Goal: Task Accomplishment & Management: Manage account settings

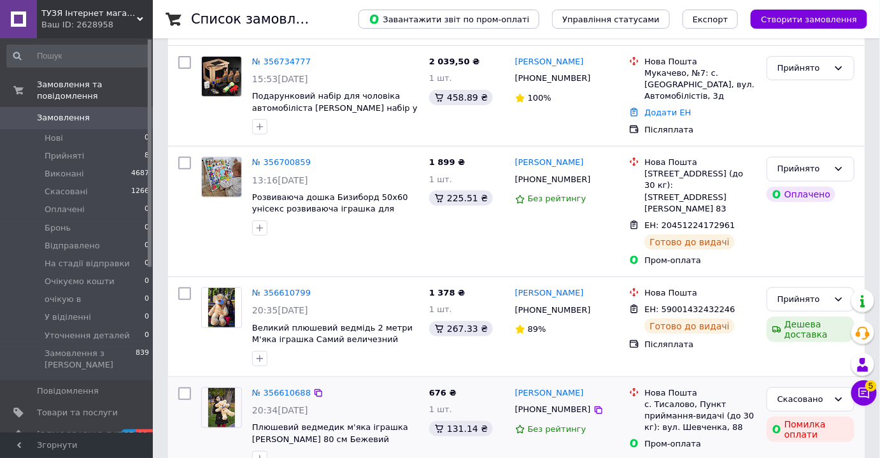
scroll to position [231, 0]
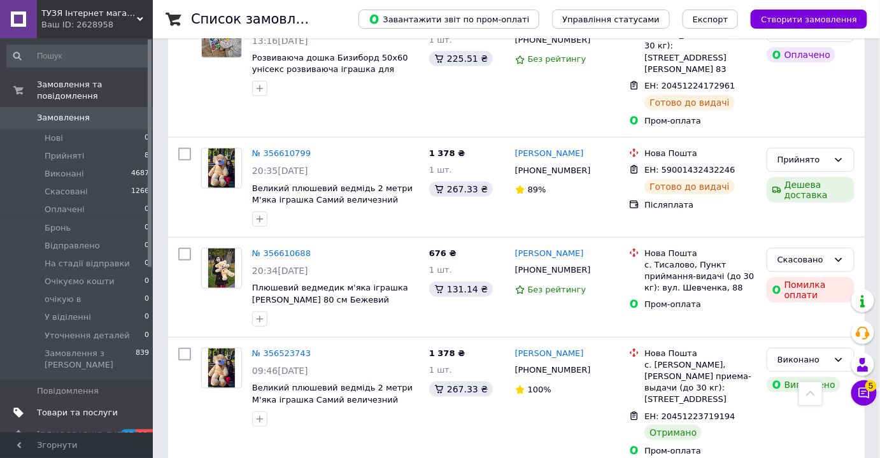
click at [61, 407] on span "Товари та послуги" at bounding box center [77, 412] width 81 height 11
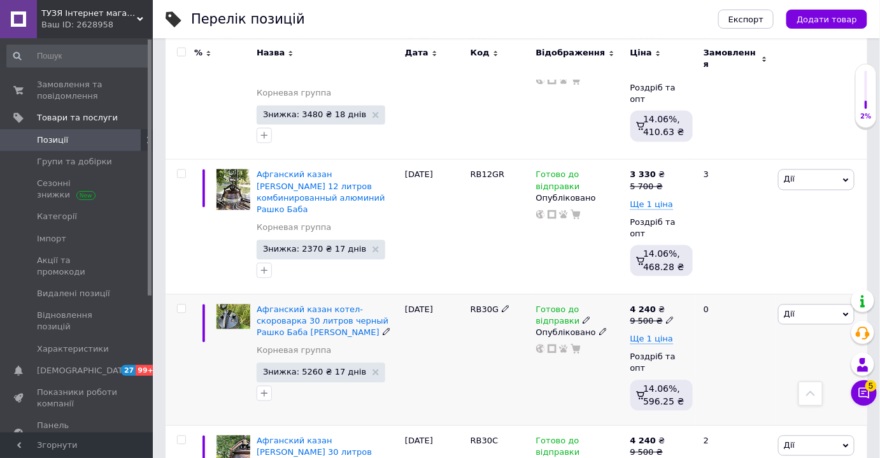
scroll to position [2572, 0]
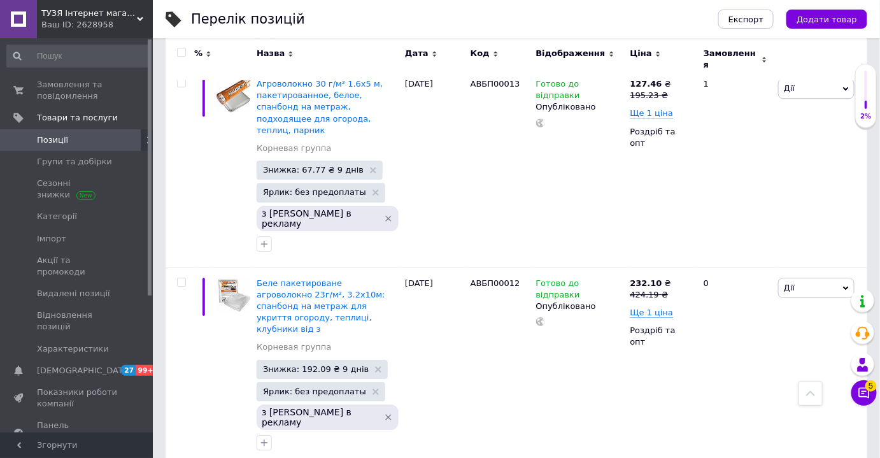
scroll to position [2835, 0]
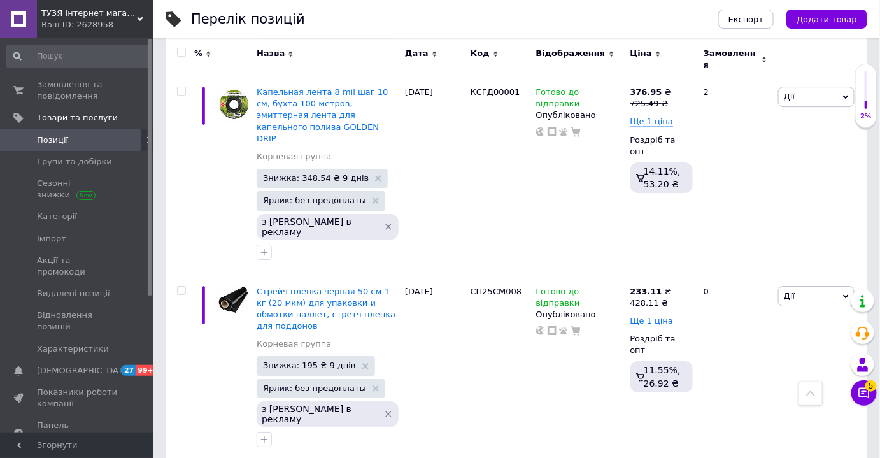
scroll to position [3003, 0]
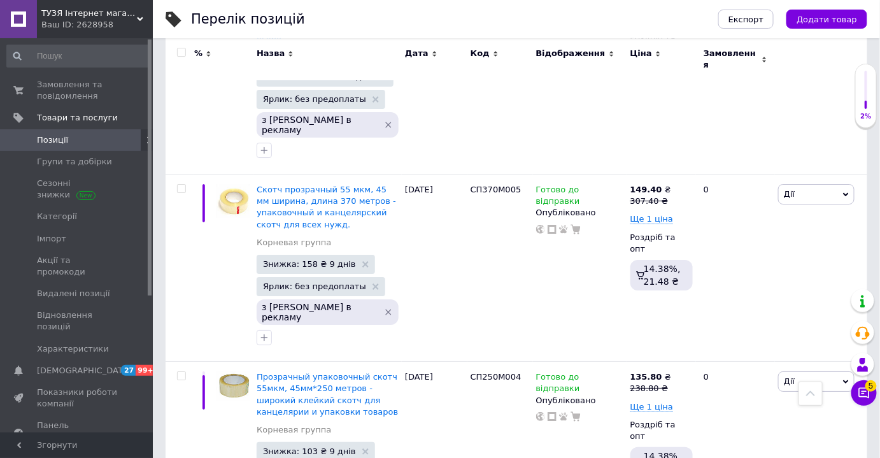
scroll to position [3008, 0]
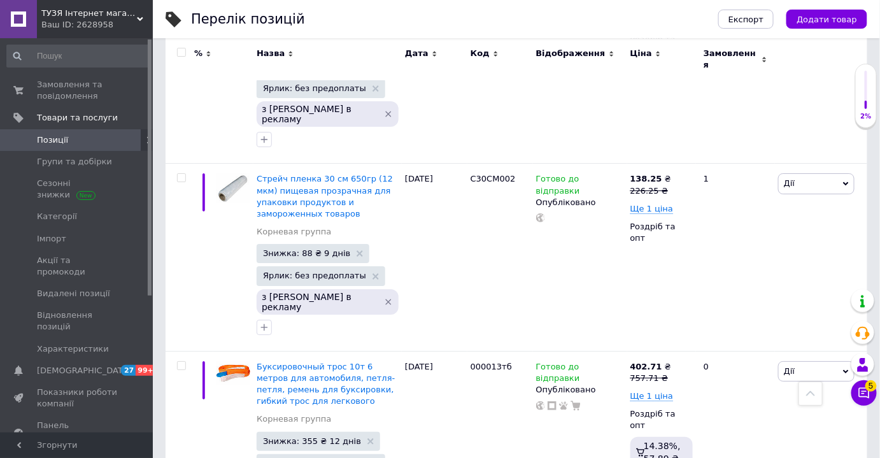
scroll to position [3047, 0]
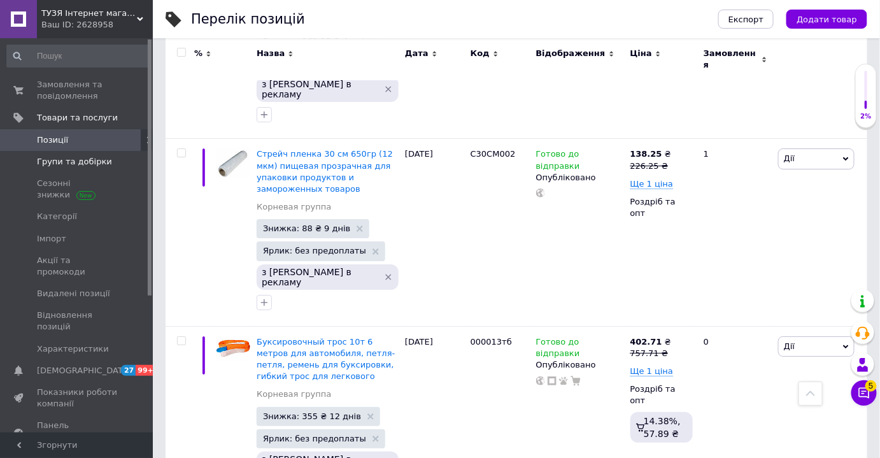
click at [88, 163] on span "Групи та добірки" at bounding box center [74, 161] width 75 height 11
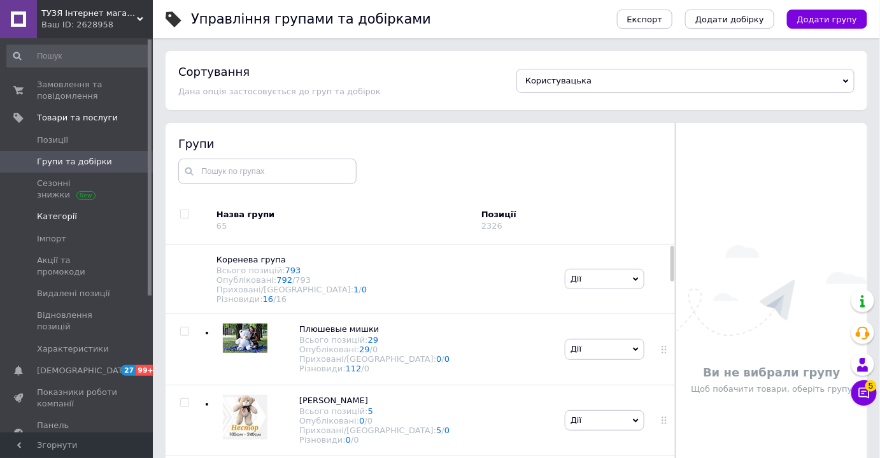
click at [73, 211] on span "Категорії" at bounding box center [77, 216] width 81 height 11
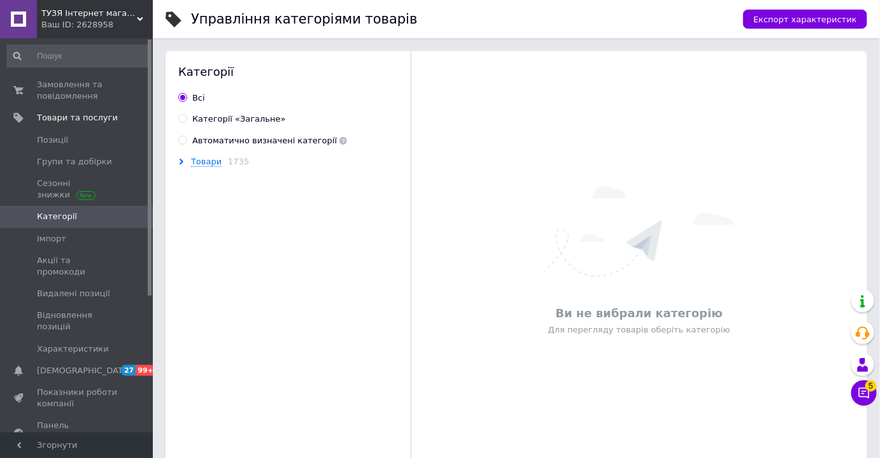
click at [211, 125] on div "Категорії «Загальне»" at bounding box center [239, 118] width 94 height 11
click at [187, 122] on input "Категорії «Загальне»" at bounding box center [182, 118] width 8 height 8
radio input "true"
radio input "false"
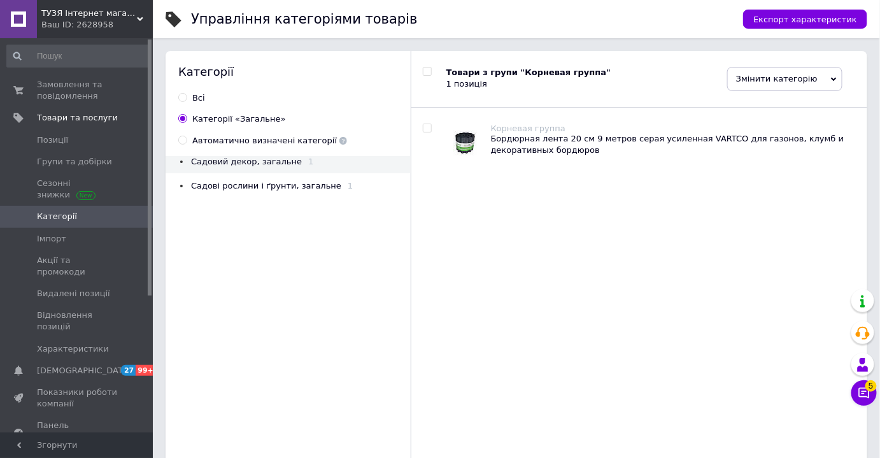
click at [213, 139] on div "Автоматично визначені категорії" at bounding box center [269, 140] width 155 height 11
click at [187, 139] on input "Автоматично визначені категорії" at bounding box center [182, 140] width 8 height 8
radio input "true"
radio input "false"
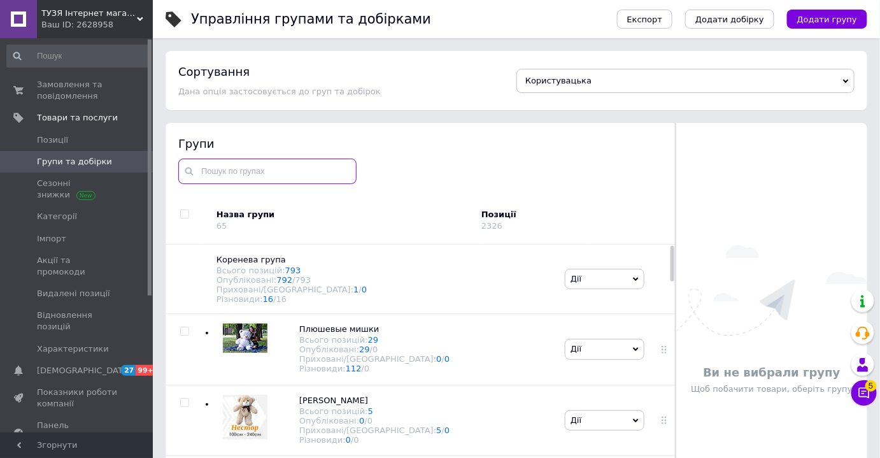
click at [208, 171] on input "text" at bounding box center [267, 171] width 178 height 25
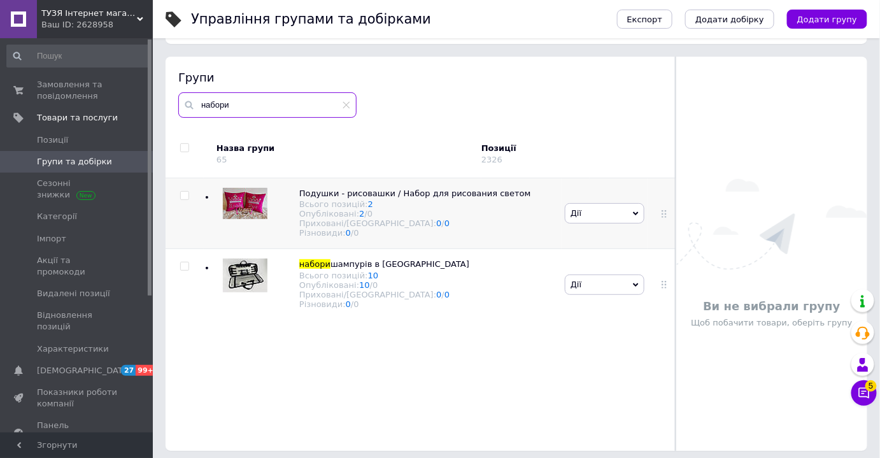
scroll to position [72, 0]
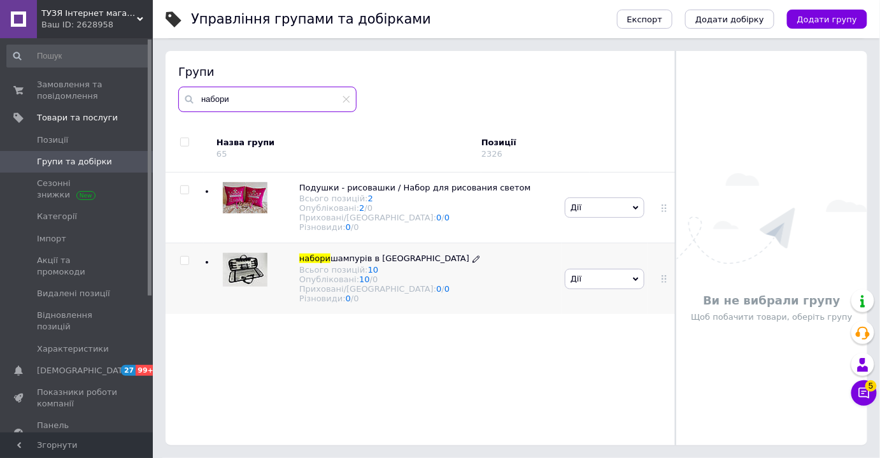
type input "набори"
click at [355, 263] on span "шампурів в чохлах" at bounding box center [399, 258] width 139 height 10
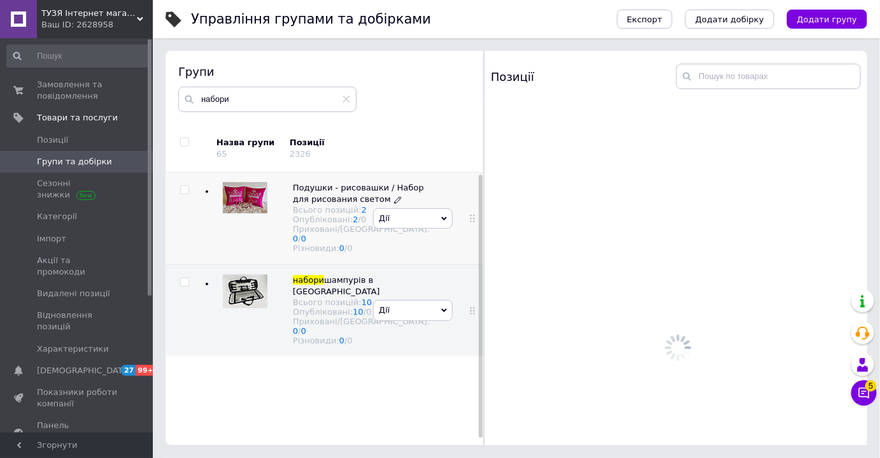
scroll to position [8, 0]
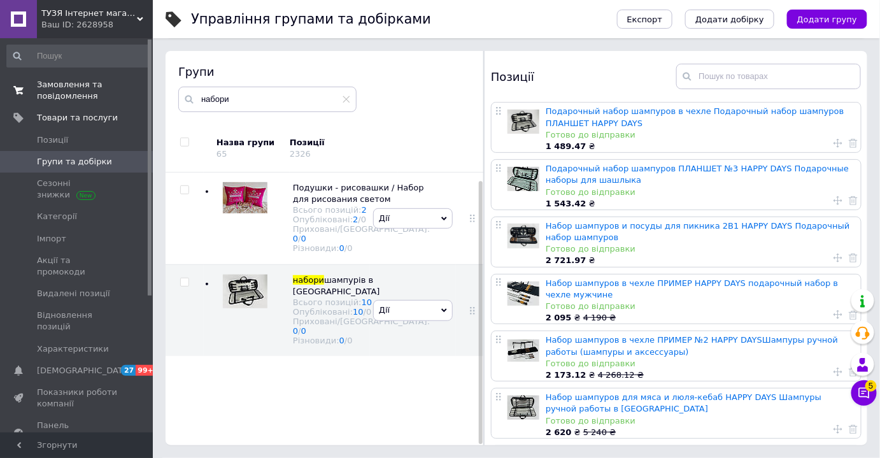
click at [80, 86] on span "Замовлення та повідомлення" at bounding box center [77, 90] width 81 height 23
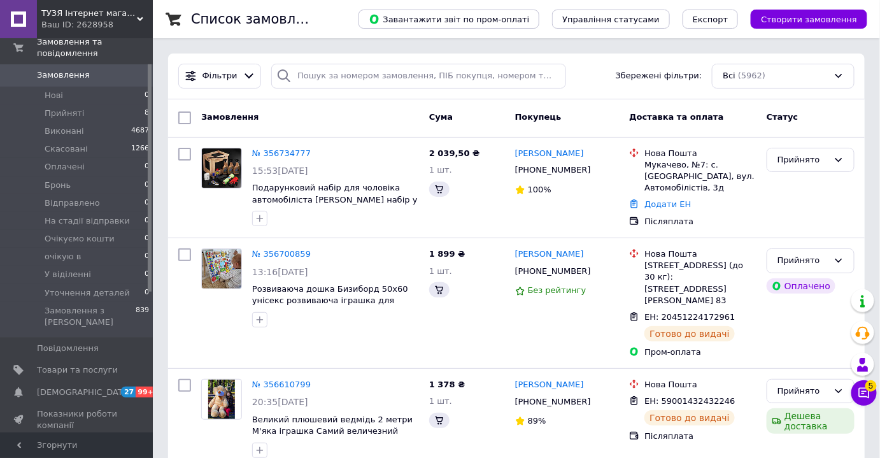
scroll to position [115, 0]
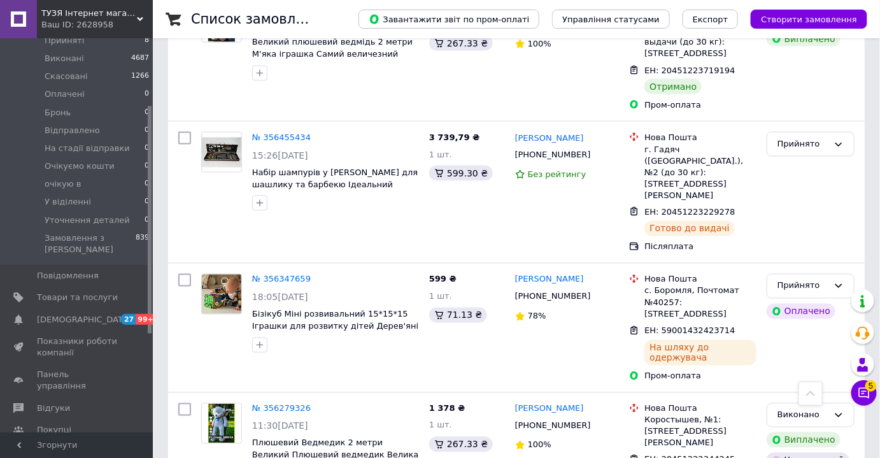
scroll to position [579, 0]
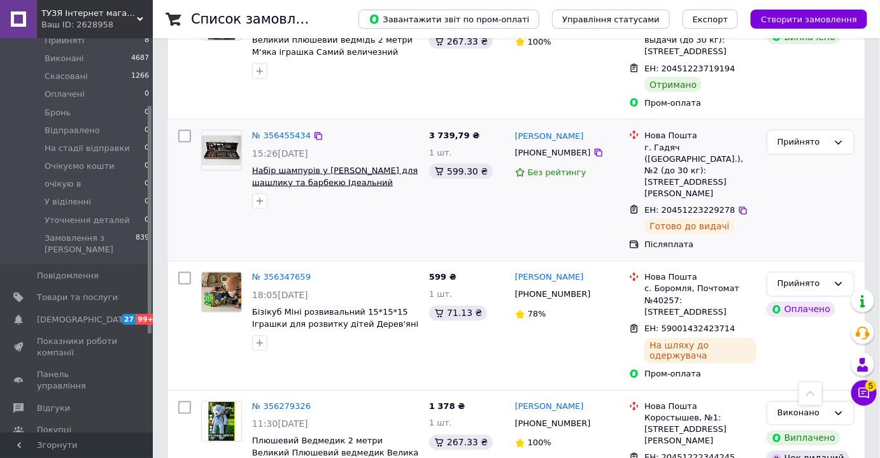
click at [284, 166] on span "Набір шампурів у кейсі Шампура для шашлику та барбекю Ідеальний подарунок чолов…" at bounding box center [335, 188] width 166 height 45
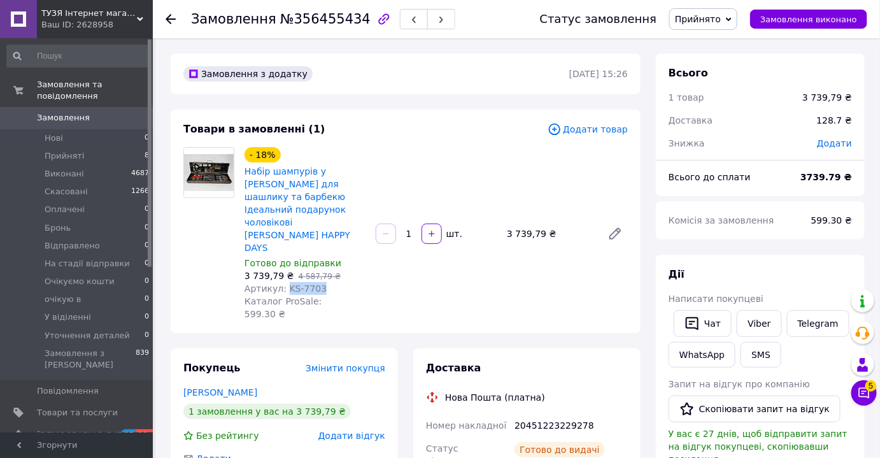
drag, startPoint x: 314, startPoint y: 263, endPoint x: 282, endPoint y: 265, distance: 32.6
click at [282, 282] on div "Артикул: KS-7703" at bounding box center [304, 288] width 121 height 13
copy span "KS-7703"
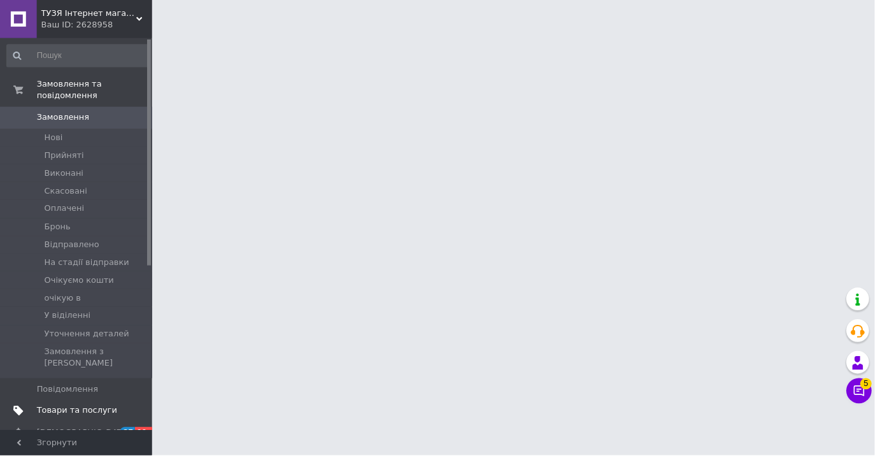
click at [80, 407] on span "Товари та послуги" at bounding box center [77, 412] width 81 height 11
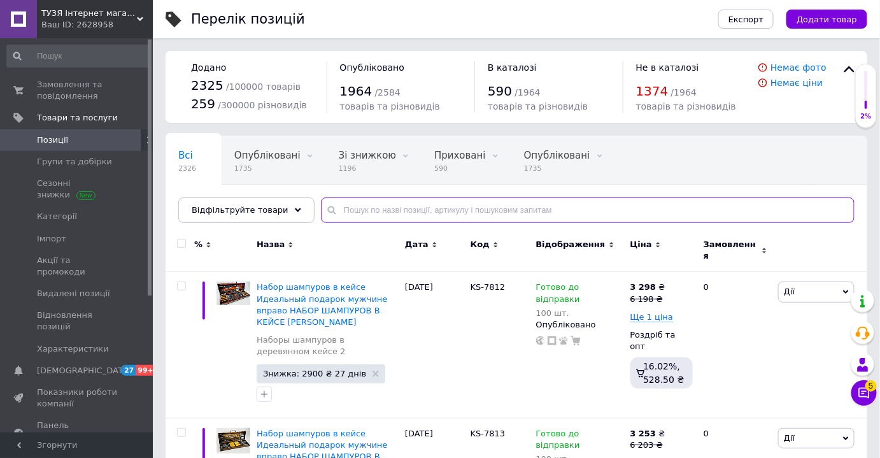
click at [351, 209] on input "text" at bounding box center [587, 209] width 533 height 25
paste input "KS-7703"
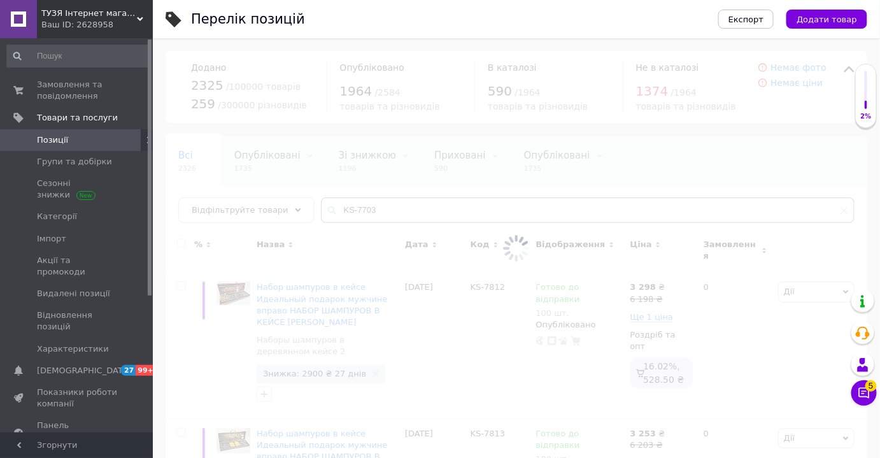
type input "KS-7703"
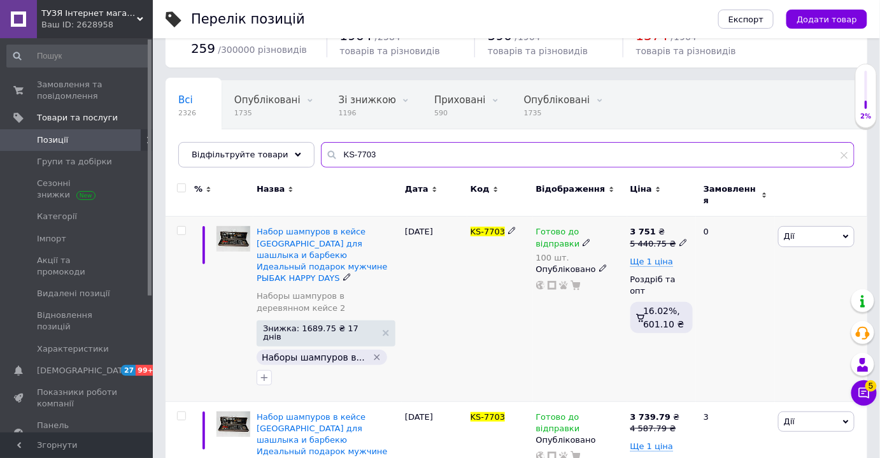
scroll to position [109, 0]
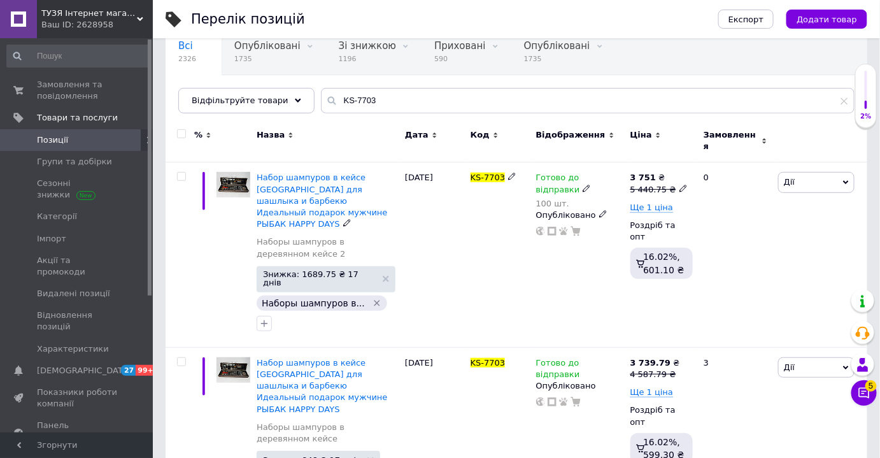
click at [351, 187] on span "Набор шампуров в кейсе [GEOGRAPHIC_DATA] для шашлыка и барбекю Идеальный подар…" at bounding box center [322, 201] width 130 height 56
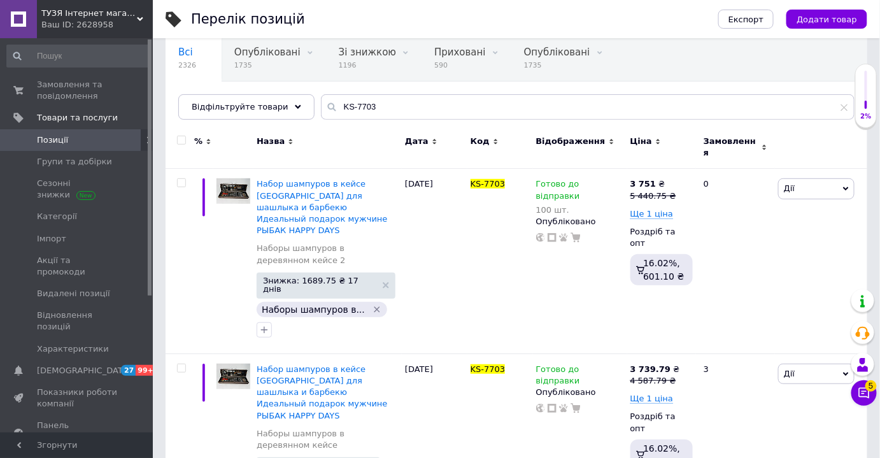
scroll to position [109, 0]
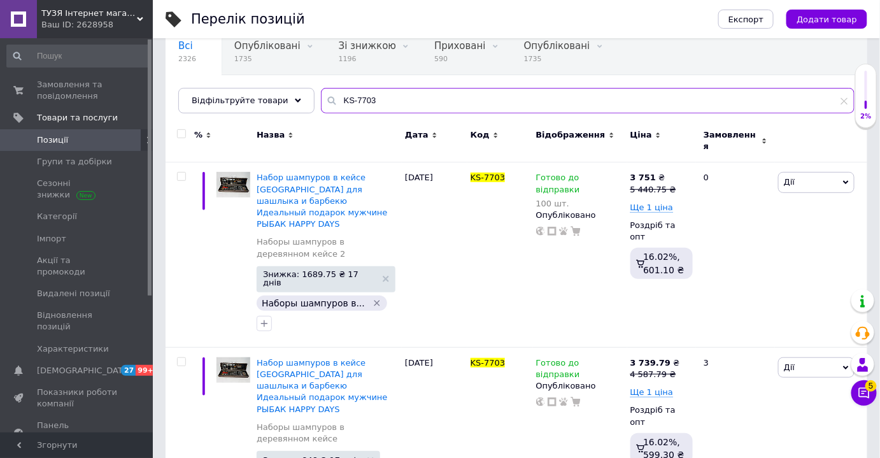
click at [372, 101] on input "KS-7703" at bounding box center [587, 100] width 533 height 25
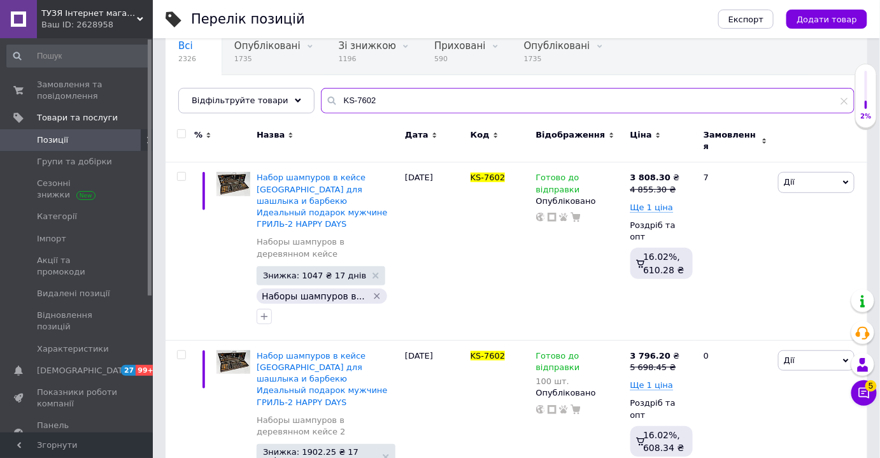
type input "KS-7602"
drag, startPoint x: 369, startPoint y: 103, endPoint x: 321, endPoint y: 102, distance: 47.1
click at [321, 102] on div "KS-7602" at bounding box center [587, 100] width 533 height 25
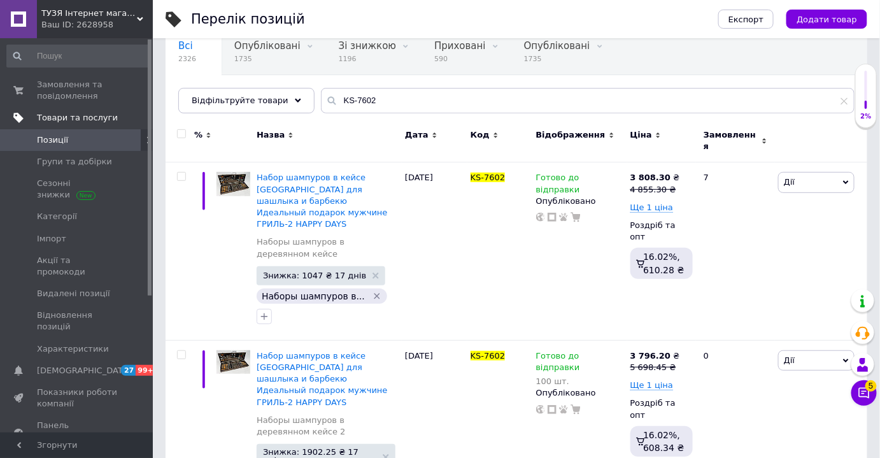
click at [69, 118] on span "Товари та послуги" at bounding box center [77, 117] width 81 height 11
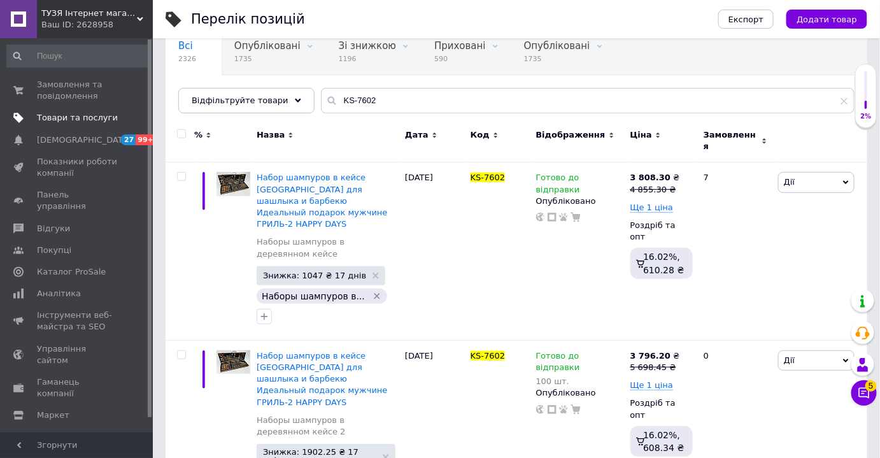
click at [87, 115] on span "Товари та послуги" at bounding box center [77, 117] width 81 height 11
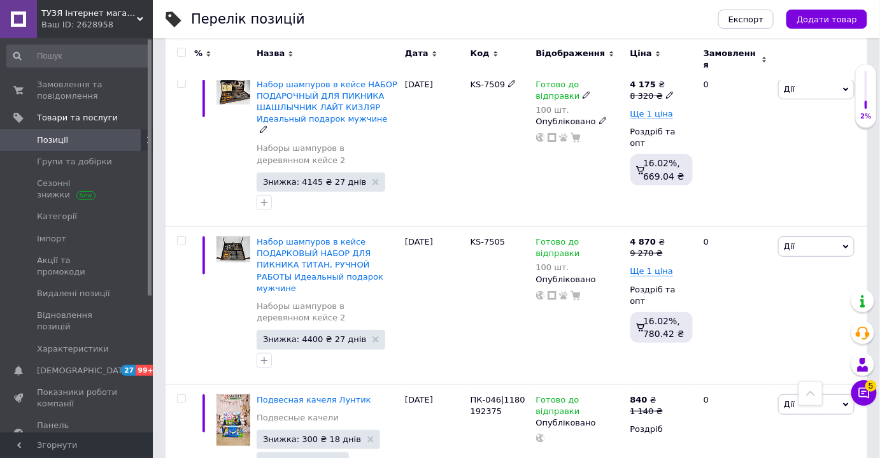
scroll to position [1672, 0]
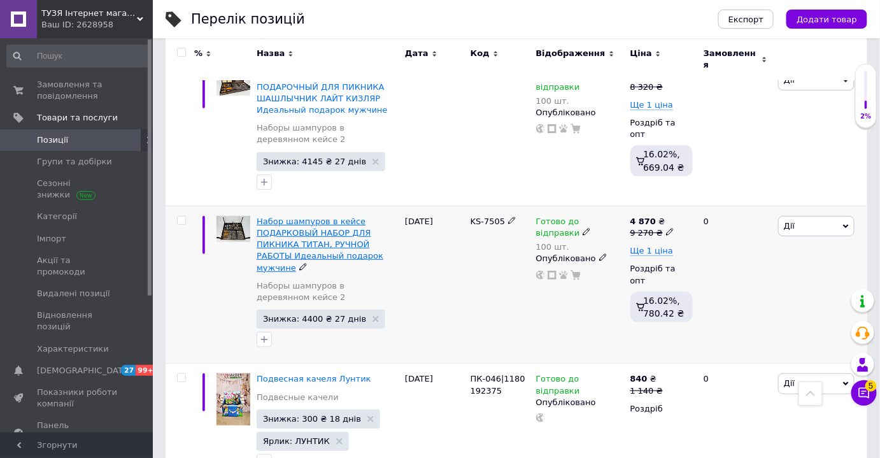
click at [309, 216] on span "Набор шампуров в кейсе ПОДАРКОВЫЙ НАБОР ДЛЯ ПИКНИКА ТИТАН, РУЧНОЙ РАБОТЫ Идеал…" at bounding box center [320, 244] width 127 height 56
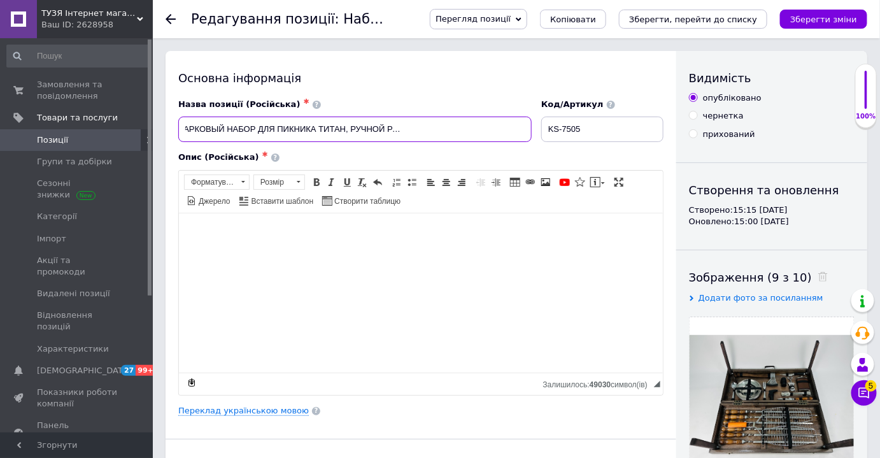
scroll to position [0, 126]
drag, startPoint x: 468, startPoint y: 128, endPoint x: 412, endPoint y: 129, distance: 55.4
click at [412, 129] on input "Набор шампуров в кейсе ПОДАРКОВЫЙ НАБОР ДЛЯ ПИКНИКА ТИТАН, РУЧНОЙ РАБОТЫ Идеал…" at bounding box center [354, 128] width 353 height 25
click at [532, 127] on input "Набор шампуров в кейсе ПОДАРКОВЫЙ НАБОР ДЛЯ ПИКНИКА ТИТАН Идеальный подарок му…" at bounding box center [354, 128] width 353 height 25
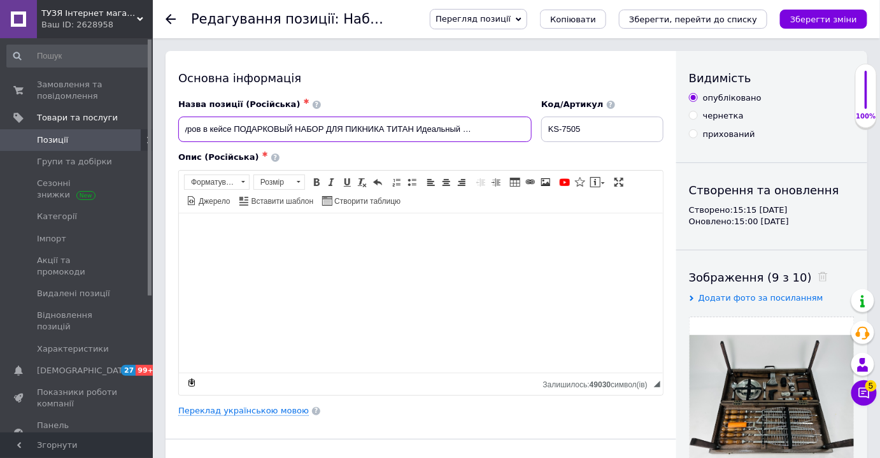
scroll to position [0, 52]
paste input "все для пикника"
click at [472, 132] on input "Набор шампуров в кейсе ПОДАРКОВЫЙ НАБОР ДЛЯ ПИКНИКА ТИТАН Идеальный подарок му…" at bounding box center [354, 128] width 353 height 25
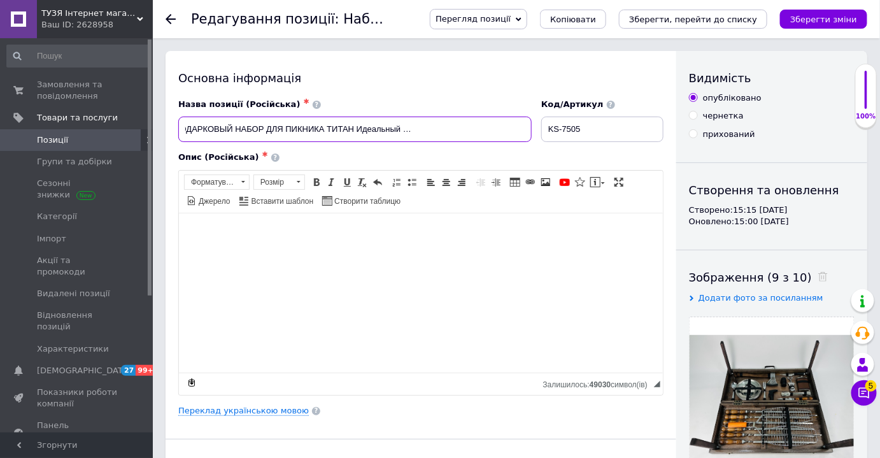
type input "Набор шампуров в кейсе ПОДАРКОВЫЙ НАБОР ДЛЯ ПИКНИКА ТИТАН Идеальный подарок му…"
click at [514, 93] on div "Основна інформація Назва позиції (Російська) ✱ Набор шампуров в кейсе ПОДАРКОВ…" at bounding box center [421, 424] width 511 height 747
click at [495, 122] on input "Набор шампуров в кейсе ПОДАРКОВЫЙ НАБОР ДЛЯ ПИКНИКА ТИТАН Идеальный подарок му…" at bounding box center [354, 128] width 353 height 25
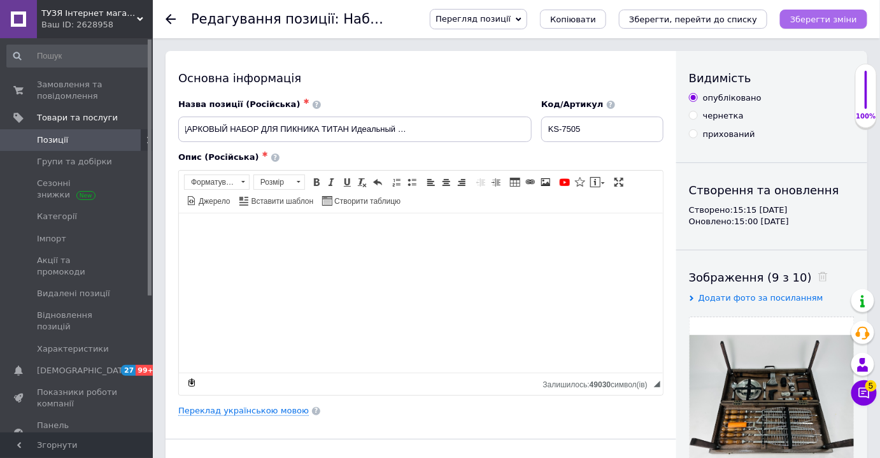
click at [815, 21] on icon "Зберегти зміни" at bounding box center [823, 20] width 67 height 10
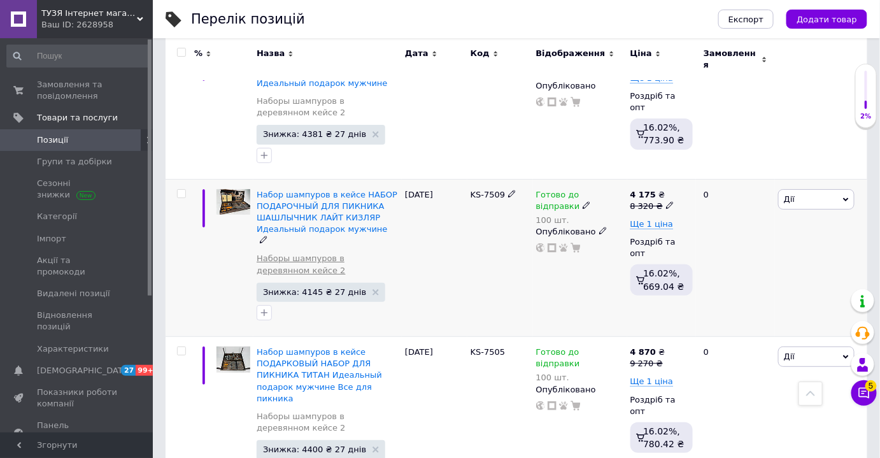
scroll to position [1620, 0]
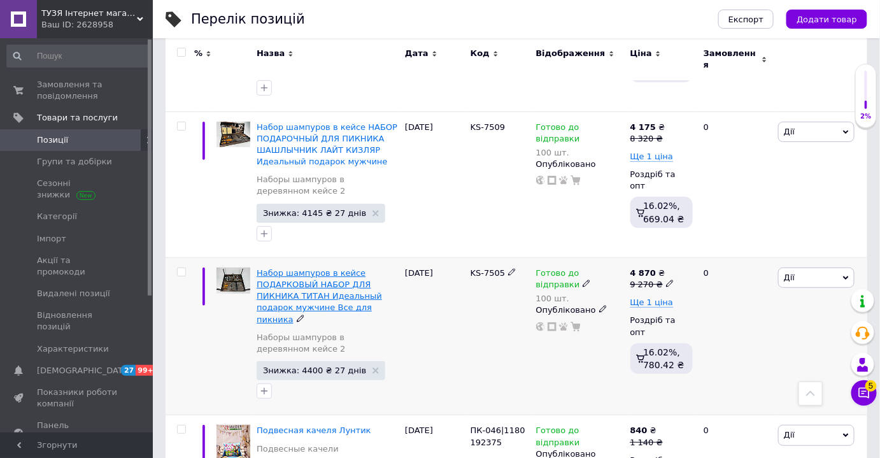
click at [307, 268] on span "Набор шампуров в кейсе ПОДАРКОВЫЙ НАБОР ДЛЯ ПИКНИКА ТИТАН Идеальный подарок му…" at bounding box center [319, 296] width 125 height 56
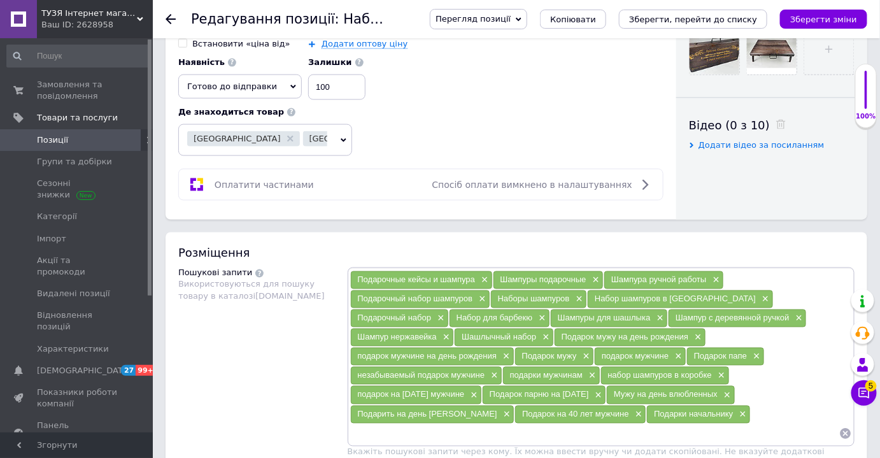
scroll to position [637, 0]
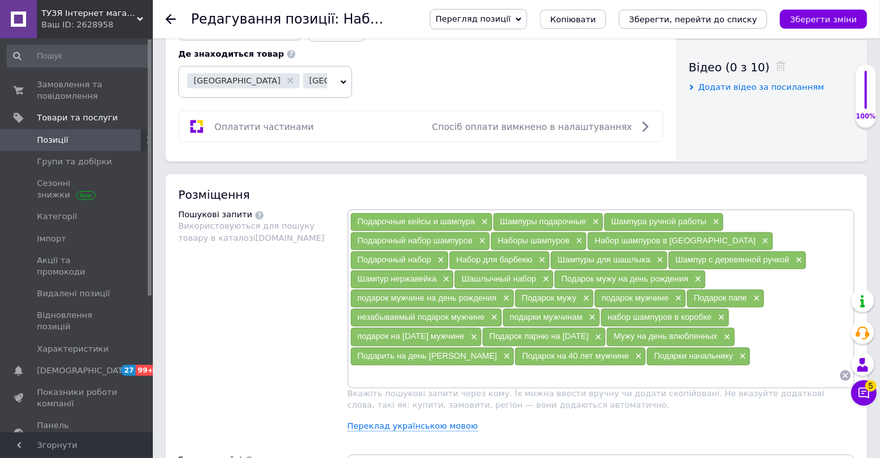
click at [453, 351] on div "Подарочные кейсы и шампура × Шампуры подарочные × Шампура ручной работы × Подар…" at bounding box center [601, 299] width 502 height 173
click at [458, 366] on input at bounding box center [595, 375] width 490 height 19
paste input "Подарочный набор"
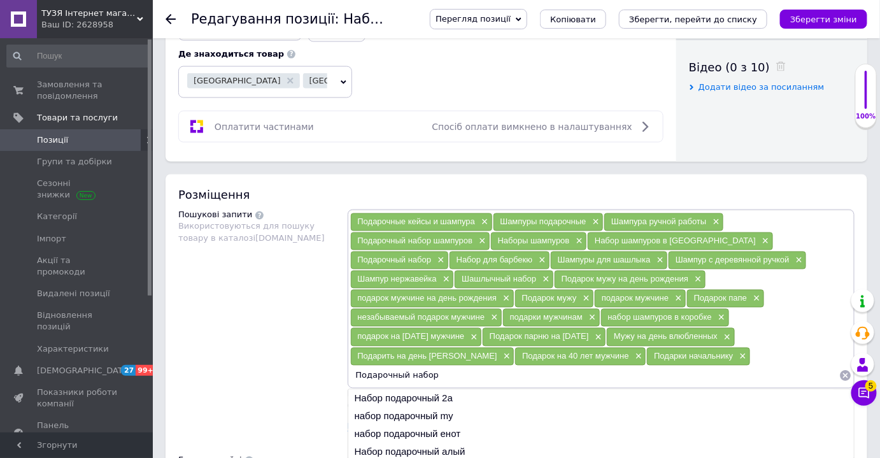
drag, startPoint x: 551, startPoint y: 349, endPoint x: 470, endPoint y: 365, distance: 83.1
click at [460, 366] on input "Подарочный набор" at bounding box center [595, 375] width 490 height 19
paste input "ампуры для шашлыка"
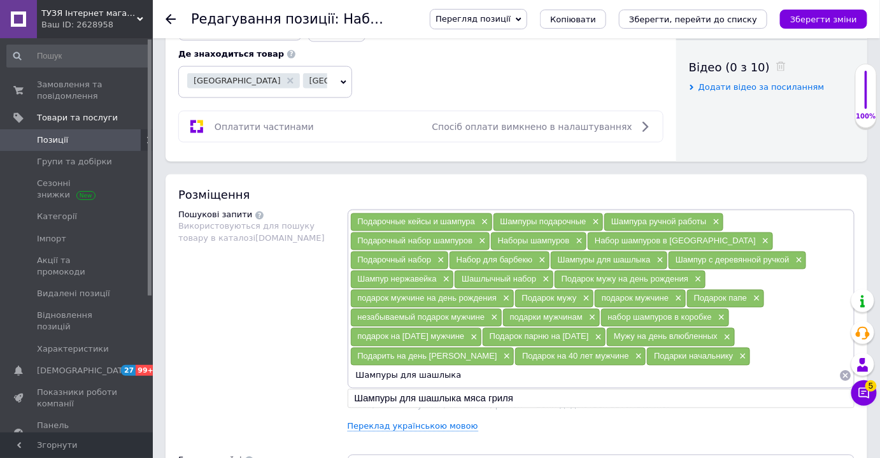
drag, startPoint x: 553, startPoint y: 348, endPoint x: 460, endPoint y: 350, distance: 93.0
click at [460, 366] on input "Шампуры для шашлыка" at bounding box center [595, 375] width 490 height 19
paste input "с деревянной ручкой"
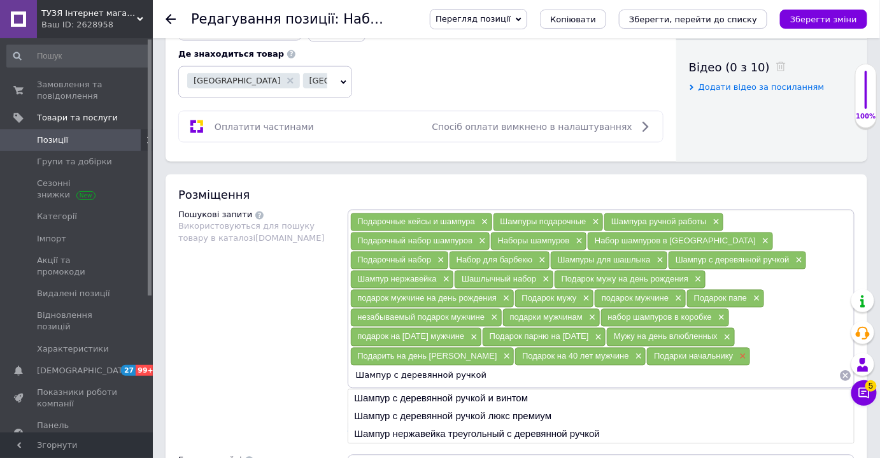
drag, startPoint x: 561, startPoint y: 347, endPoint x: 439, endPoint y: 348, distance: 121.6
click at [439, 348] on div "Подарочные кейсы и шампура × Шампуры подарочные × Шампура ручной работы × Подар…" at bounding box center [601, 299] width 502 height 173
paste input "нержавейка"
drag, startPoint x: 539, startPoint y: 349, endPoint x: 474, endPoint y: 359, distance: 65.7
click at [446, 349] on div "Подарочные кейсы и шампура × Шампуры подарочные × Шампура ручной работы × Подар…" at bounding box center [601, 299] width 502 height 173
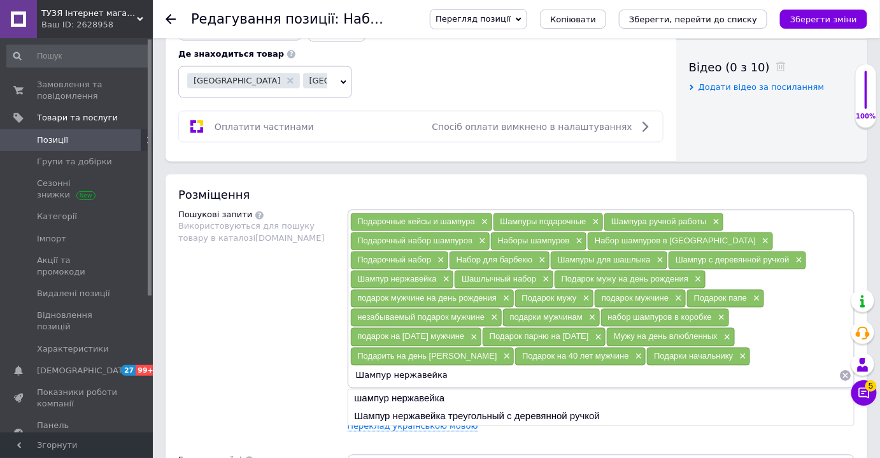
paste input "одарочный набор шампуров"
drag, startPoint x: 584, startPoint y: 350, endPoint x: 463, endPoint y: 349, distance: 121.0
click at [463, 366] on input "Подарочный набор шампуров" at bounding box center [595, 375] width 490 height 19
drag, startPoint x: 570, startPoint y: 352, endPoint x: 460, endPoint y: 351, distance: 110.8
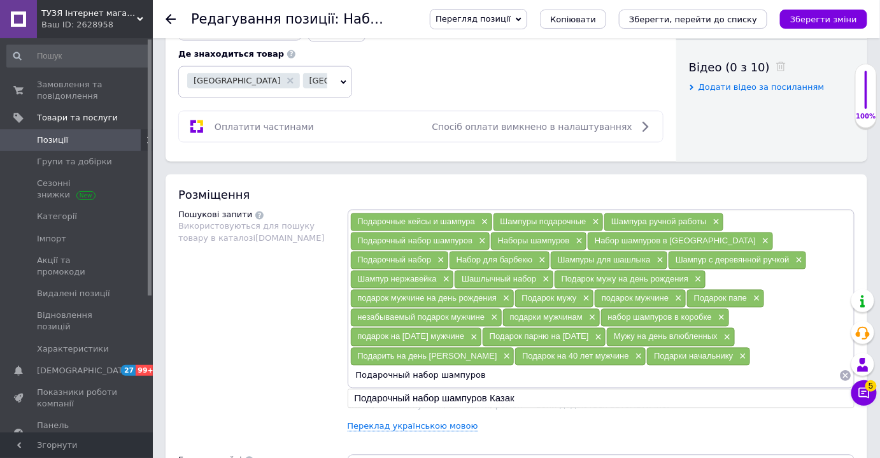
click at [460, 366] on input "Подарочный набор шампуров" at bounding box center [595, 375] width 490 height 19
paste input "ампура ручной работы"
drag, startPoint x: 563, startPoint y: 348, endPoint x: 461, endPoint y: 349, distance: 101.9
click at [461, 366] on input "Шампура ручной работы" at bounding box center [595, 375] width 490 height 19
paste input "ы подарочные"
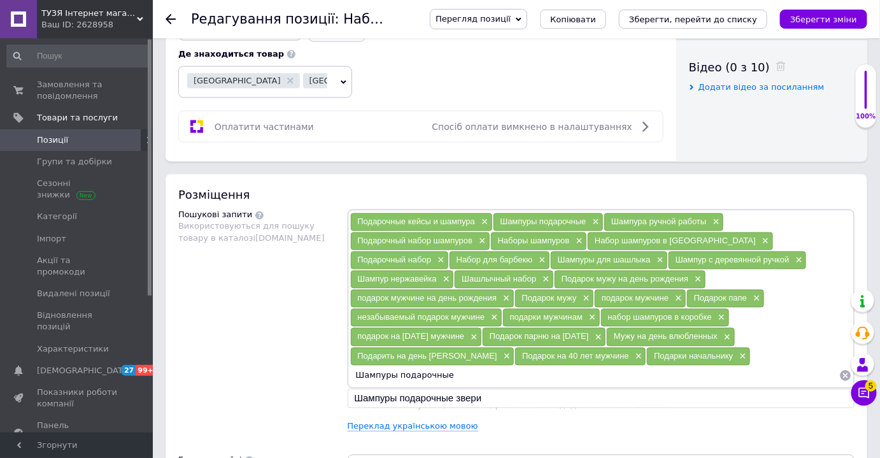
drag, startPoint x: 551, startPoint y: 351, endPoint x: 451, endPoint y: 352, distance: 99.3
click at [453, 366] on input "Шампуры подарочные" at bounding box center [595, 375] width 490 height 19
paste input "шлычный набор"
type input "Шашлычный набор"
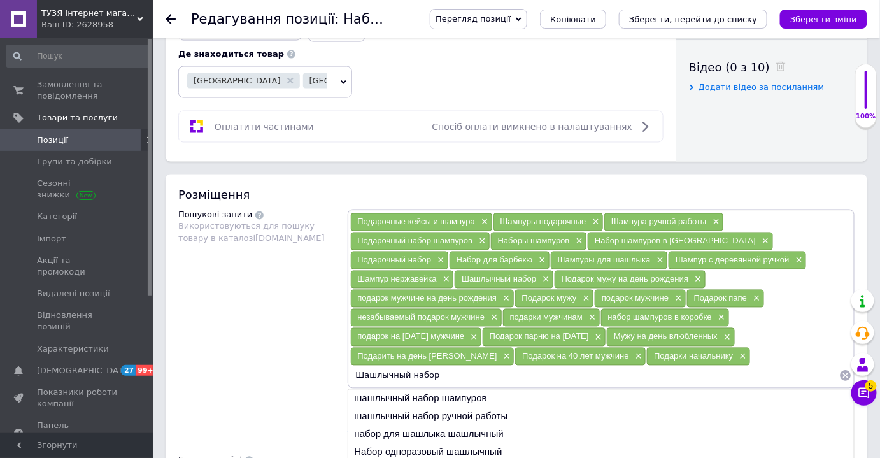
drag, startPoint x: 541, startPoint y: 353, endPoint x: 460, endPoint y: 359, distance: 81.7
click at [460, 359] on div "Подарочные кейсы и шампура × Шампуры подарочные × Шампура ручной работы × Подар…" at bounding box center [601, 298] width 507 height 179
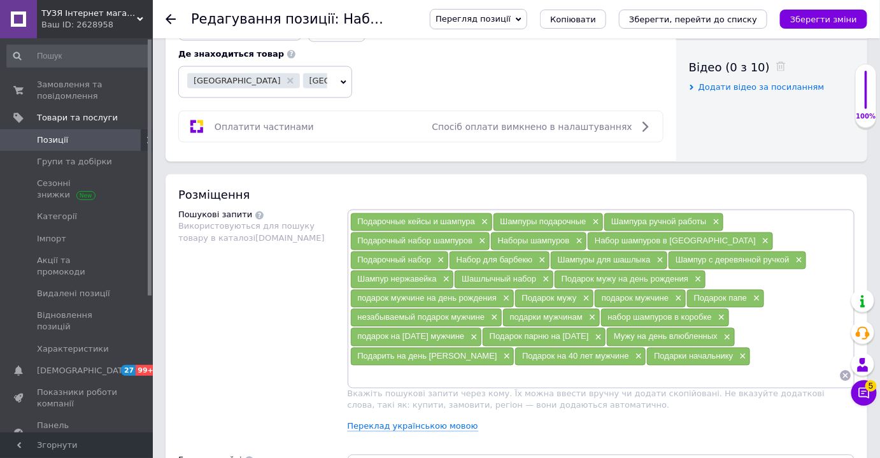
click at [471, 366] on input at bounding box center [595, 375] width 490 height 19
paste input "Подарок руководителю от коллектива"
type input "Подарок руководителю от коллектива"
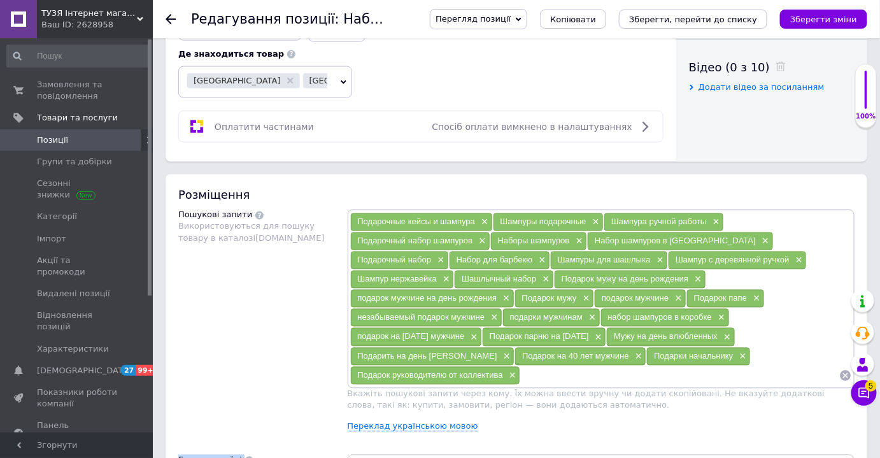
drag, startPoint x: 387, startPoint y: 426, endPoint x: 363, endPoint y: 457, distance: 39.0
click at [372, 453] on div "Розміщення Пошукові запити Використовуються для пошуку товару в каталозі [DOMAI…" at bounding box center [516, 376] width 701 height 404
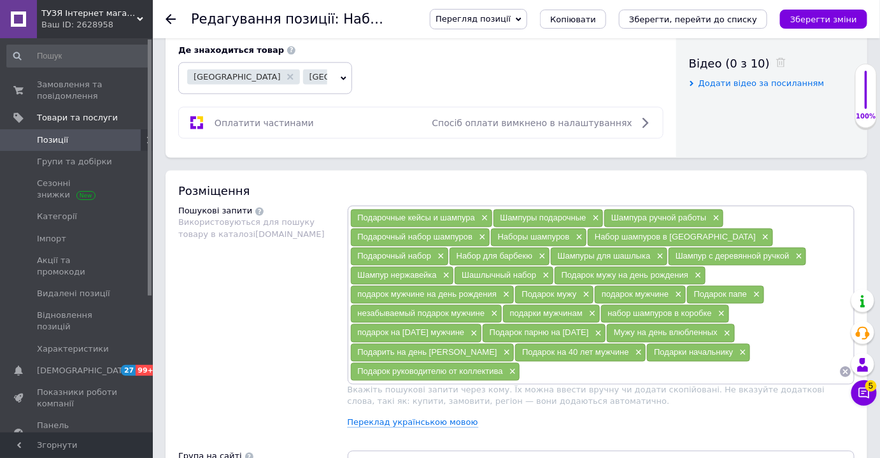
click at [503, 367] on span "Подарок руководителю от коллектива" at bounding box center [430, 372] width 145 height 10
click at [635, 362] on input at bounding box center [679, 371] width 319 height 19
paste input "Подарки начальнику"
type input "Подарки начальнику"
drag, startPoint x: 714, startPoint y: 348, endPoint x: 630, endPoint y: 348, distance: 83.4
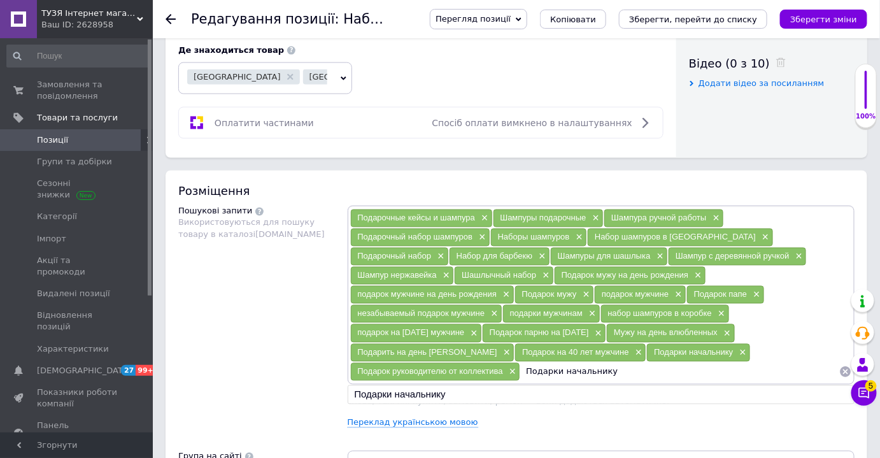
click at [630, 362] on input "Подарки начальнику" at bounding box center [679, 371] width 319 height 19
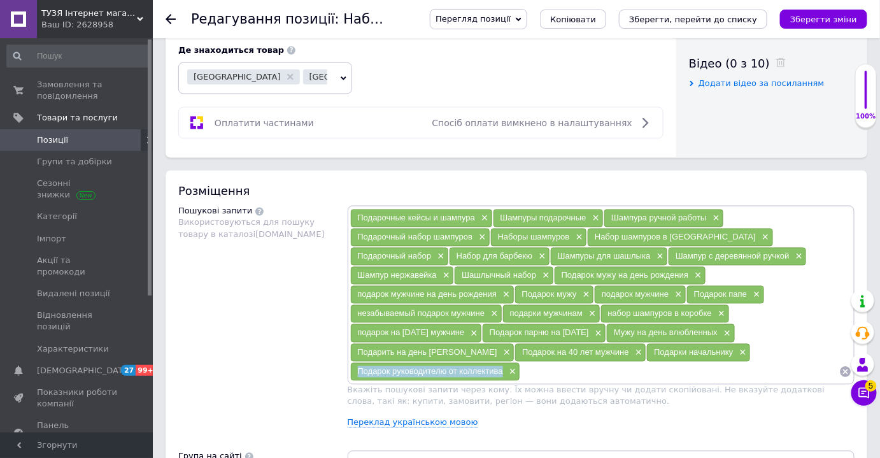
drag, startPoint x: 606, startPoint y: 348, endPoint x: 460, endPoint y: 346, distance: 145.8
click at [460, 363] on div "Подарок руководителю от коллектива ×" at bounding box center [435, 372] width 169 height 18
copy span "Подарок руководителю от коллектива"
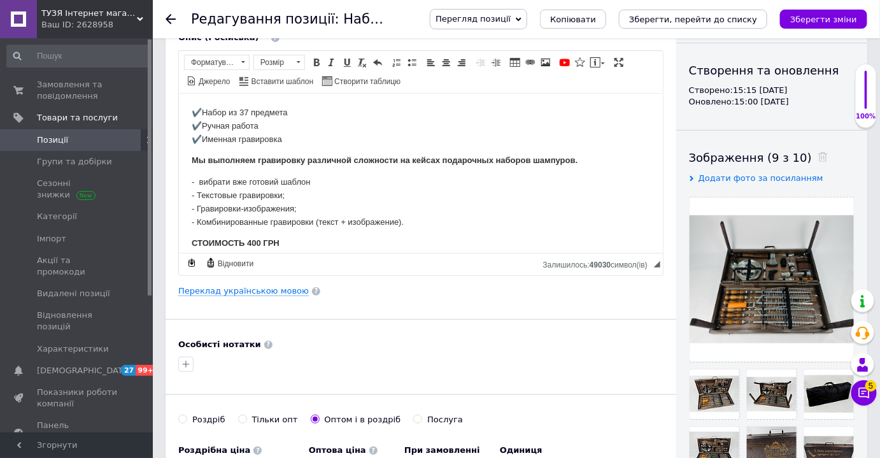
scroll to position [0, 0]
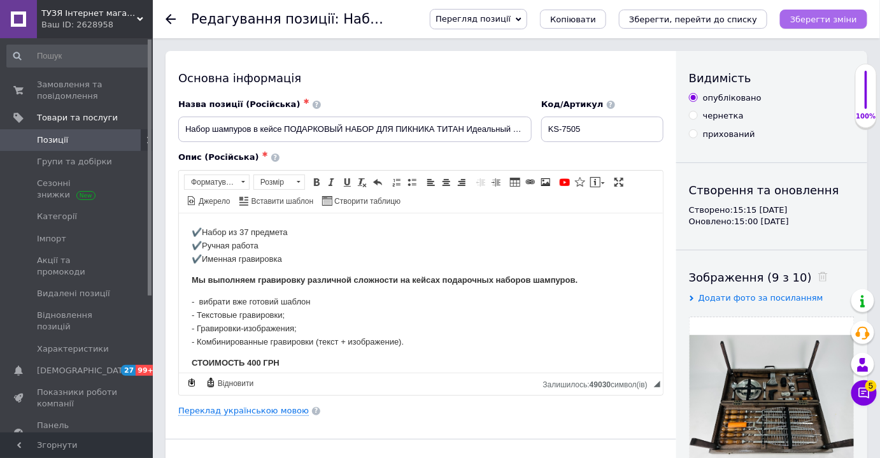
click at [803, 23] on icon "Зберегти зміни" at bounding box center [823, 20] width 67 height 10
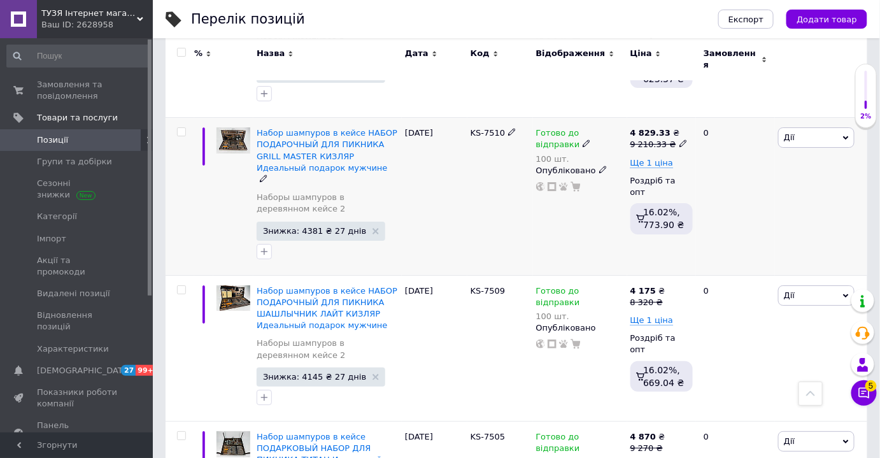
scroll to position [1551, 0]
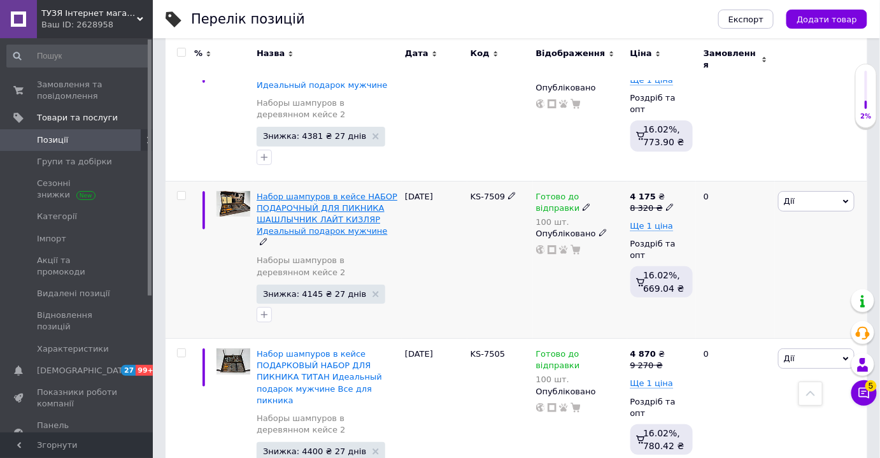
click at [304, 192] on span "Набор шампуров в кейсе НАБОР ПОДАРОЧНЫЙ ДЛЯ ПИКНИКА ШАШЛЫЧНИК ЛАЙТ КИЗЛЯР Идеа…" at bounding box center [327, 214] width 141 height 45
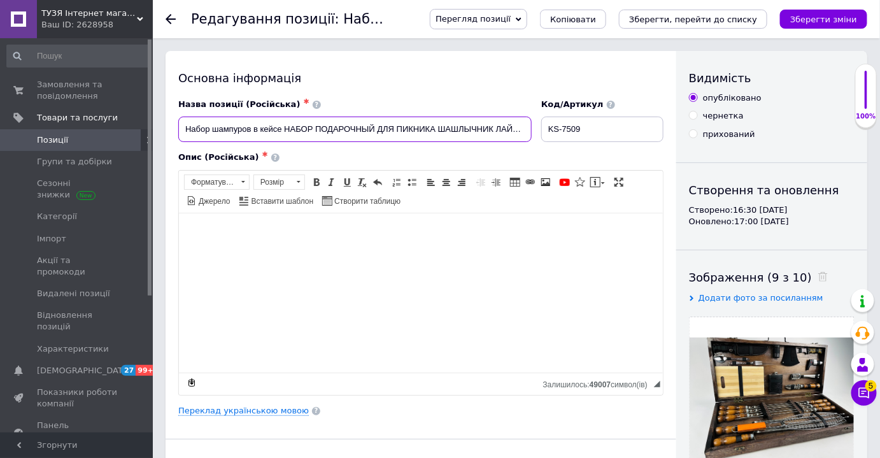
drag, startPoint x: 283, startPoint y: 130, endPoint x: 185, endPoint y: 127, distance: 98.7
click at [185, 127] on input "Набор шампуров в кейсе НАБОР ПОДАРОЧНЫЙ ДЛЯ ПИКНИКА ШАШЛЫЧНИК ЛАЙТ КИЗЛЯР Идеа…" at bounding box center [354, 128] width 353 height 25
paste input "в деревянном кейсе для [PERSON_NAME] и"
click at [213, 130] on input "в деревянном кейсе для барбекю и НАБОР ПОДАРОЧНЫЙ ДЛЯ ПИКНИКА ШАШЛЫЧНИК ЛАЙТ КИ…" at bounding box center [354, 128] width 353 height 25
click at [481, 127] on input "в деревянном кейсе для барбекю и НАБОР ПОДАРОЧНЫЙ ДЛЯ ПИКНИКА ШАШЛЫЧНИК ЛАЙТ КИ…" at bounding box center [354, 128] width 353 height 25
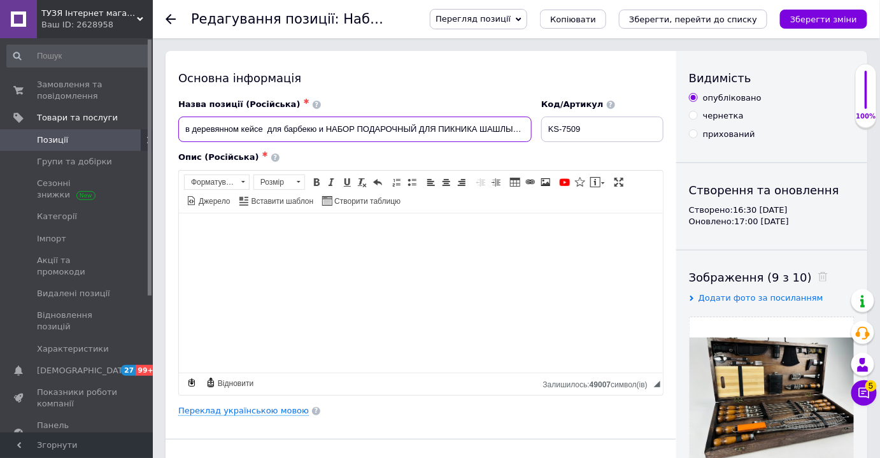
drag, startPoint x: 389, startPoint y: 129, endPoint x: 407, endPoint y: 129, distance: 17.8
click at [390, 129] on input "в деревянном кейсе для барбекю и НАБОР ПОДАРОЧНЫЙ ДЛЯ ПИКНИКА ШАШЛЫЧНИК ЛАЙТ КИ…" at bounding box center [354, 128] width 353 height 25
click at [454, 127] on input "в деревянном кейсе для барбекю и НАБОР ПОДАРОЧНЫЙ ДЛЯ ПИКНИКА ШАШЛЫЧНИК ЛАЙТ КИ…" at bounding box center [354, 128] width 353 height 25
click at [449, 129] on input "в деревянном кейсе для барбекю и НАБОР ПОДАРОЧНЫЙ ДЛЯ ПИКНИКА ШАШЛЫЧНИК ЛАЙТ КИ…" at bounding box center [354, 128] width 353 height 25
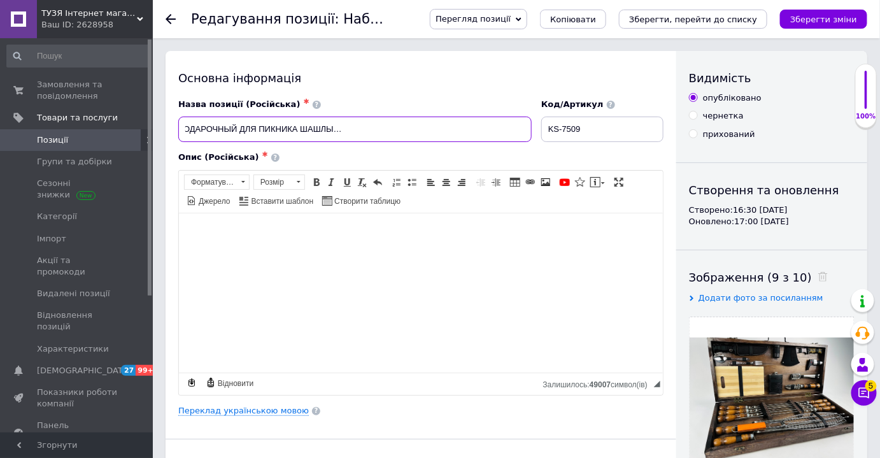
click at [449, 129] on input "в деревянном кейсе для барбекю и НАБОР ПОДАРОЧНЫЙ ДЛЯ ПИКНИКА ШАШЛЫЧНИК ЛАЙТ КИ…" at bounding box center [354, 128] width 353 height 25
click at [278, 131] on input "в деревянном кейсе для барбекю и НАБОР ПОДАРОЧНЫЙ ДЛЯ ПИКНИКА ШАШЛЫЧНИК ЛАЙТ КИ…" at bounding box center [354, 128] width 353 height 25
drag, startPoint x: 323, startPoint y: 130, endPoint x: 180, endPoint y: 130, distance: 143.9
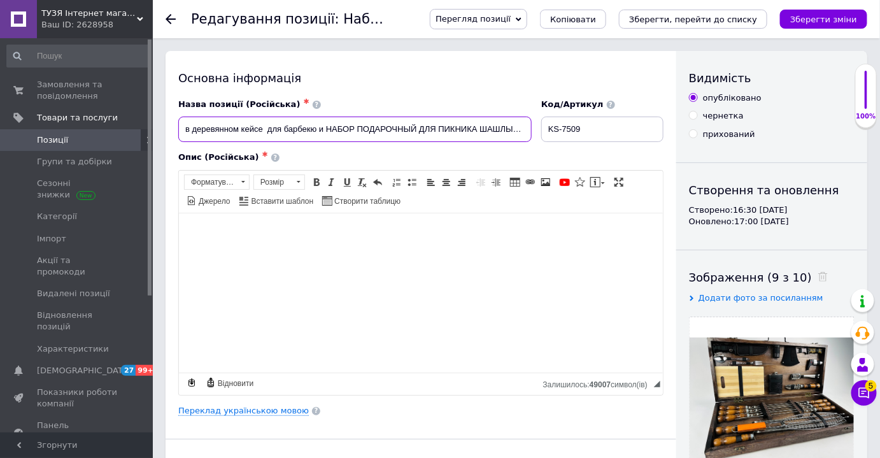
click at [180, 130] on input "в деревянном кейсе для барбекю и НАБОР ПОДАРОЧНЫЙ ДЛЯ ПИКНИКА ШАШЛЫЧНИК ЛАЙТ КИ…" at bounding box center [354, 128] width 353 height 25
paste input "риля"
click at [367, 127] on input "в деревянном кейсе для барбекю и гриля НАБОР ПОДАРОЧНЫЙ ДЛЯ ПИКНИКА ШАШЛЫЧНИК Л…" at bounding box center [354, 128] width 353 height 25
click at [194, 126] on input "в деревянном кейсе для барбекю и гриля НАБОР ПОДАРОЧНЫЙ ДЛЯ ПИКНИКА ШАШЛЫЧНИК Л…" at bounding box center [354, 128] width 353 height 25
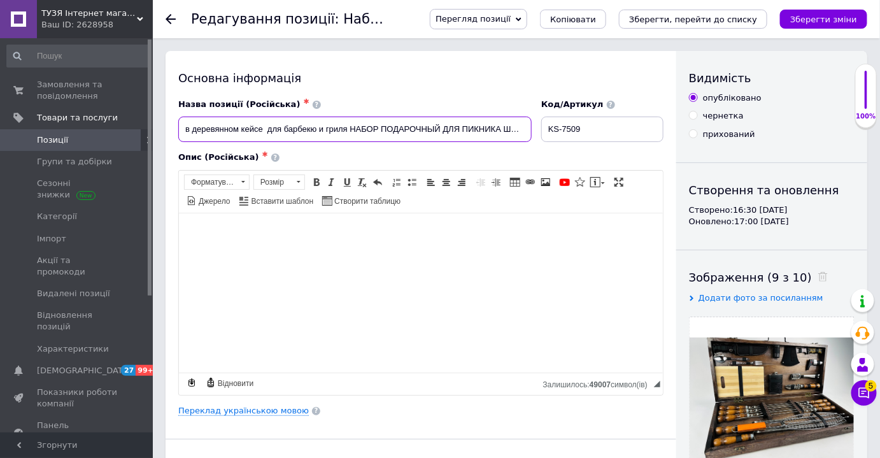
paste input "набо"
click at [412, 130] on input "набов деревянном кейсе для барбекю и гриля НАБОР ПОДАРОЧНЫЙ ДЛЯ ПИКНИКА ШАШЛЫЧН…" at bounding box center [354, 128] width 353 height 25
click at [204, 131] on input "набов деревянном кейсе для барбекю и гриля НАБОР ДЛЯ ПИКНИКА ШАШЛЫЧНИК ЛАЙТ КИЗ…" at bounding box center [354, 128] width 353 height 25
click at [443, 132] on input "набоР в деревянном кейсе для барбекю и гриля НАБОР ДЛЯ ПИКНИКА ШАШЛЫЧНИК ЛАЙТ К…" at bounding box center [354, 128] width 353 height 25
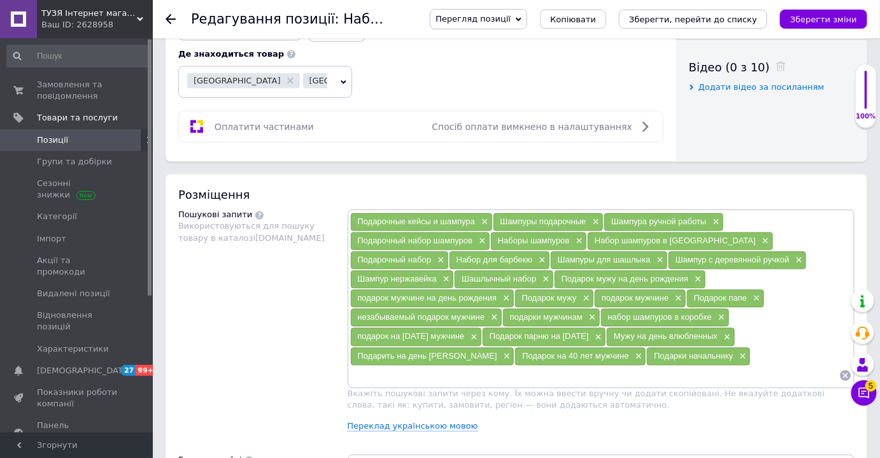
scroll to position [694, 0]
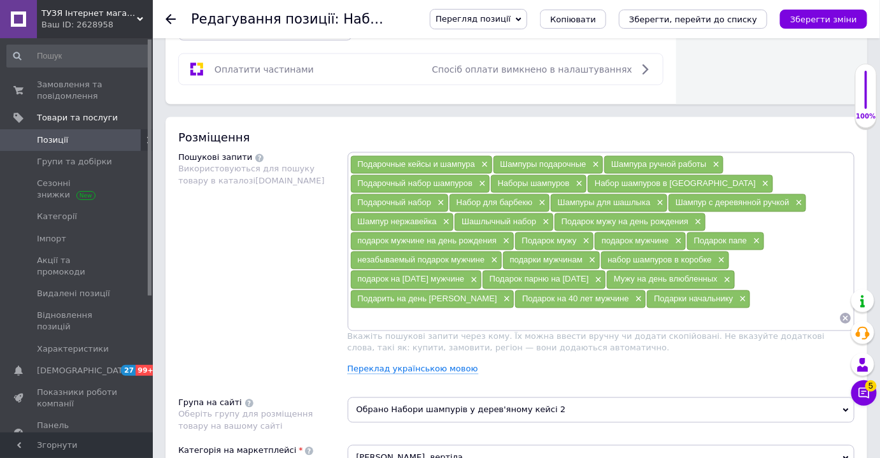
type input "набоР в деревянном кейсе для барбекю и гриля НАБОР ДЛЯ ПИКНИКА ШАШЛЫЧНИК ЛАЙТ К…"
click at [505, 309] on input at bounding box center [595, 318] width 490 height 19
paste input "Подарок руководителю от коллектива"
type input "Подарок руководителю от коллектива"
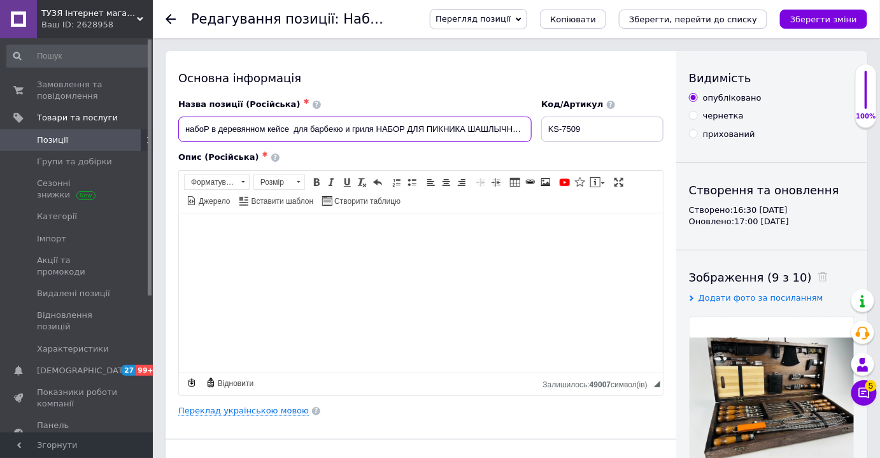
click at [209, 132] on input "набоР в деревянном кейсе для барбекю и гриля НАБОР ДЛЯ ПИКНИКА ШАШЛЫЧНИК ЛАЙТ К…" at bounding box center [354, 128] width 353 height 25
type input "набор в деревянном кейсе для барбекю и гриля НАБОР ДЛЯ ПИКНИКА ШАШЛЫЧНИК ЛАЙТ К…"
click at [811, 19] on icon "Зберегти зміни" at bounding box center [823, 20] width 67 height 10
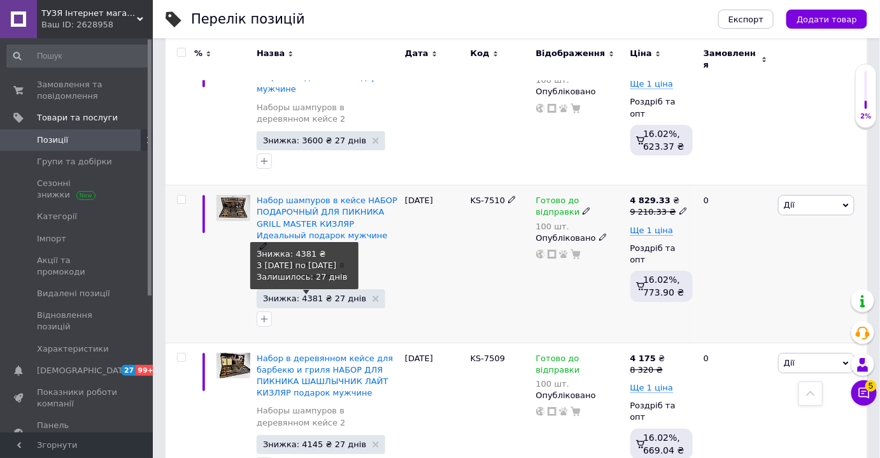
scroll to position [1388, 0]
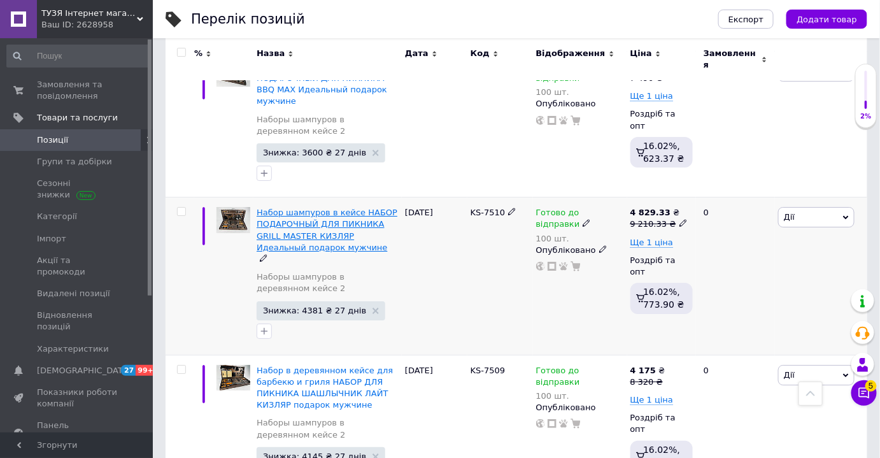
click at [319, 208] on span "Набор шампуров в кейсе НАБОР ПОДАРОЧНЫЙ ДЛЯ ПИКНИКА GRILL MASTER КИЗЛЯР Идеаль…" at bounding box center [327, 230] width 141 height 45
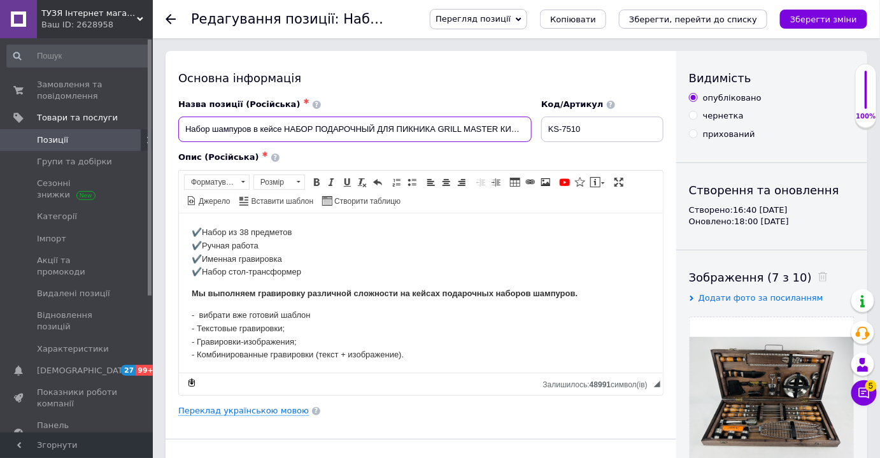
drag, startPoint x: 283, startPoint y: 129, endPoint x: 181, endPoint y: 130, distance: 101.9
click at [181, 130] on input "Набор шампуров в кейсе НАБОР ПОДАРОЧНЫЙ ДЛЯ ПИКНИКА GRILL MASTER КИЗЛЯР Идеаль…" at bounding box center [354, 128] width 353 height 25
click at [248, 128] on input "НАБОР ПОДАРОЧНЫЙ ДЛЯ ПИКНИКА GRILL MASTER КИЗЛЯР Идеальный подарок мужчине" at bounding box center [354, 128] width 353 height 25
drag, startPoint x: 477, startPoint y: 127, endPoint x: 374, endPoint y: 126, distance: 102.5
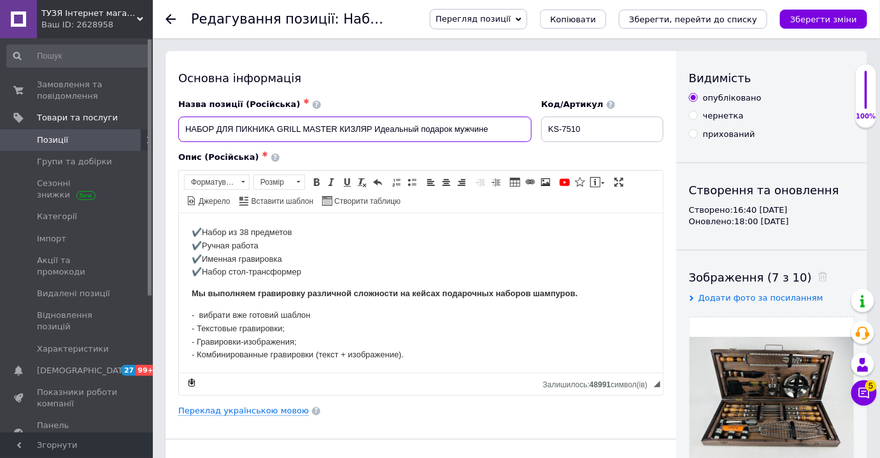
click at [374, 126] on input "НАБОР ДЛЯ ПИКНИКА GRILL MASTER КИЗЛЯР Идеальный подарок мужчине" at bounding box center [354, 128] width 353 height 25
paste input "шампуры для шашлыка шашлычный набор на подарок с гравировкой"
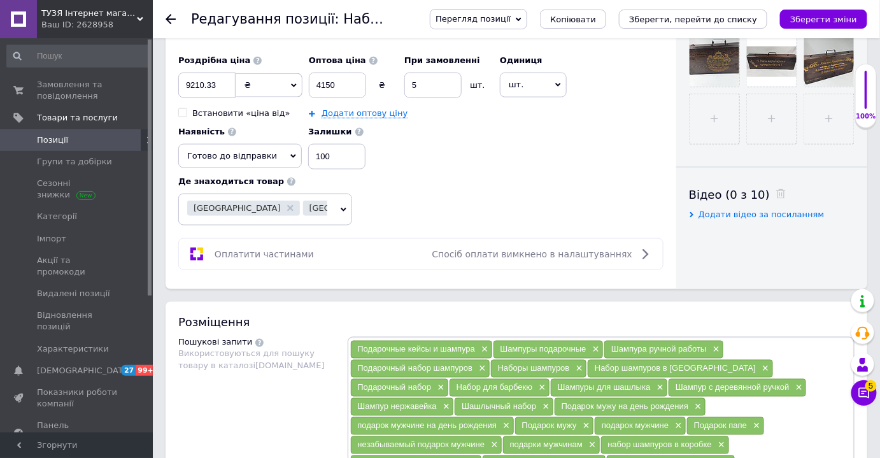
scroll to position [637, 0]
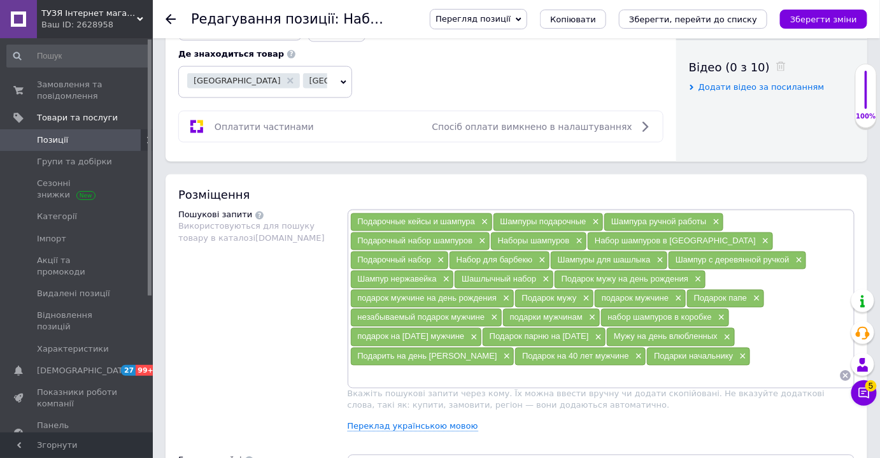
type input "НАБОР ДЛЯ ПИКНИКА GRILL MASTER КИЗЛЯР шампуры для шашлыка шашлычный набор на по…"
click at [472, 366] on input at bounding box center [595, 375] width 490 height 19
paste input "Подарок руководителю от коллектива"
type input "Подарок руководителю от коллектива"
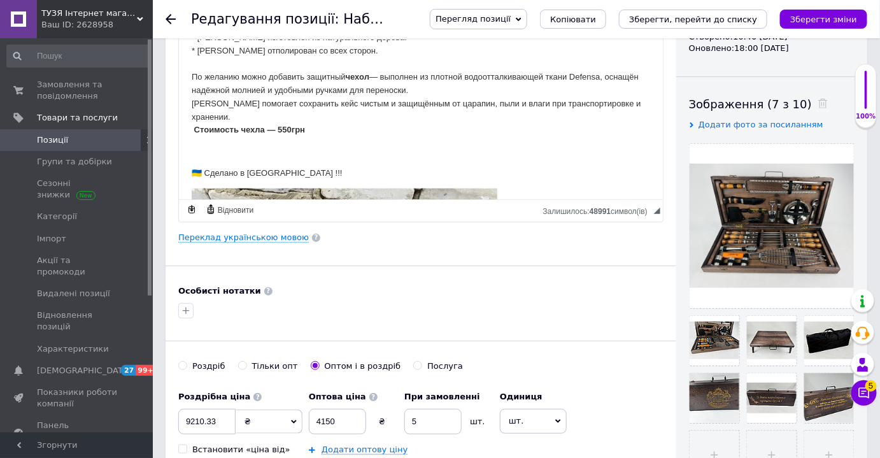
scroll to position [337, 0]
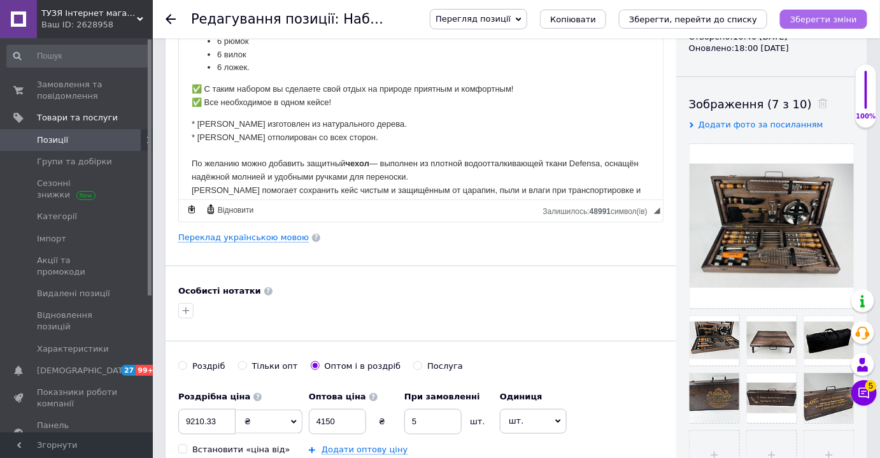
click at [812, 23] on icon "Зберегти зміни" at bounding box center [823, 20] width 67 height 10
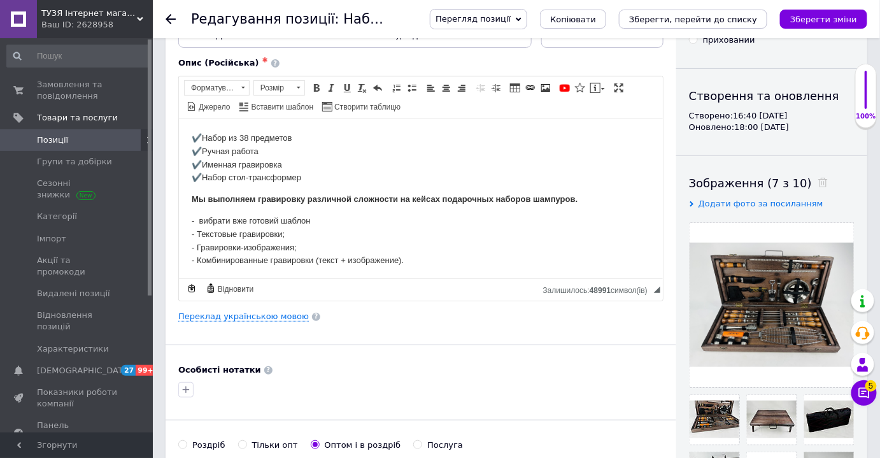
scroll to position [0, 0]
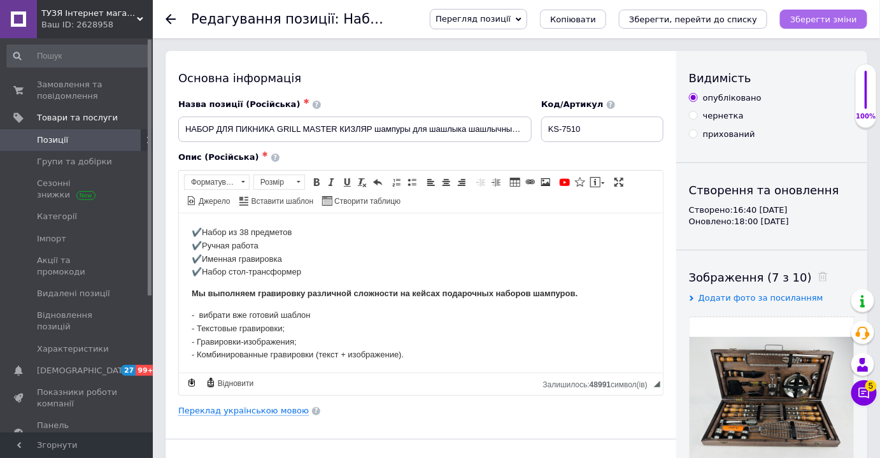
click at [824, 19] on icon "Зберегти зміни" at bounding box center [823, 20] width 67 height 10
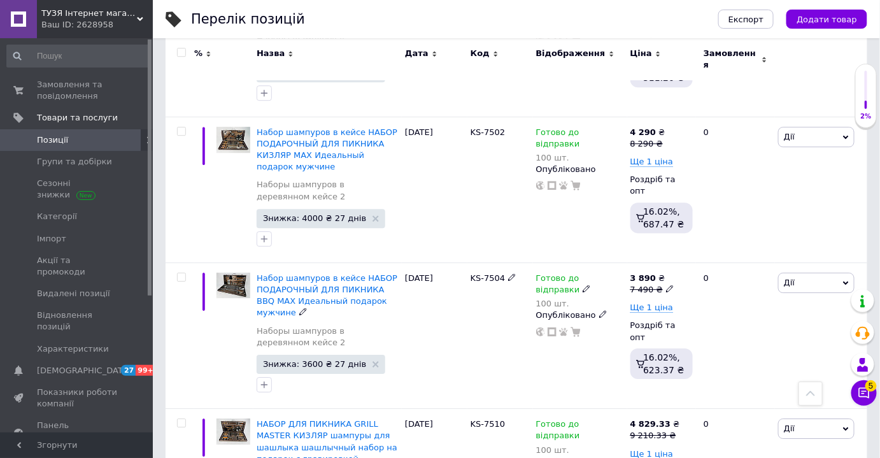
scroll to position [1157, 0]
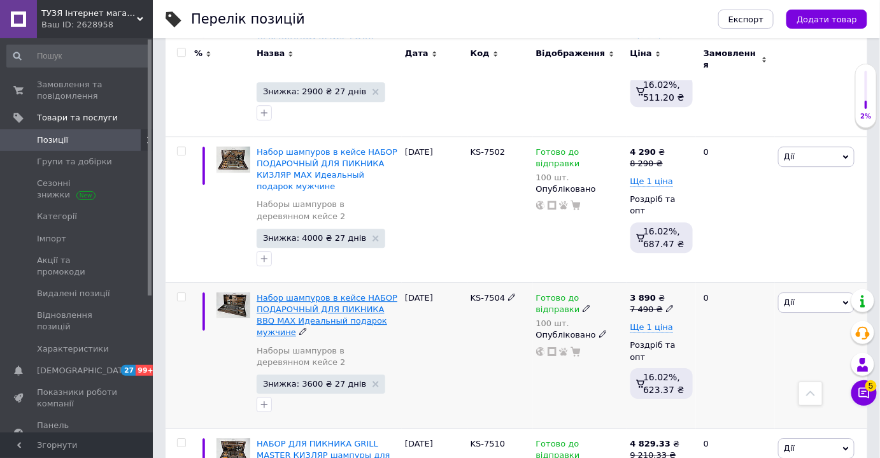
click at [339, 295] on span "Набор шампуров в кейсе НАБОР ПОДАРОЧНЫЙ ДЛЯ ПИКНИКА BBQ MAX Идеальный подарок …" at bounding box center [327, 315] width 141 height 45
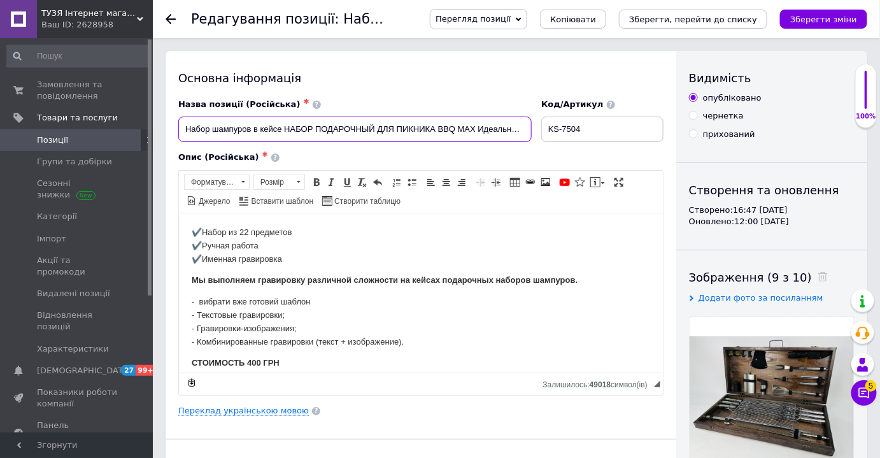
click at [280, 129] on input "Набор шампуров в кейсе НАБОР ПОДАРОЧНЫЙ ДЛЯ ПИКНИКА BBQ MAX Идеальный подарок …" at bounding box center [354, 128] width 353 height 25
drag, startPoint x: 479, startPoint y: 129, endPoint x: 576, endPoint y: 130, distance: 97.4
click at [576, 130] on div "Назва позиції (Російська) ✱ Набор шампуров в кейсе НАБОР ПОДАРОЧНЫЙ ДЛЯ ПИКНИК…" at bounding box center [421, 120] width 495 height 53
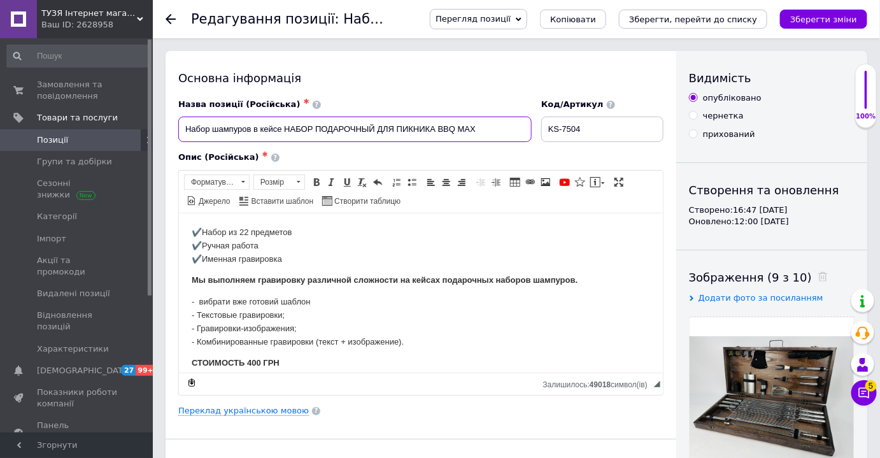
click at [284, 130] on input "Набор шампуров в кейсе НАБОР ПОДАРОЧНЫЙ ДЛЯ ПИКНИКА BBQ MAX" at bounding box center [354, 128] width 353 height 25
paste input "а подарок мужчине Всё для барбекю"
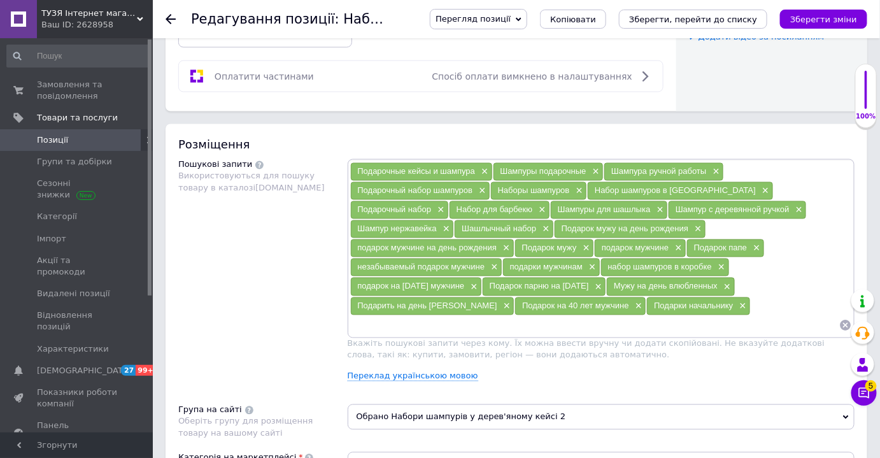
scroll to position [694, 0]
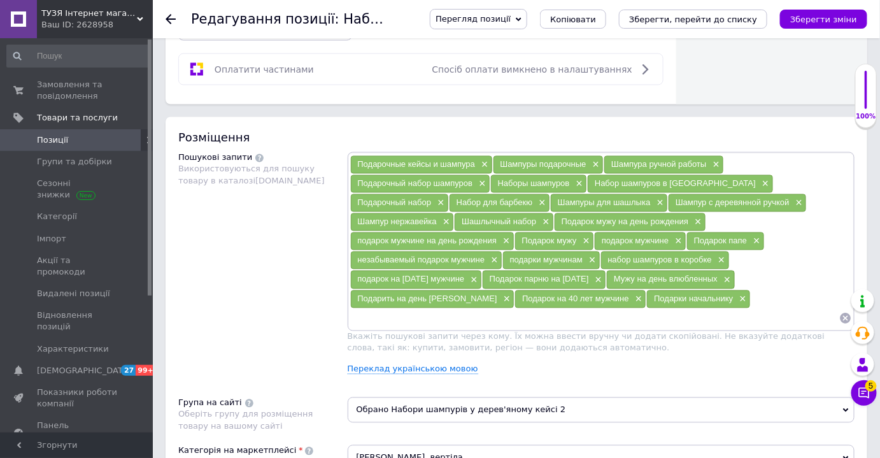
type input "Набор шампуров в кейсе на подарок мужчине Всё для барбекю НАБОР ПОДАРОЧНЫЙ ДЛЯ…"
click at [472, 309] on input at bounding box center [595, 318] width 490 height 19
paste input "Подарок руководителю от коллектива"
type input "Подарок руководителю от коллектива"
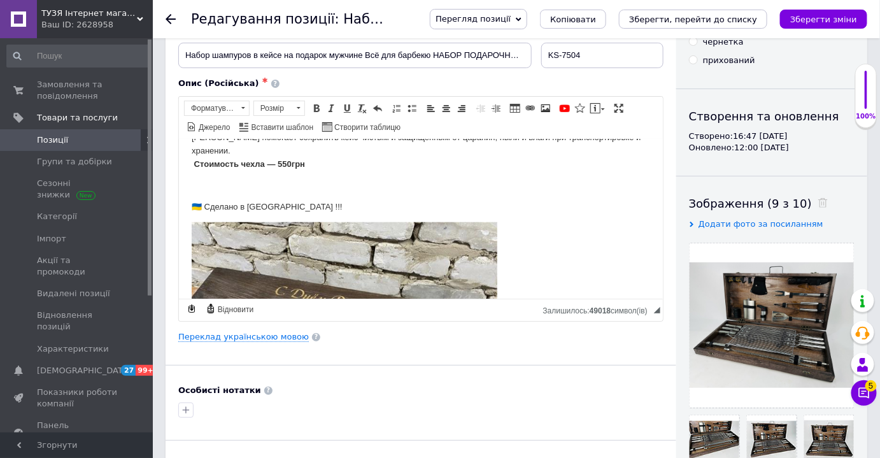
scroll to position [0, 0]
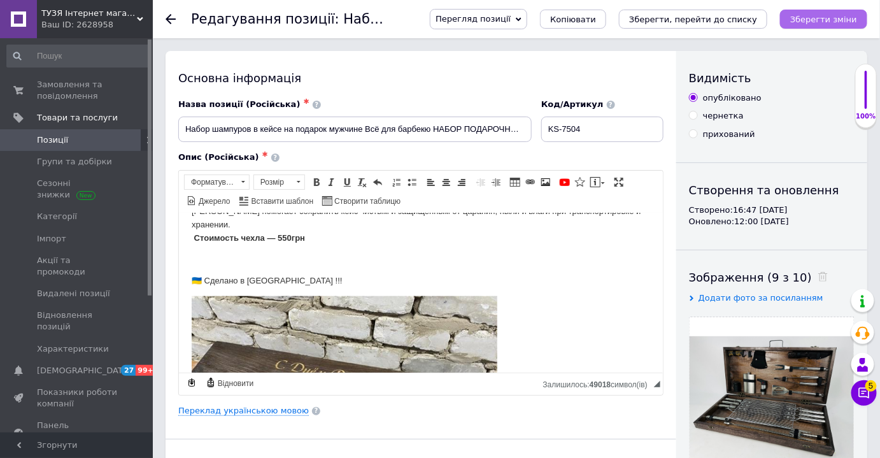
click at [810, 20] on icon "Зберегти зміни" at bounding box center [823, 20] width 67 height 10
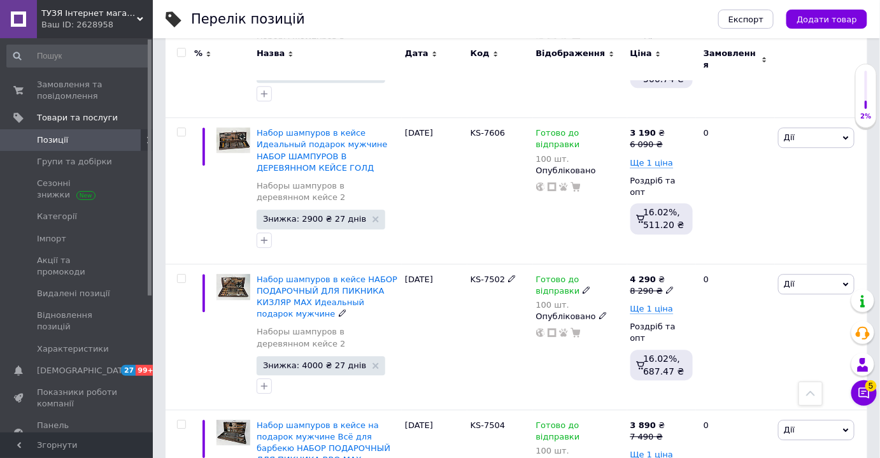
scroll to position [972, 0]
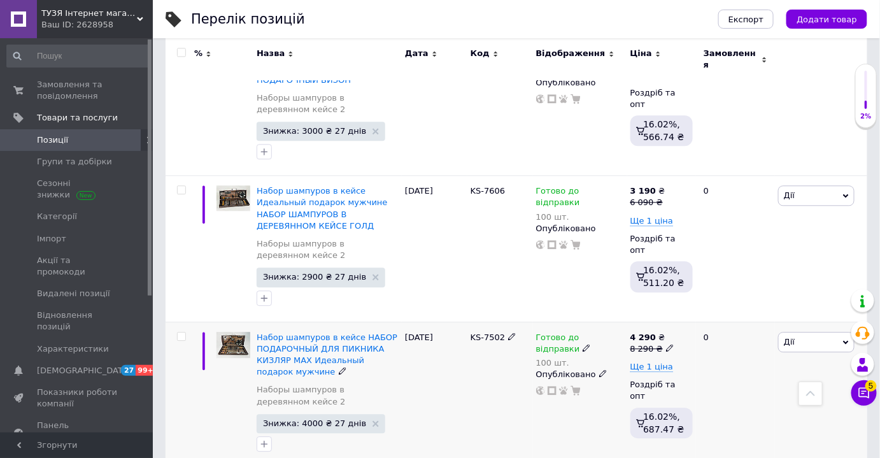
click at [303, 333] on div "Набор шампуров в кейсе НАБОР ПОДАРОЧНЫЙ ДЛЯ ПИКНИКА КИЗЛЯР MAX Идеальный подар…" at bounding box center [328, 355] width 142 height 46
click at [317, 332] on span "Набор шампуров в кейсе НАБОР ПОДАРОЧНЫЙ ДЛЯ ПИКНИКА КИЗЛЯР MAX Идеальный подар…" at bounding box center [327, 354] width 141 height 45
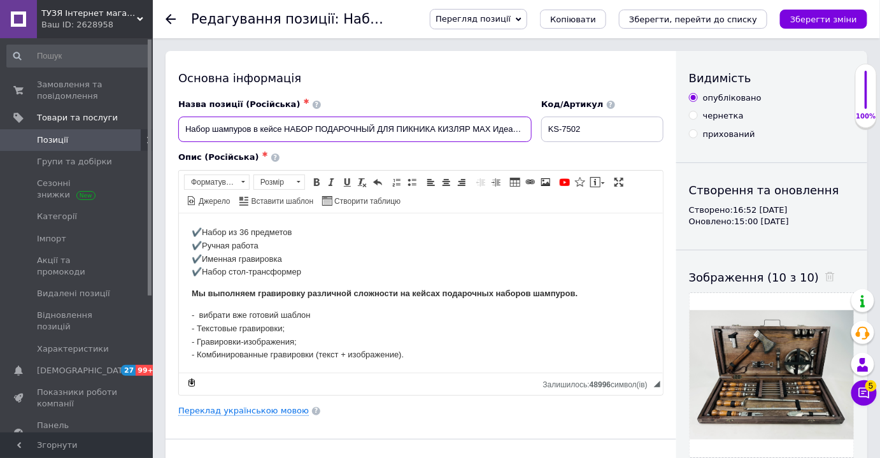
scroll to position [0, 76]
drag, startPoint x: 495, startPoint y: 128, endPoint x: 558, endPoint y: 133, distance: 63.9
click at [558, 133] on div "Назва позиції (Російська) ✱ Набор шампуров в кейсе НАБОР ПОДАРОЧНЫЙ ДЛЯ ПИКНИК…" at bounding box center [421, 120] width 495 height 53
click at [350, 128] on input "Набор шампуров в кейсе НАБОР ПОДАРОЧНЫЙ ДЛЯ ПИКНИКА КИЗЛЯР MAX" at bounding box center [354, 128] width 353 height 25
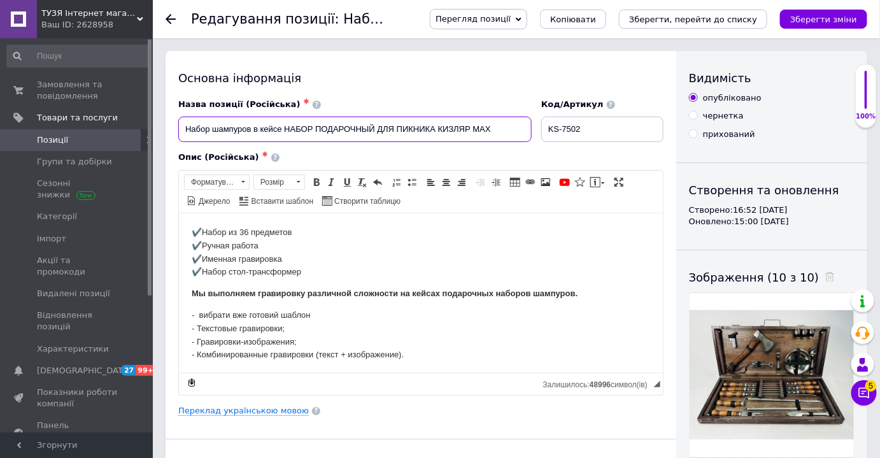
click at [350, 128] on input "Набор шампуров в кейсе НАБОР ПОДАРОЧНЫЙ ДЛЯ ПИКНИКА КИЗЛЯР MAX" at bounding box center [354, 128] width 353 height 25
click at [283, 131] on input "Набор шампуров в кейсе НАБОР ДЛЯ ПИКНИКА КИЗЛЯР MAX" at bounding box center [354, 128] width 353 height 25
paste input "шампуры подарочные на подарок"
click at [288, 132] on input "Набор шампуров в кейсе шампуры подарочные на подарокНАБОР ДЛЯ ПИКНИКА КИЗЛЯР M…" at bounding box center [354, 128] width 353 height 25
click at [416, 130] on input "Набор шампуров в кейсе [GEOGRAPHIC_DATA] подарочные на подарокНАБОР ДЛЯ ПИКНИК…" at bounding box center [354, 128] width 353 height 25
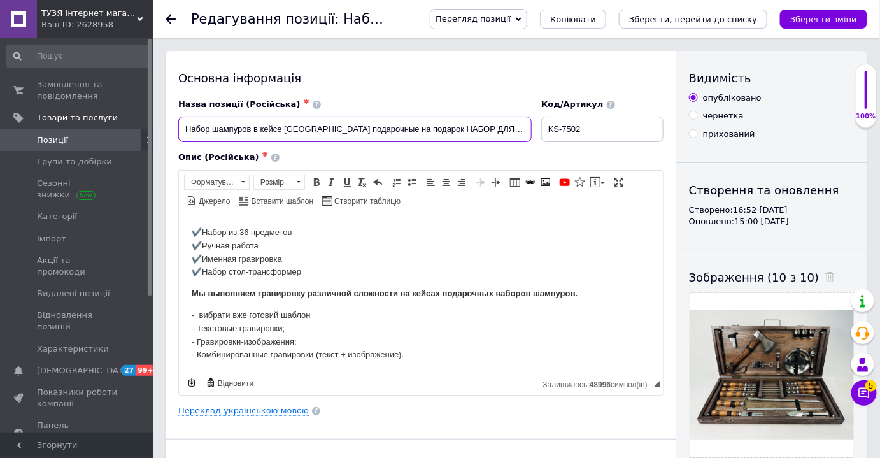
click at [526, 123] on input "Набор шампуров в кейсе [GEOGRAPHIC_DATA] подарочные на подарок НАБОР ДЛЯ ПИКНИ…" at bounding box center [354, 128] width 353 height 25
click at [530, 127] on input "Набор шампуров в кейсе [GEOGRAPHIC_DATA] подарочные на подарок НАБОР ДЛЯ ПИКНИ…" at bounding box center [354, 128] width 353 height 25
click at [528, 128] on input "Набор шампуров в кейсе [GEOGRAPHIC_DATA] подарочные на подарок НАБОР ДЛЯ ПИКНИ…" at bounding box center [354, 128] width 353 height 25
paste input "с деревянной ручкой"
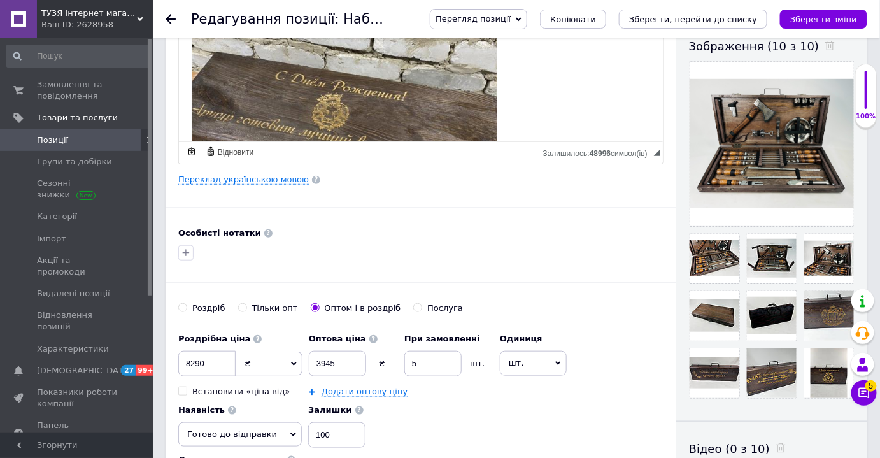
scroll to position [579, 0]
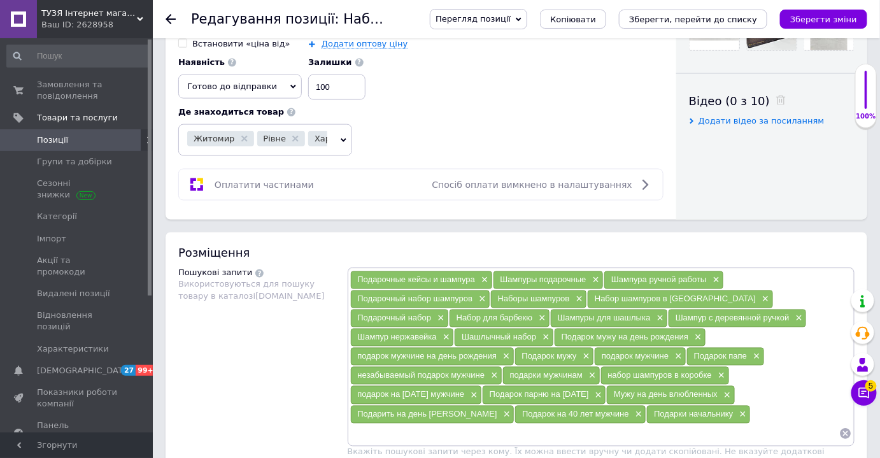
type input "Набор шампуров в кейсе [GEOGRAPHIC_DATA] подарочные на подарок НАБОР ДЛЯ ПИКНИ…"
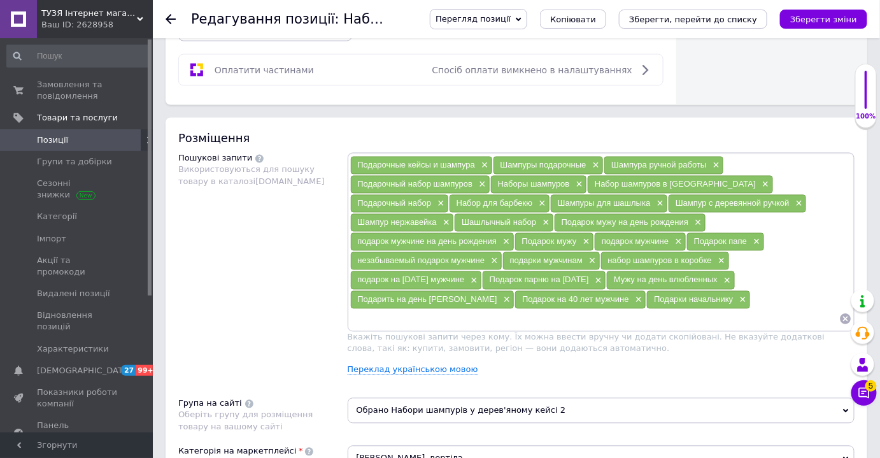
scroll to position [810, 0]
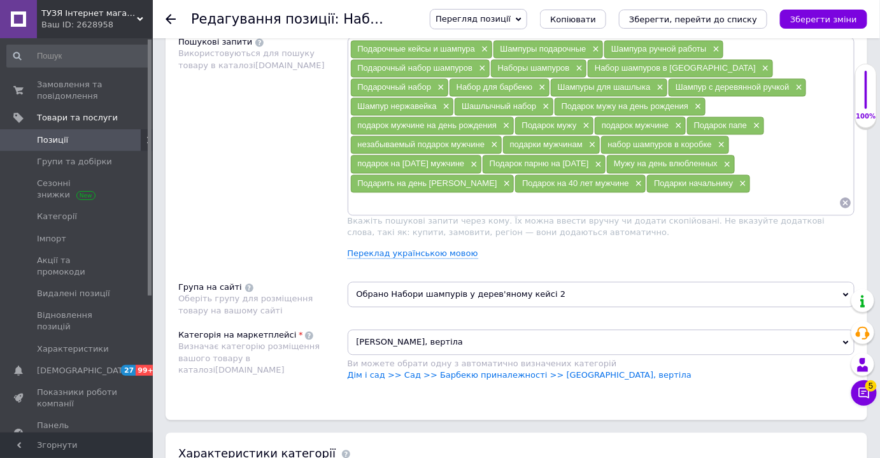
click at [470, 193] on input at bounding box center [595, 202] width 490 height 19
paste input "Подарок руководителю от коллектива"
type input "Подарок руководителю от коллектива"
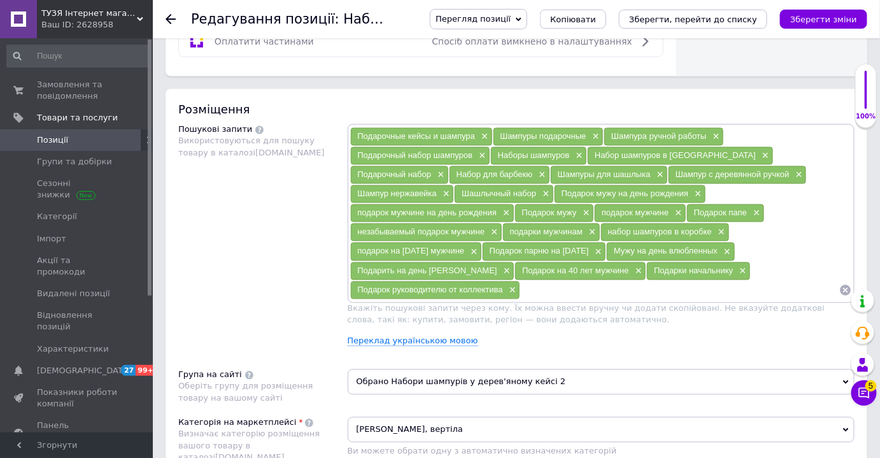
scroll to position [637, 0]
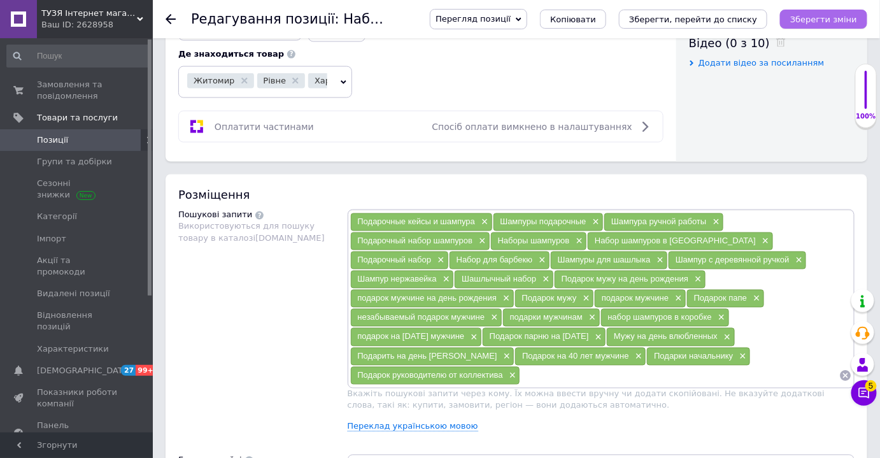
click at [818, 17] on icon "Зберегти зміни" at bounding box center [823, 20] width 67 height 10
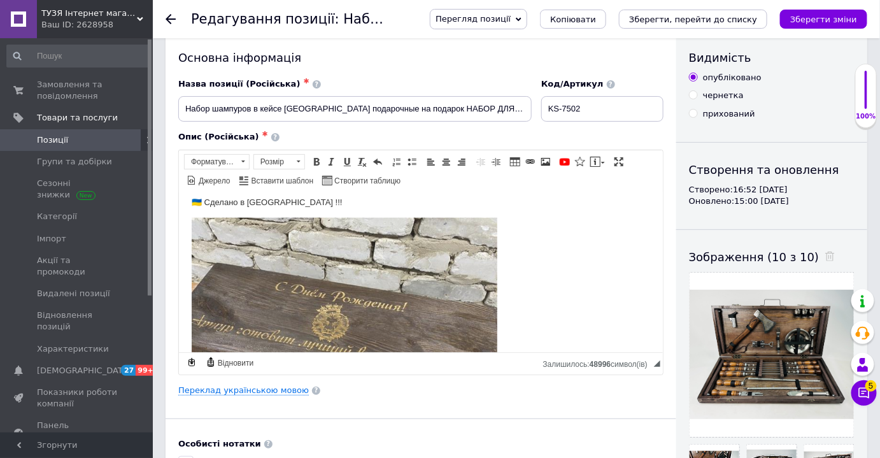
scroll to position [0, 0]
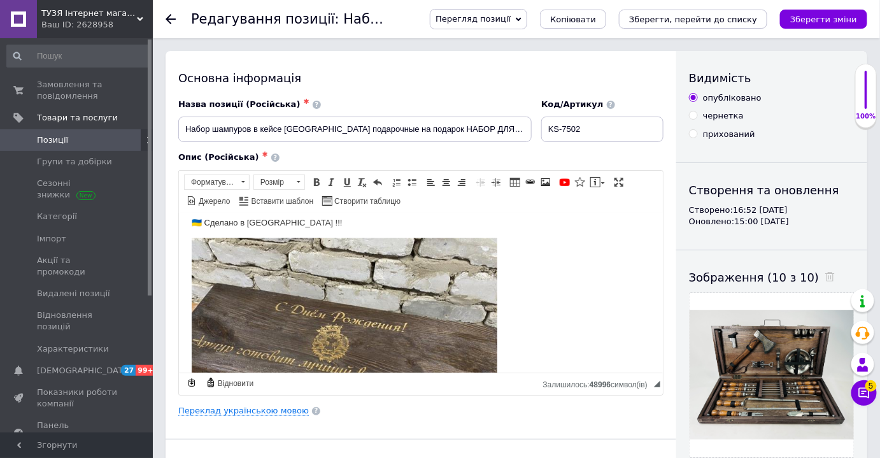
click at [794, 17] on button "Зберегти зміни" at bounding box center [823, 19] width 87 height 19
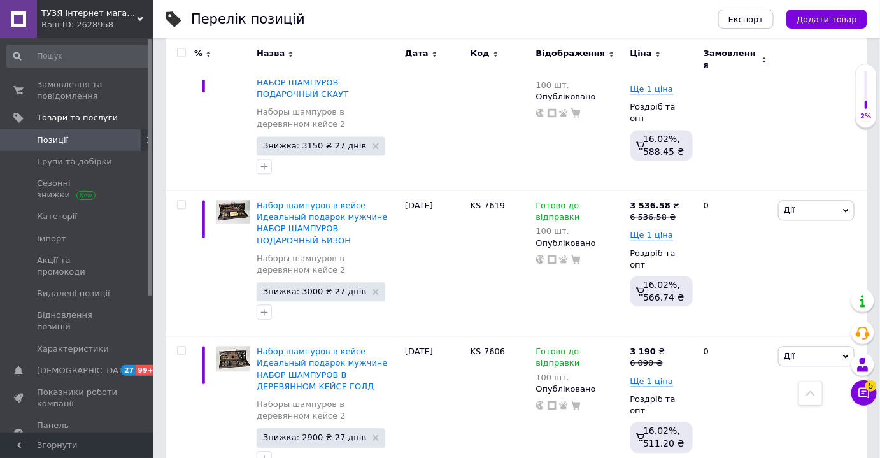
scroll to position [810, 0]
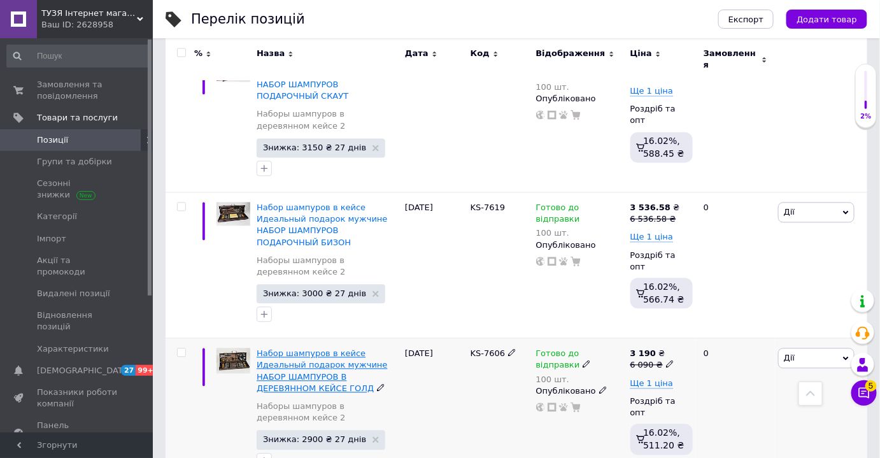
click at [311, 348] on div "Набор шампуров в кейсе Идеальный подарок мужчине НАБОР ШАМПУРОВ В ДЕРЕВЯННОМ К…" at bounding box center [328, 371] width 142 height 46
click at [308, 348] on span "Набор шампуров в кейсе Идеальный подарок мужчине НАБОР ШАМПУРОВ В ДЕРЕВЯННОМ К…" at bounding box center [322, 370] width 130 height 45
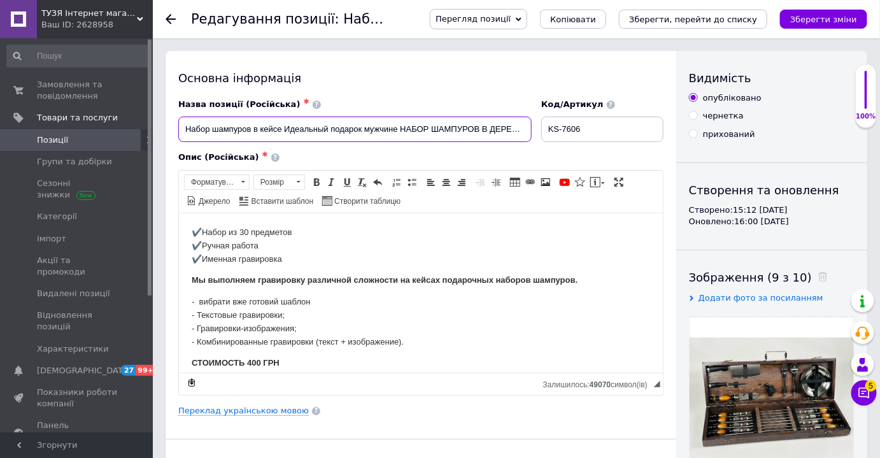
drag, startPoint x: 254, startPoint y: 129, endPoint x: 281, endPoint y: 132, distance: 26.9
click at [281, 132] on input "Набор шампуров в кейсе Идеальный подарок мужчине НАБОР ШАМПУРОВ В ДЕРЕВЯННОМ К…" at bounding box center [354, 128] width 353 height 25
paste input "с деревянной ручкой"
paste input "шампуры по"
click at [507, 128] on input "Набор шампуров с деревянной ручкой шампуры по Идеальный подарок мужчине НАБОР Ш…" at bounding box center [354, 128] width 353 height 25
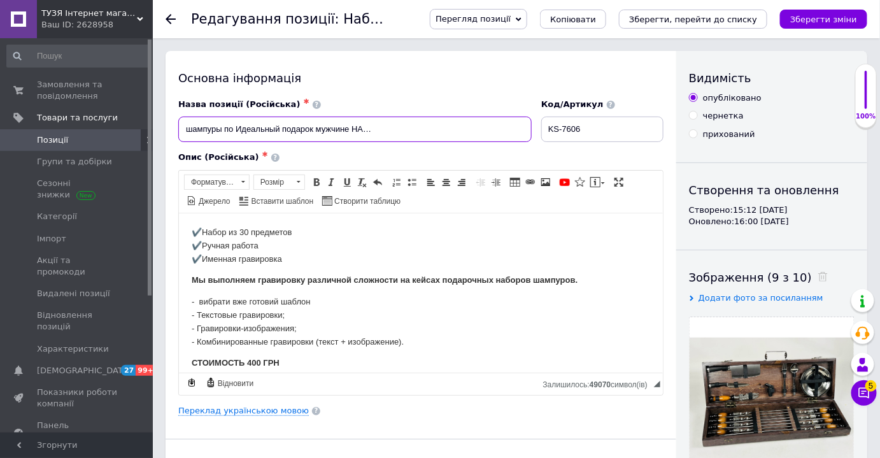
scroll to position [0, 173]
click at [293, 131] on input "Набор шампуров с деревянной ручкой шампуры по Идеальный подарок мужчине НАБОР Ш…" at bounding box center [354, 128] width 353 height 25
drag, startPoint x: 382, startPoint y: 132, endPoint x: 337, endPoint y: 130, distance: 44.6
click at [337, 130] on input "Набор шампуров с деревянной ручкой шампуры по Идеальный подарок мужчине НАБОР Ш…" at bounding box center [354, 128] width 353 height 25
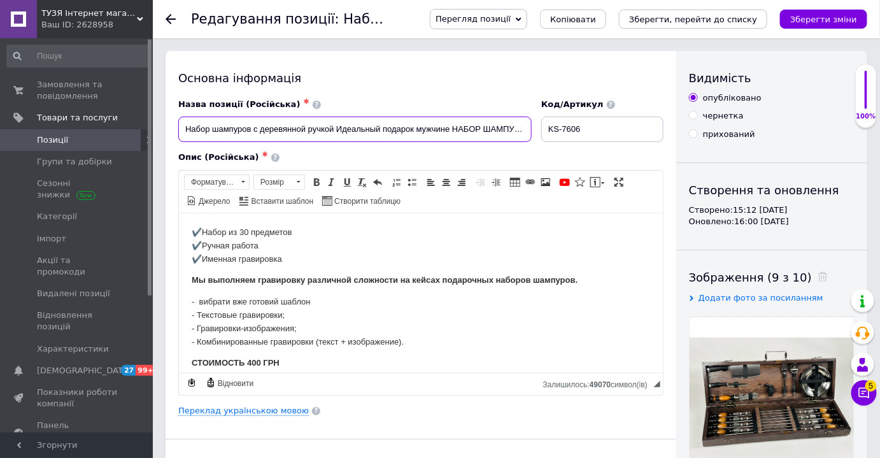
drag, startPoint x: 449, startPoint y: 129, endPoint x: 338, endPoint y: 130, distance: 110.8
click at [338, 130] on input "Набор шампуров с деревянной ручкой Идеальный подарок мужчине НАБОР ШАМПУРОВ В Д…" at bounding box center [354, 128] width 353 height 25
paste input "шампуры подарочные"
click at [339, 131] on input "Набор шампуров с деревянной ручкой шампуры подарочные НАБОР ШАМПУРОВ В ДЕРЕВЯНН…" at bounding box center [354, 128] width 353 height 25
click at [421, 130] on input "Набор шампуров с деревянной ручкой [GEOGRAPHIC_DATA] подарочные НАБОР ШАМПУРОВ …" at bounding box center [354, 128] width 353 height 25
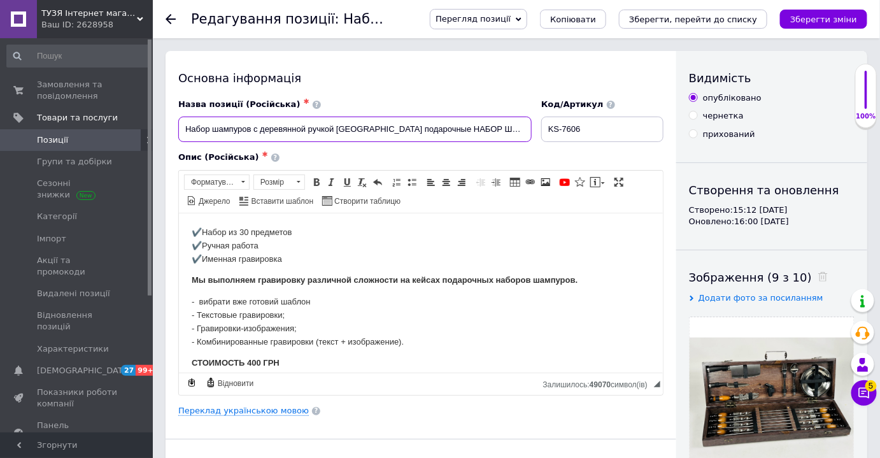
click at [516, 128] on input "Набор шампуров с деревянной ручкой [GEOGRAPHIC_DATA] подарочные НАБОР ШАМПУРОВ …" at bounding box center [354, 128] width 353 height 25
click at [423, 127] on input "Набор шампуров с деревянной ручкой [GEOGRAPHIC_DATA] подарочные НАБОР ШАМПУРОВ …" at bounding box center [354, 128] width 353 height 25
paste input "[PERSON_NAME]"
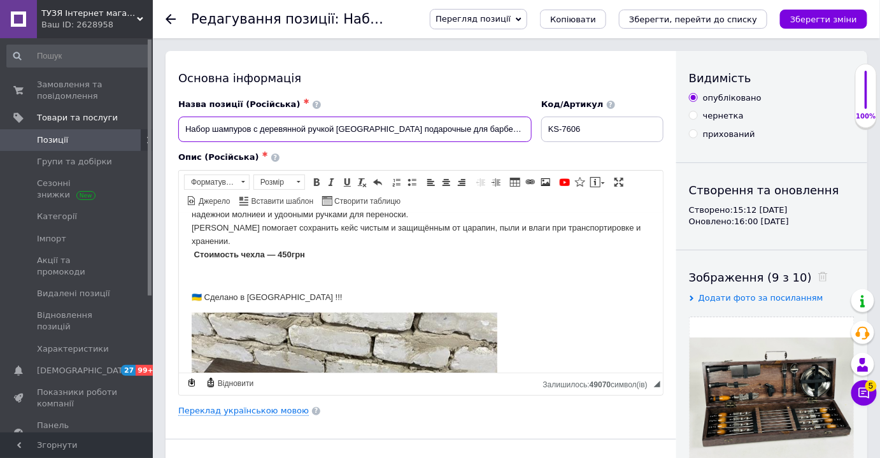
scroll to position [463, 0]
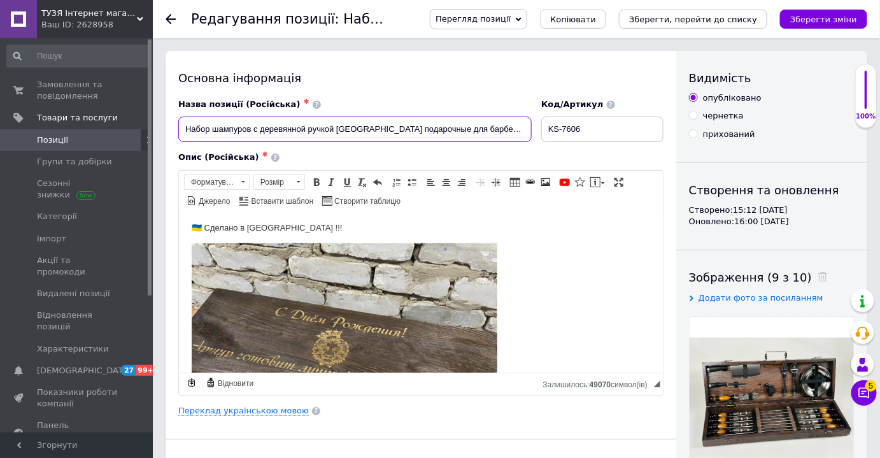
type input "Набор шампуров с деревянной ручкой [GEOGRAPHIC_DATA] подарочные для барбекю НАБ…"
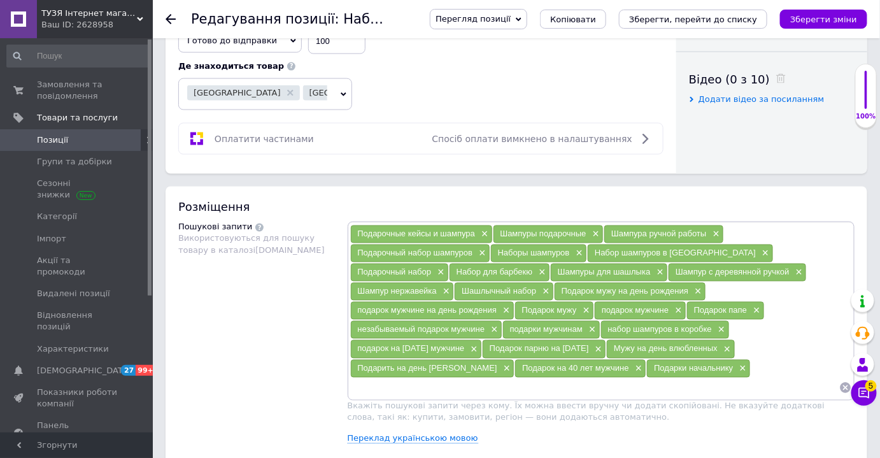
scroll to position [752, 0]
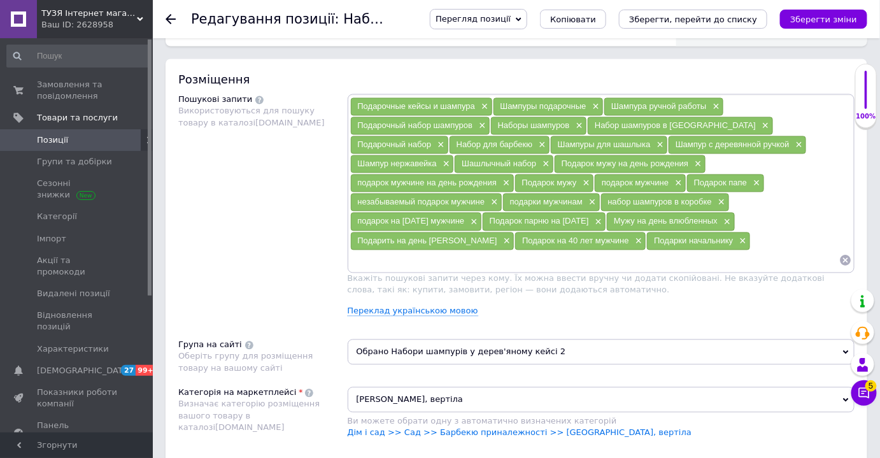
click at [465, 251] on input at bounding box center [595, 260] width 490 height 19
paste input "Подарок руководителю от коллектива"
type input "Подарок руководителю от коллектива"
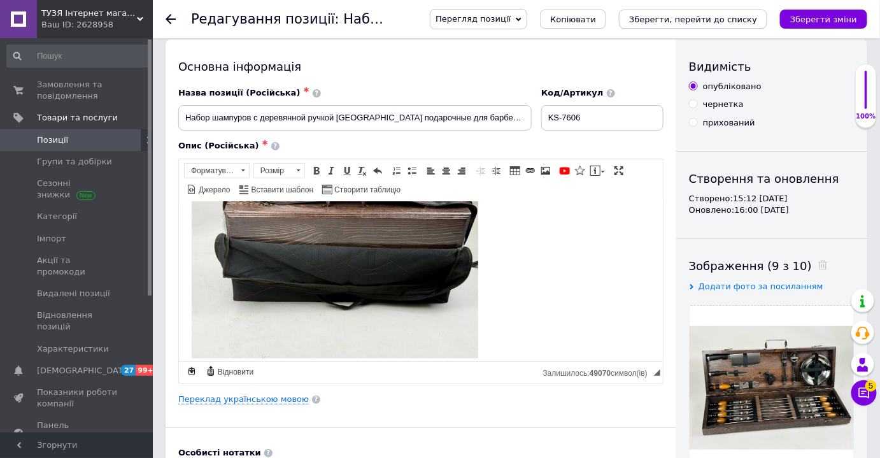
scroll to position [0, 0]
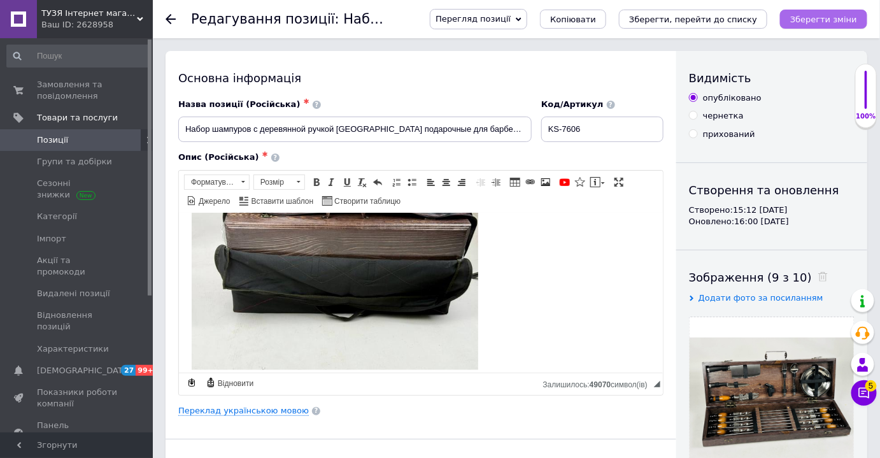
click at [816, 15] on icon "Зберегти зміни" at bounding box center [823, 20] width 67 height 10
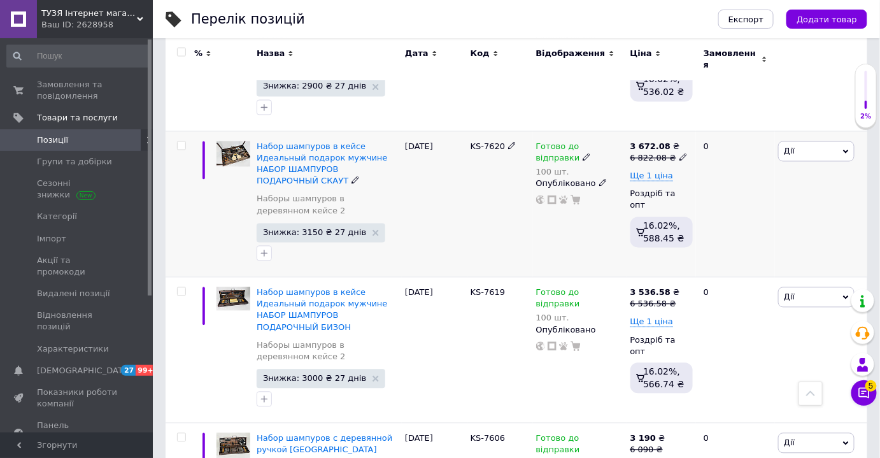
scroll to position [752, 0]
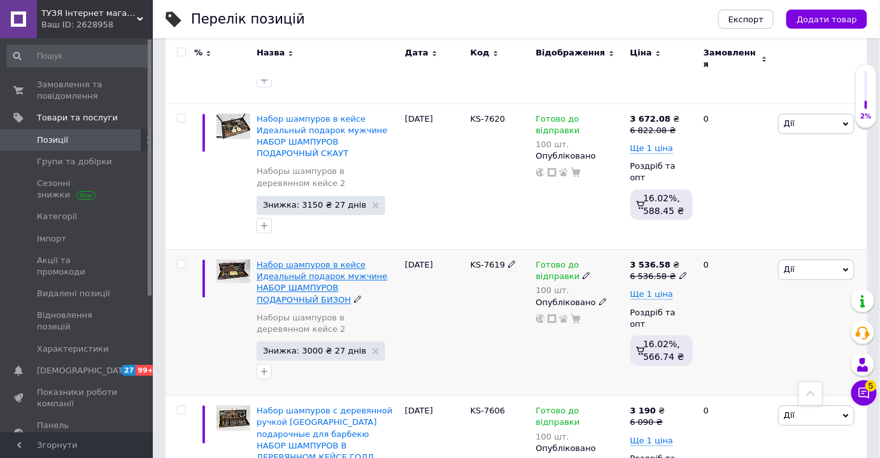
click at [299, 260] on span "Набор шампуров в кейсе Идеальный подарок мужчине НАБОР ШАМПУРОВ ПОДАРОЧНЫЙ БИЗ…" at bounding box center [322, 282] width 130 height 45
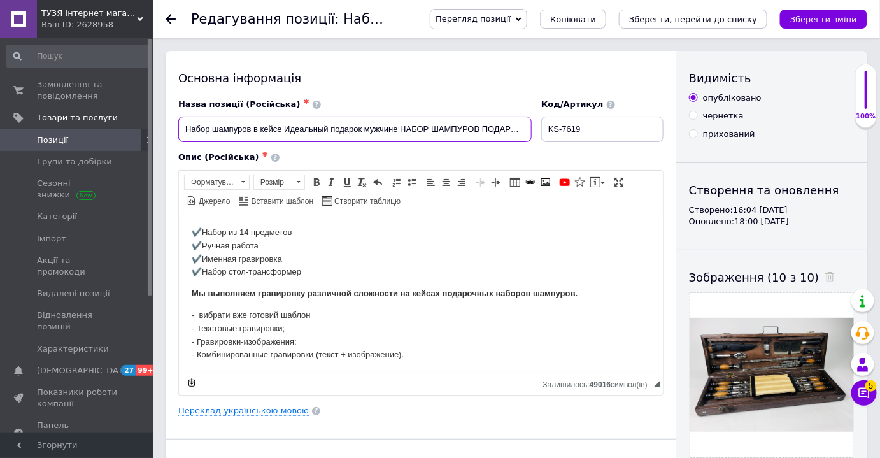
click at [281, 129] on input "Набор шампуров в кейсе Идеальный подарок мужчине НАБОР ШАМПУРОВ ПОДАРОЧНЫЙ БИЗ…" at bounding box center [354, 128] width 353 height 25
paste input "все для пикника."
click at [286, 130] on input "Набор шампуров в кейсе все для пикника Идеальный подарок мужчине НАБОР ШАМПУРО…" at bounding box center [354, 128] width 353 height 25
click at [454, 129] on input "Набор шампуров в кейсе все для пикника Идеальный подарок мужчине НАБОР ШАМПУРО…" at bounding box center [354, 128] width 353 height 25
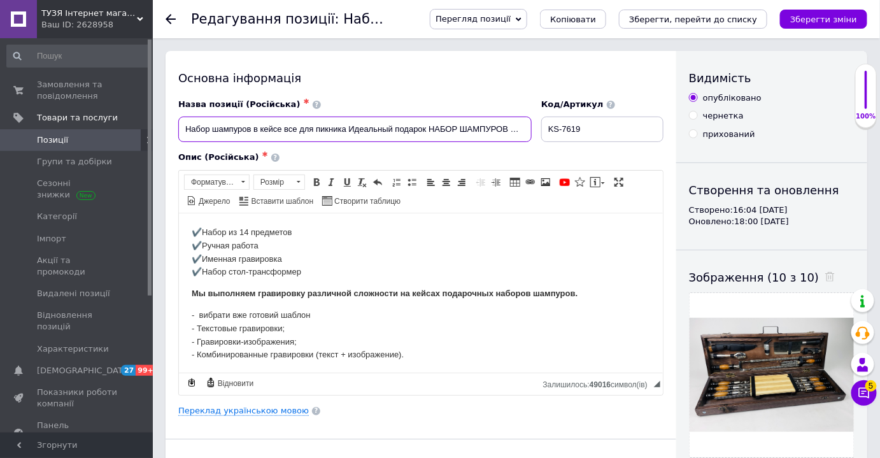
paste input "тцу"
click at [473, 125] on input "Набор шампуров в кейсе все для пикника Идеальный подарок отцу НАБОР ШАМПУРОВ П…" at bounding box center [354, 128] width 353 height 25
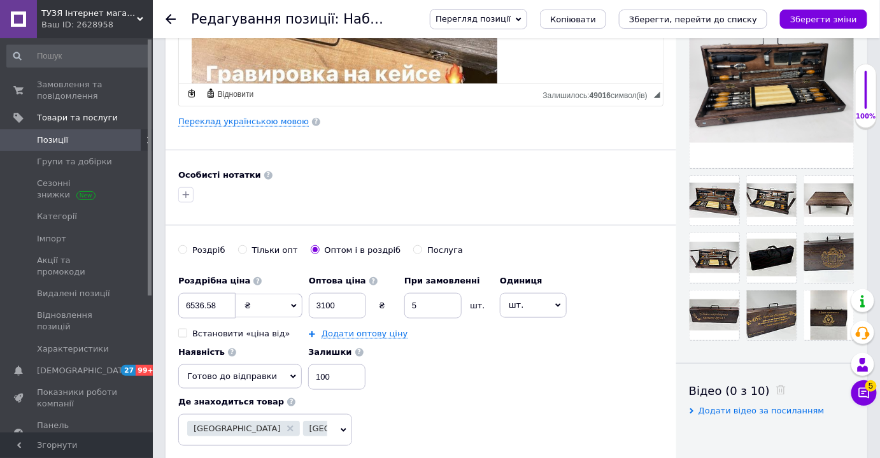
scroll to position [637, 0]
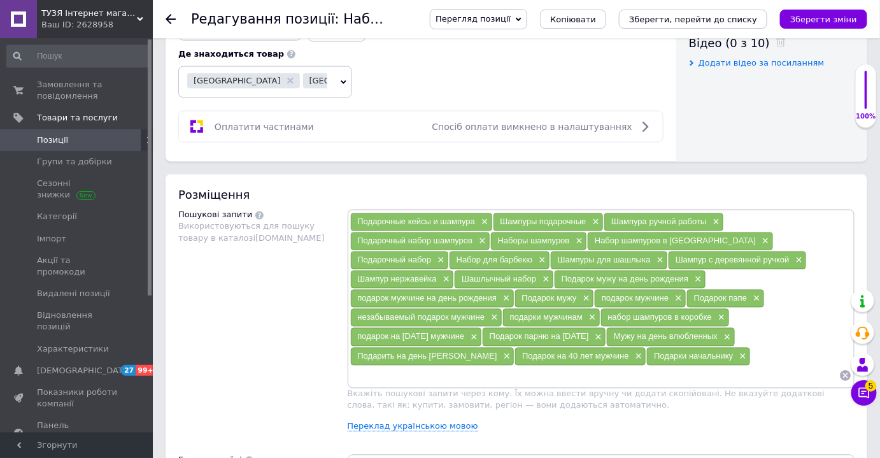
type input "Набор шампуров в кейсе все для пикника Идеальный подарок отцу НАБОР ШАМПУРОВ П…"
click at [467, 366] on input at bounding box center [595, 375] width 490 height 19
paste input "Подарок руководителю от коллектива"
type input "Подарок руководителю от коллектива"
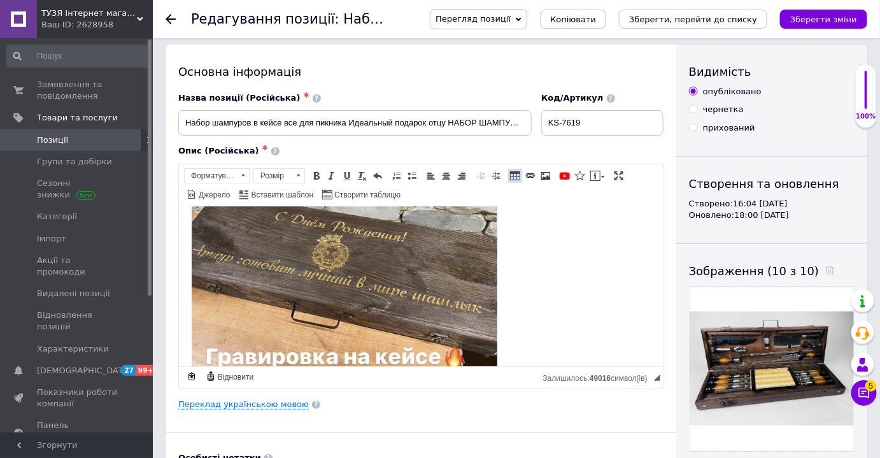
scroll to position [0, 0]
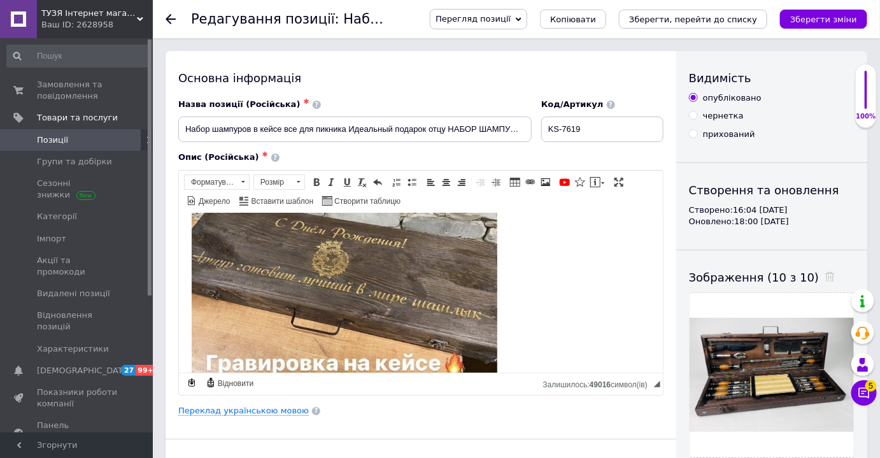
drag, startPoint x: 833, startPoint y: 20, endPoint x: 808, endPoint y: 23, distance: 25.0
click at [833, 20] on icon "Зберегти зміни" at bounding box center [823, 20] width 67 height 10
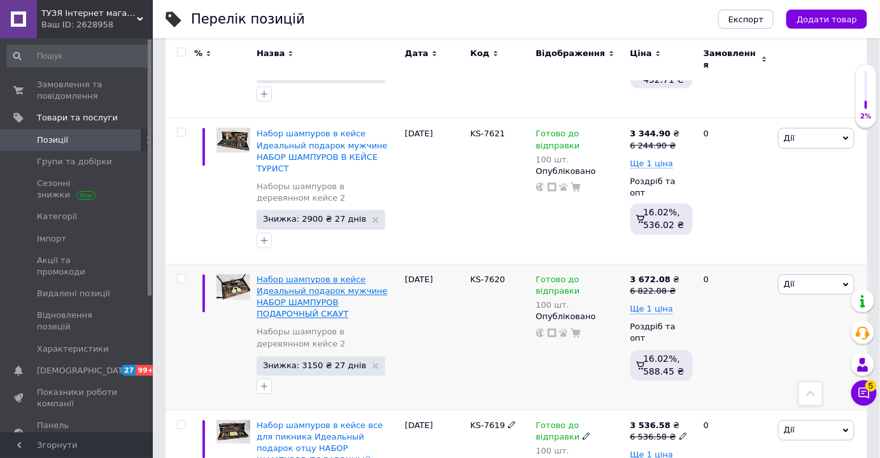
scroll to position [579, 0]
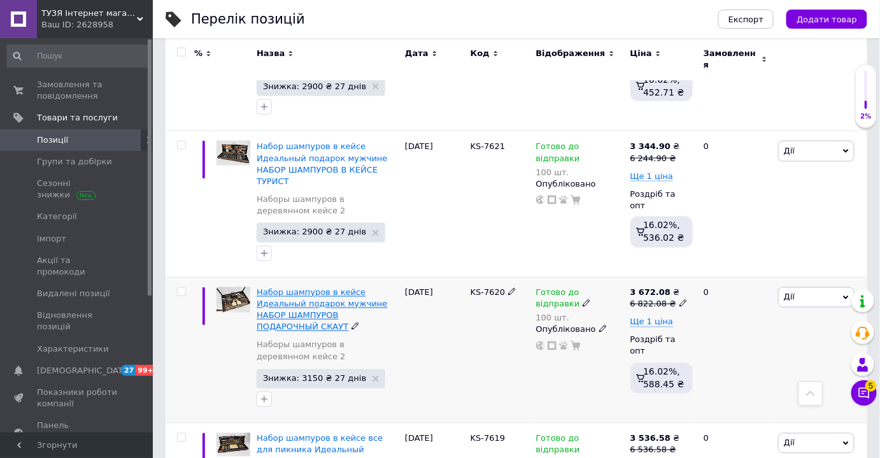
click at [288, 288] on span "Набор шампуров в кейсе Идеальный подарок мужчине НАБОР ШАМПУРОВ ПОДАРОЧНЫЙ СКА…" at bounding box center [322, 310] width 130 height 45
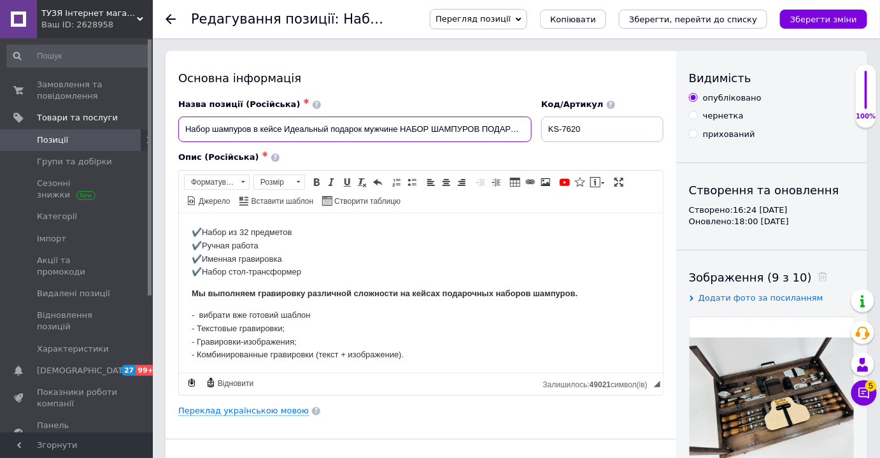
drag, startPoint x: 285, startPoint y: 126, endPoint x: 398, endPoint y: 135, distance: 113.0
click at [398, 135] on input "Набор шампуров в кейсе Идеальный подарок мужчине НАБОР ШАМПУРОВ ПОДАРОЧНЫЙ СКА…" at bounding box center [354, 128] width 353 height 25
click at [463, 130] on input "Набор шампуров в кейсе НАБОР ШАМПУРОВ ПОДАРОЧНЫЙ СКАУТ" at bounding box center [354, 128] width 353 height 25
paste input "шашлычный набор для шашлыка в коробке большой"
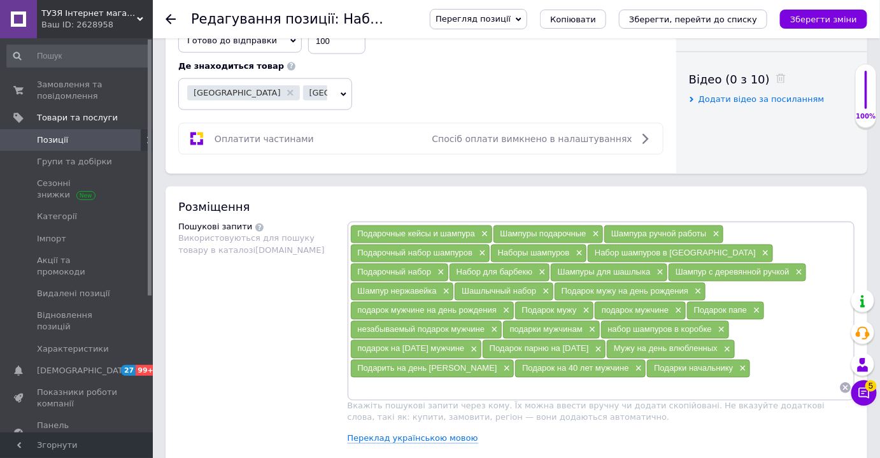
scroll to position [810, 0]
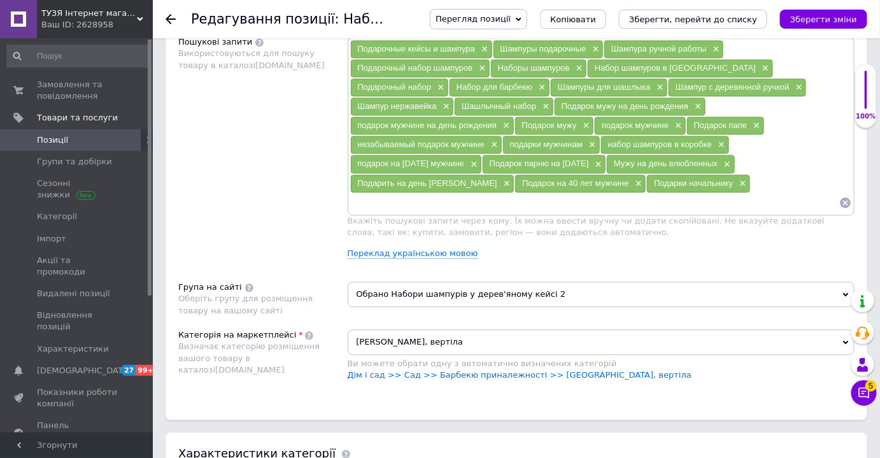
type input "Набор шампуров в кейсе НАБОР ШАМПУРОВ ПОДАРОЧНЫЙ СКАУТ шашлычный набор для шаш…"
click at [482, 193] on input at bounding box center [595, 202] width 490 height 19
paste input "Подарок руководителю от коллектива"
type input "Подарок руководителю от коллектива"
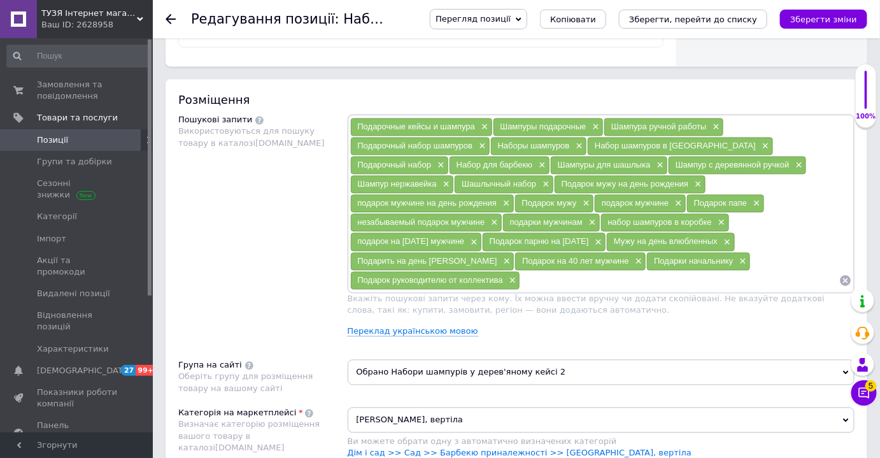
scroll to position [637, 0]
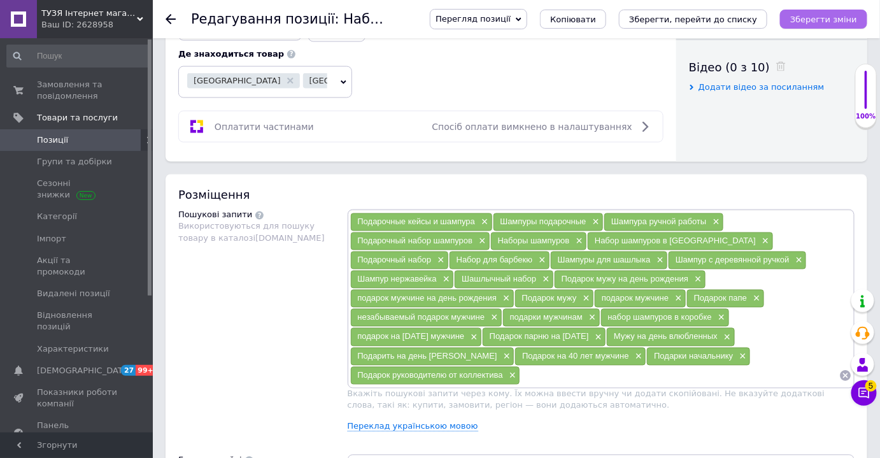
click at [816, 15] on icon "Зберегти зміни" at bounding box center [823, 20] width 67 height 10
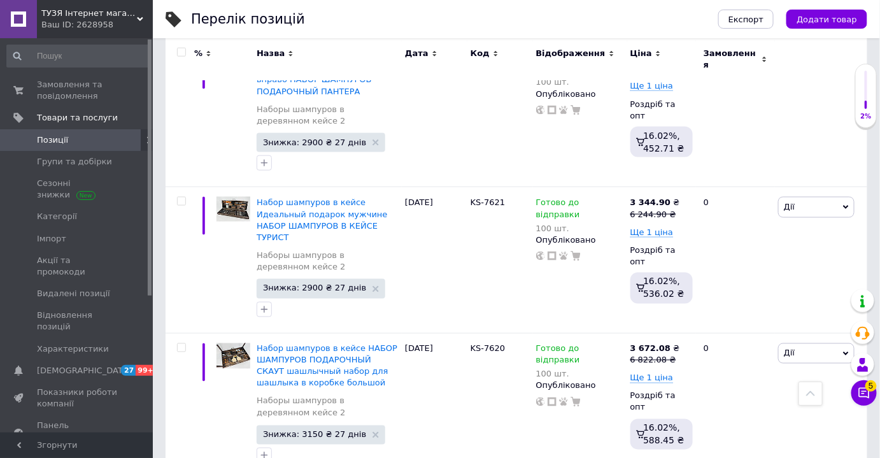
scroll to position [521, 0]
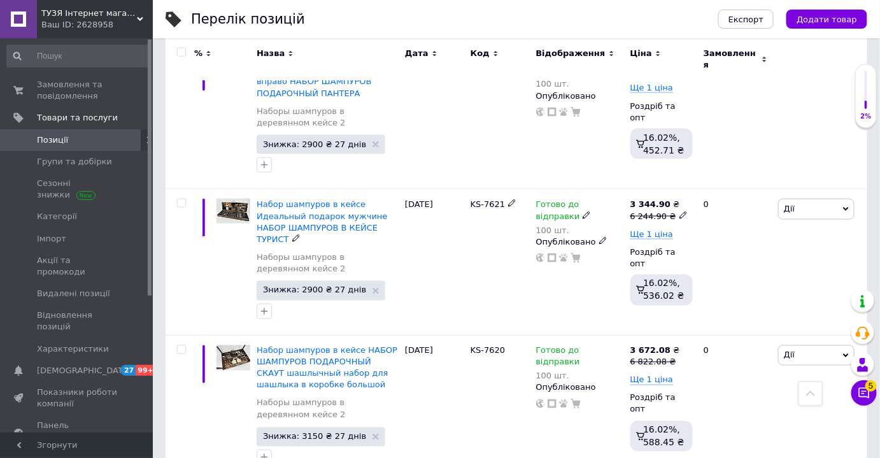
click at [295, 202] on span "Набор шампуров в кейсе Идеальный подарок мужчине НАБОР ШАМПУРОВ В КЕЙСЕ ТУРИСТ" at bounding box center [322, 221] width 130 height 45
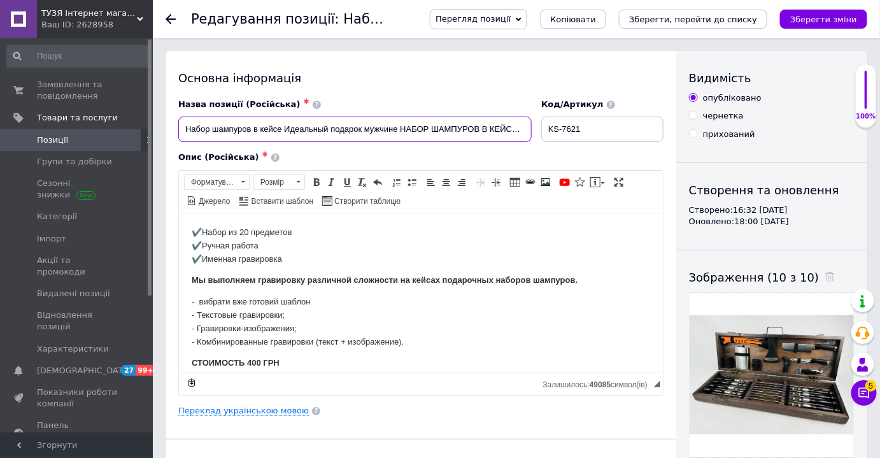
drag, startPoint x: 285, startPoint y: 129, endPoint x: 397, endPoint y: 132, distance: 112.1
click at [397, 132] on input "Набор шампуров в кейсе Идеальный подарок мужчине НАБОР ШАМПУРОВ В КЕЙСЕ ТУРИСТ" at bounding box center [354, 128] width 353 height 25
paste input "шампуры на подарок"
click at [290, 129] on input "Набор шампуров в кейсе шампуры на подарок НАБОР ШАМПУРОВ В КЕЙСЕ ТУРИСТ" at bounding box center [354, 128] width 353 height 25
drag, startPoint x: 351, startPoint y: 130, endPoint x: 360, endPoint y: 130, distance: 8.9
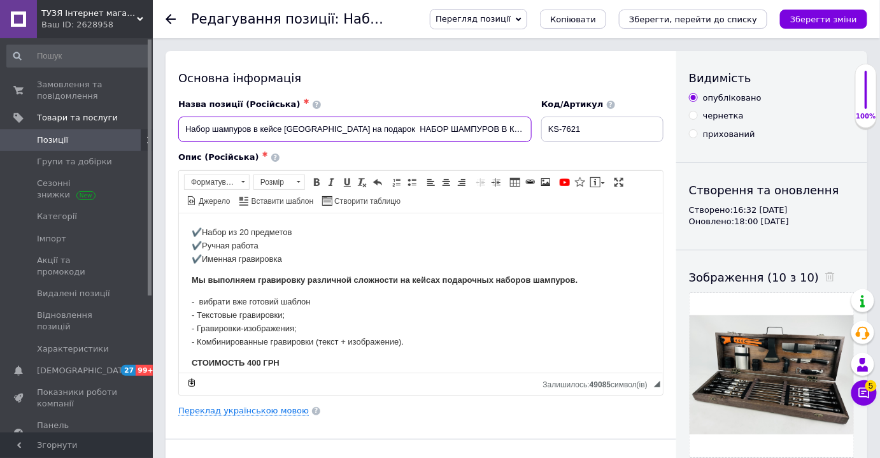
click at [353, 130] on input "Набор шампуров в кейсе [GEOGRAPHIC_DATA] на подарок НАБОР ШАМПУРОВ В КЕЙСЕ ТУР…" at bounding box center [354, 128] width 353 height 25
click at [370, 127] on input "Набор шампуров в кейсе [GEOGRAPHIC_DATA] на подарок НАБОР ШАМПУРОВ В КЕЙСЕ ТУР…" at bounding box center [354, 128] width 353 height 25
click at [522, 133] on input "Набор шампуров в кейсе [GEOGRAPHIC_DATA] на подарок НАБОР ШАМПУРОВ В КЕЙСЕ ТУР…" at bounding box center [354, 128] width 353 height 25
paste input "кейсы шампуров для шашлыка"
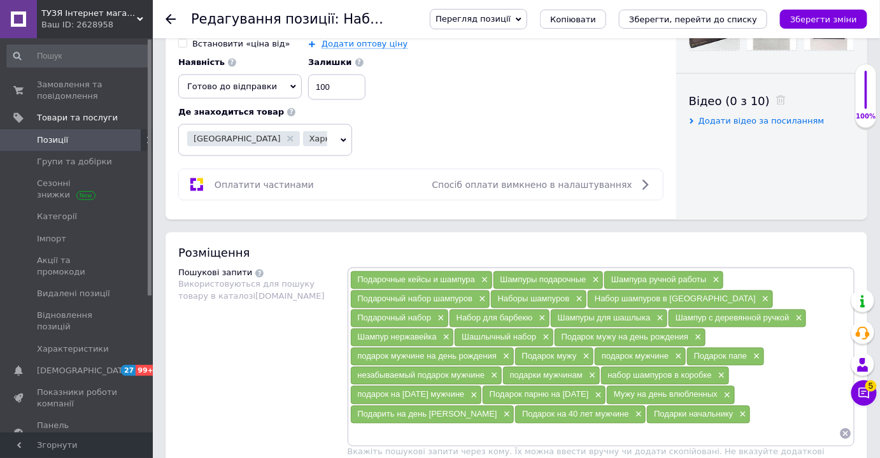
scroll to position [637, 0]
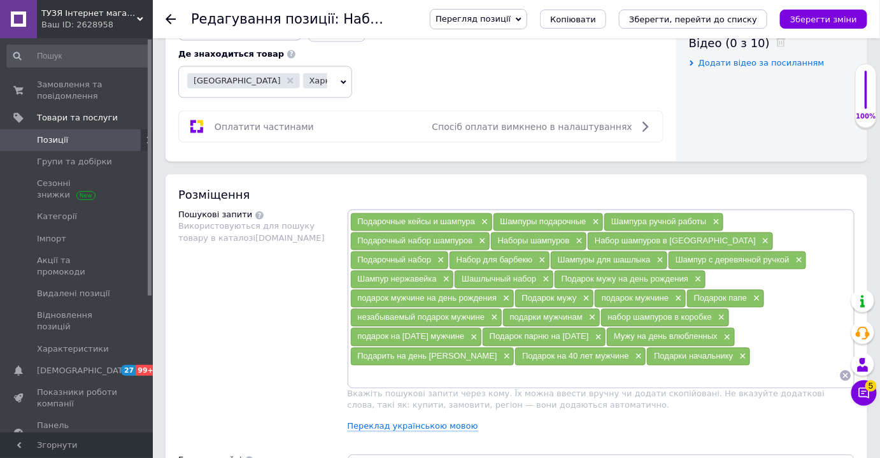
type input "Набор шампуров в кейсе [GEOGRAPHIC_DATA] на подарок НАБОР ШАМПУРОВ В КЕЙСЕ ТУР…"
click at [470, 366] on input at bounding box center [595, 375] width 490 height 19
paste input "Подарок руководителю от коллектива"
type input "Подарок руководителю от коллектива"
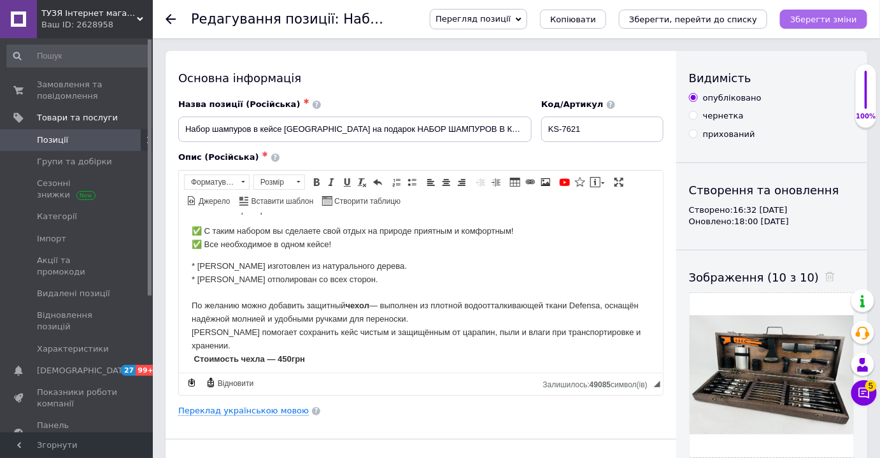
click at [820, 23] on icon "Зберегти зміни" at bounding box center [823, 20] width 67 height 10
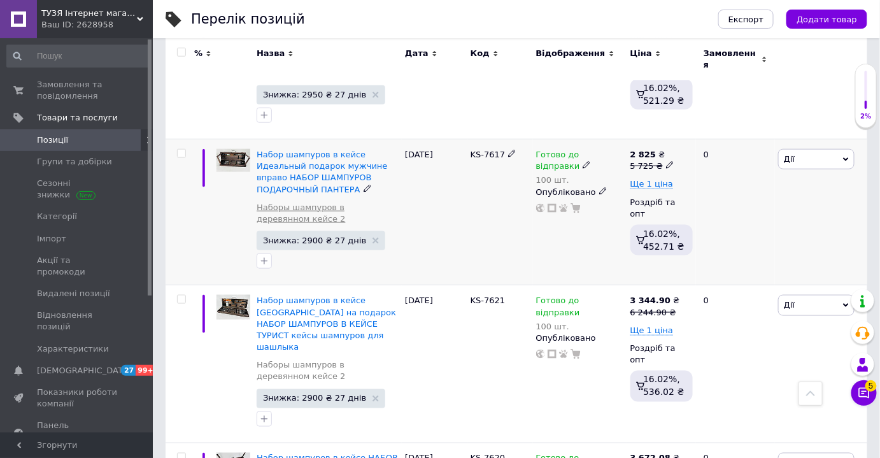
scroll to position [347, 0]
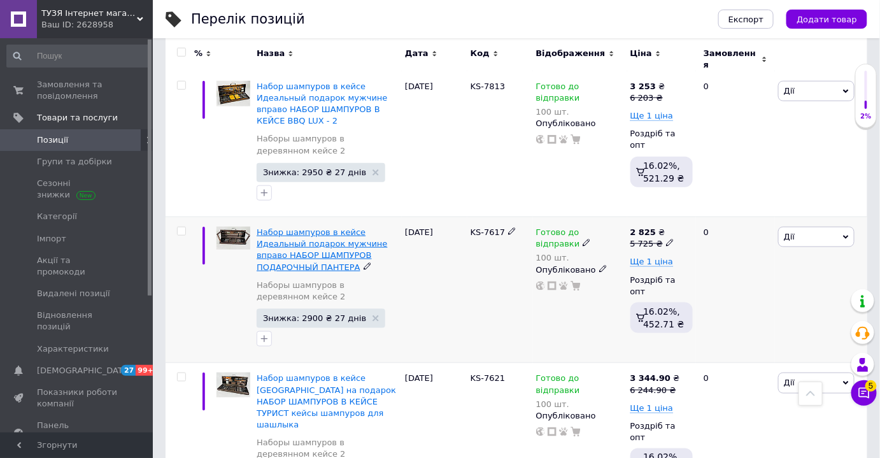
click at [285, 248] on span "Набор шампуров в кейсе Идеальный подарок мужчине вправо НАБОР ШАМПУРОВ ПОДАРОЧ…" at bounding box center [322, 249] width 130 height 45
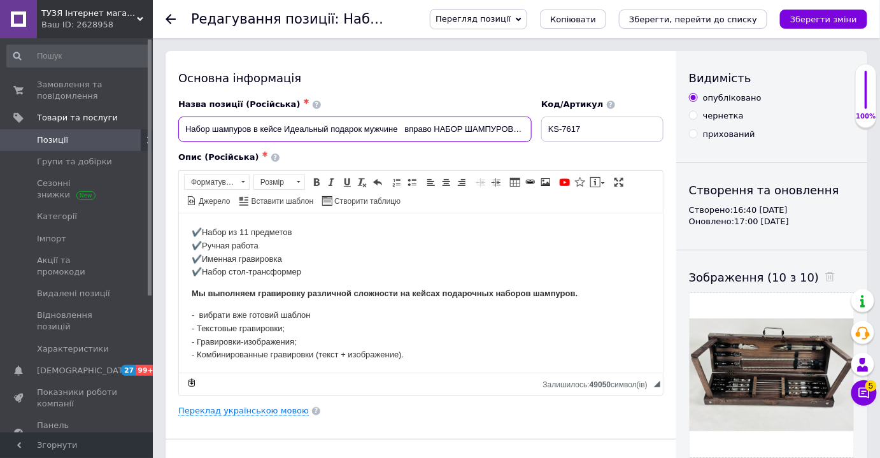
drag, startPoint x: 187, startPoint y: 129, endPoint x: 281, endPoint y: 130, distance: 94.9
click at [281, 130] on input "Набор шампуров в кейсе Идеальный подарок мужчине вправо НАБОР ШАМПУРОВ ПОДАРОЧ…" at bounding box center [354, 128] width 353 height 25
paste input "Все для шашлыка и барбекю"
click at [418, 130] on input "Все для [DEMOGRAPHIC_DATA] и барбекю Идеальный подарок мужчине вправо НАБОР ШАМ…" at bounding box center [354, 128] width 353 height 25
click at [433, 132] on input "Все для [DEMOGRAPHIC_DATA] и барбекю Идеальный подарок мужчине вправо НАБОР ШАМ…" at bounding box center [354, 128] width 353 height 25
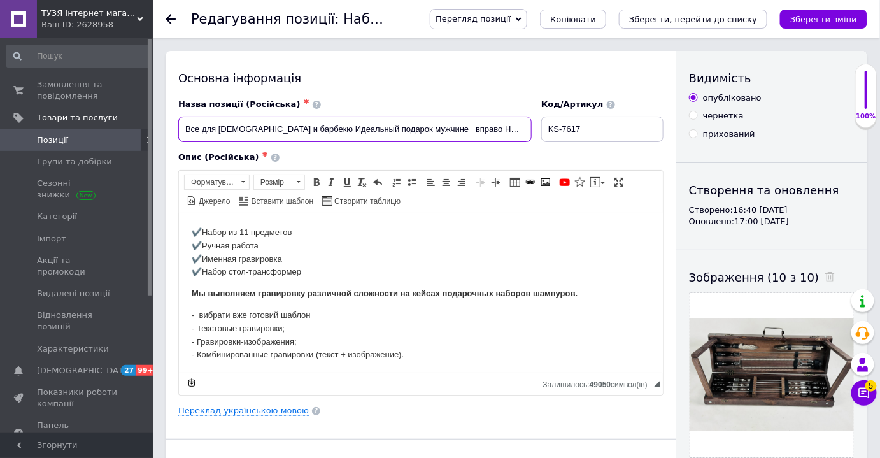
click at [433, 132] on input "Все для [DEMOGRAPHIC_DATA] и барбекю Идеальный подарок мужчине вправо НАБОР ШАМ…" at bounding box center [354, 128] width 353 height 25
click at [510, 132] on input "Все для шашлыка и барбекю Идеальный подарок мужчине НАБОР ШАМПУРОВ ПОДАРОЧНЫЙ П…" at bounding box center [354, 128] width 353 height 25
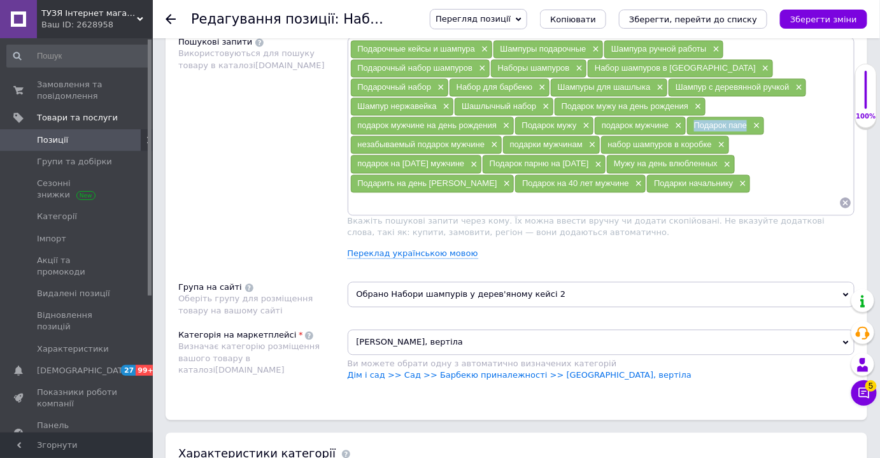
copy span "Подарок папе"
drag, startPoint x: 449, startPoint y: 116, endPoint x: 500, endPoint y: 122, distance: 51.2
click at [694, 122] on span "Подарок папе" at bounding box center [720, 125] width 53 height 10
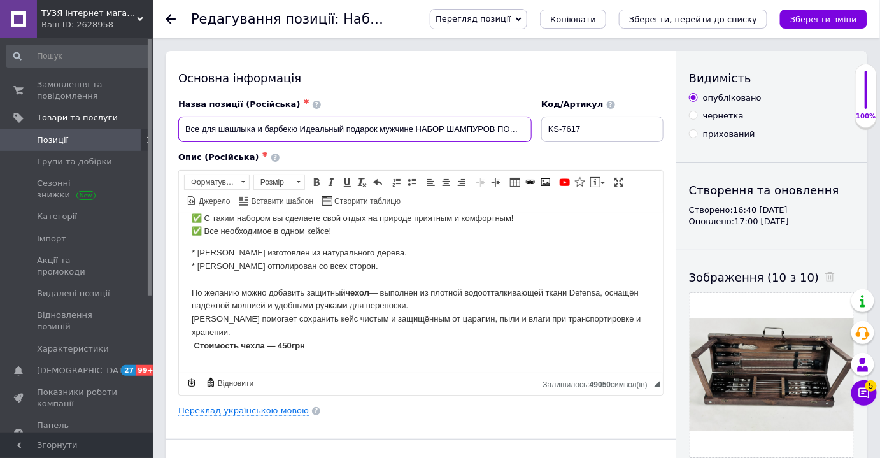
click at [521, 129] on input "Все для шашлыка и барбекю Идеальный подарок мужчине НАБОР ШАМПУРОВ ПОДАРОЧНЫЙ П…" at bounding box center [354, 128] width 353 height 25
paste input "Подарок папе"
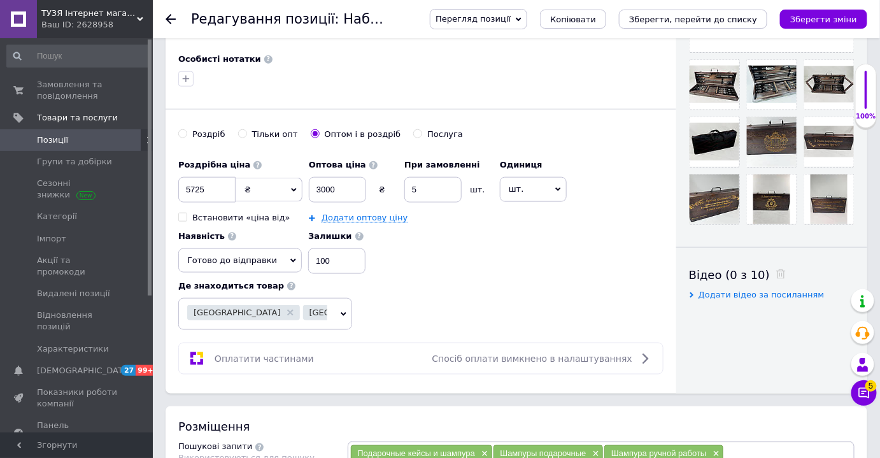
scroll to position [752, 0]
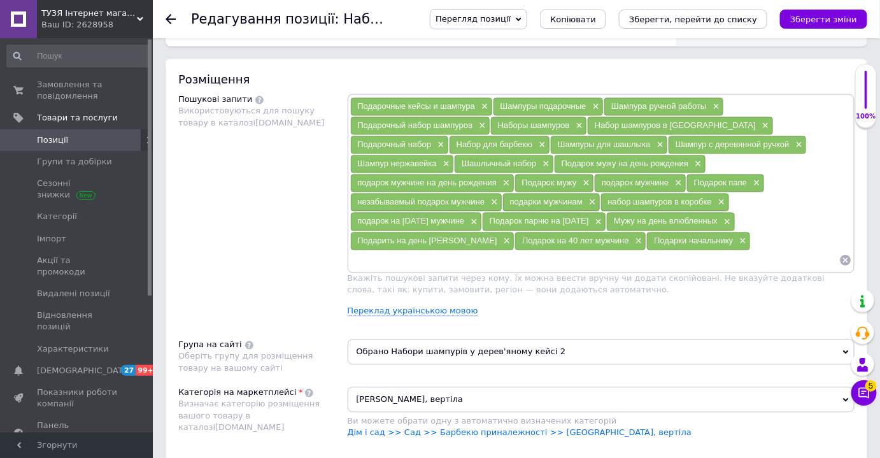
type input "Все для шашлыка и барбекю Идеальный подарок мужчине НАБОР ШАМПУРОВ ПОДАРОЧНЫЙ П…"
click at [482, 251] on input at bounding box center [595, 260] width 490 height 19
paste input "Подарок руководителю от коллектива"
type input "Подарок руководителю от коллектива"
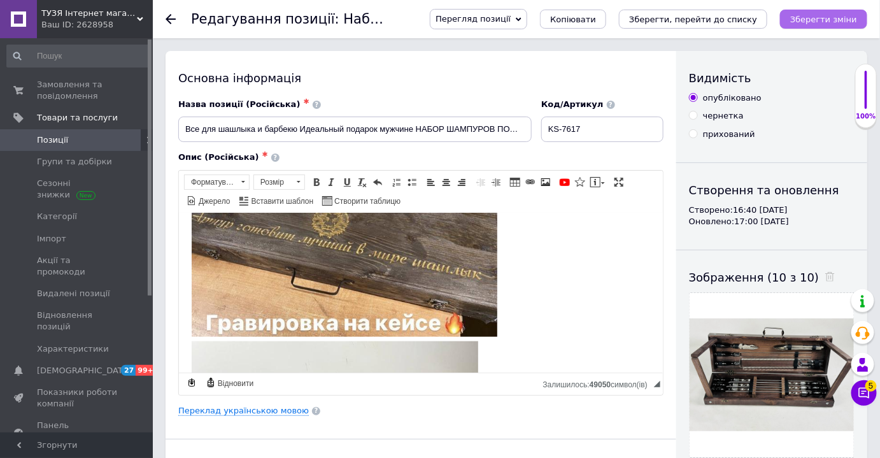
click at [812, 20] on icon "Зберегти зміни" at bounding box center [823, 20] width 67 height 10
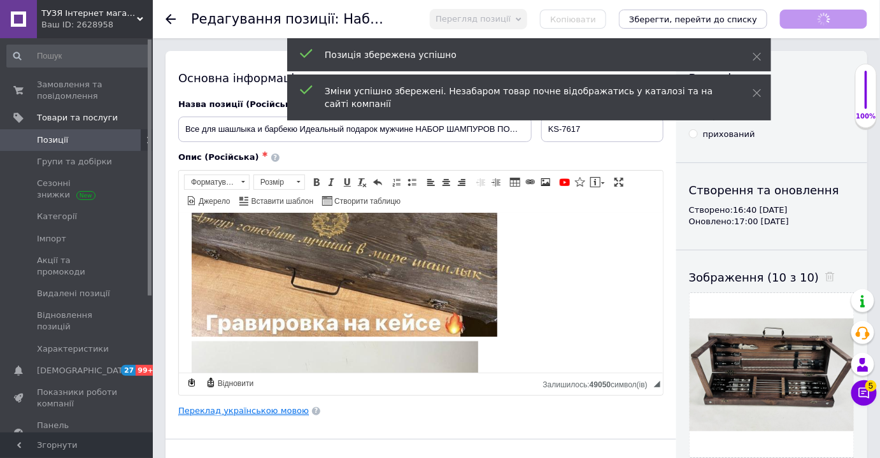
click at [218, 410] on link "Переклад українською мовою" at bounding box center [243, 410] width 130 height 10
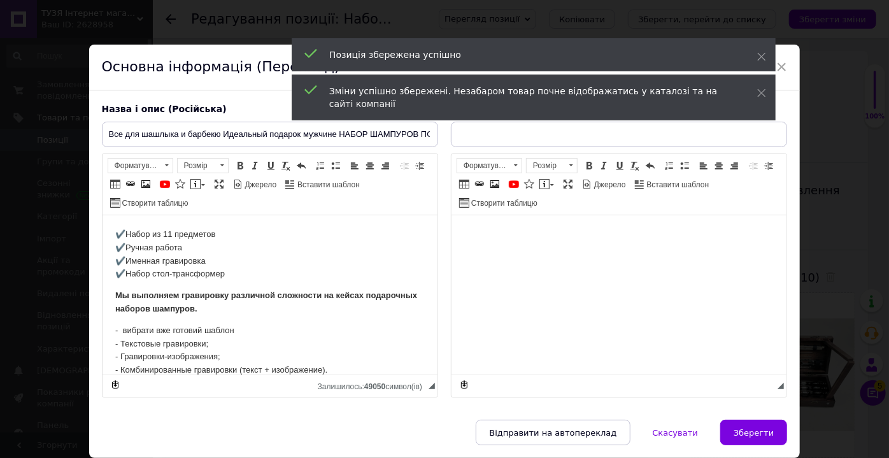
type input "Набір шампурів у кейсі Ідеальний подарунок чоловікові вправо НАБІР ШАМПУРІВ ПОД…"
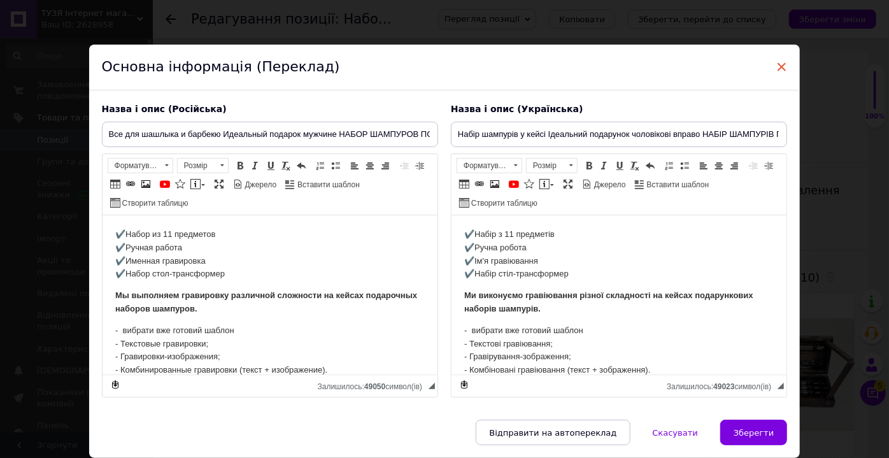
click at [779, 64] on span "×" at bounding box center [781, 67] width 11 height 22
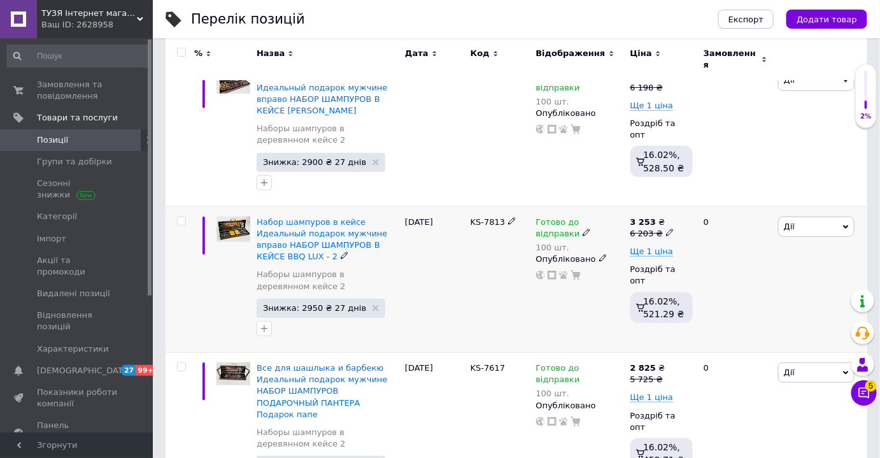
scroll to position [231, 0]
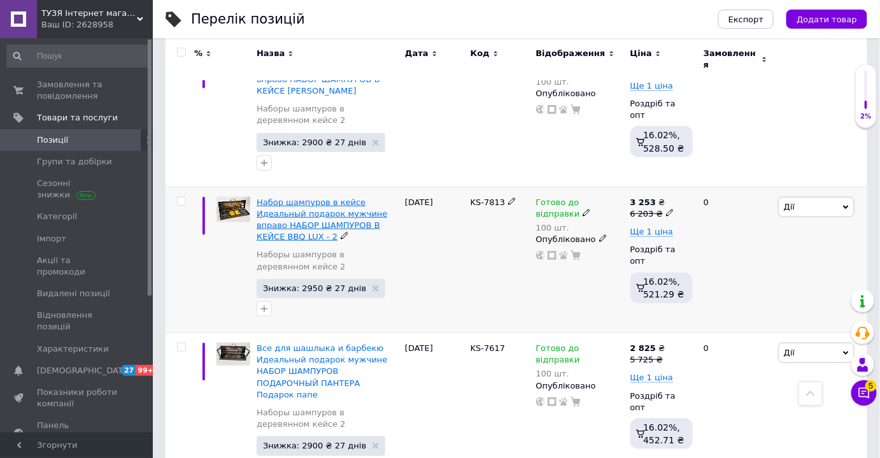
click at [299, 204] on span "Набор шампуров в кейсе Идеальный подарок мужчине вправо НАБОР ШАМПУРОВ В КЕЙСЕ…" at bounding box center [322, 219] width 130 height 45
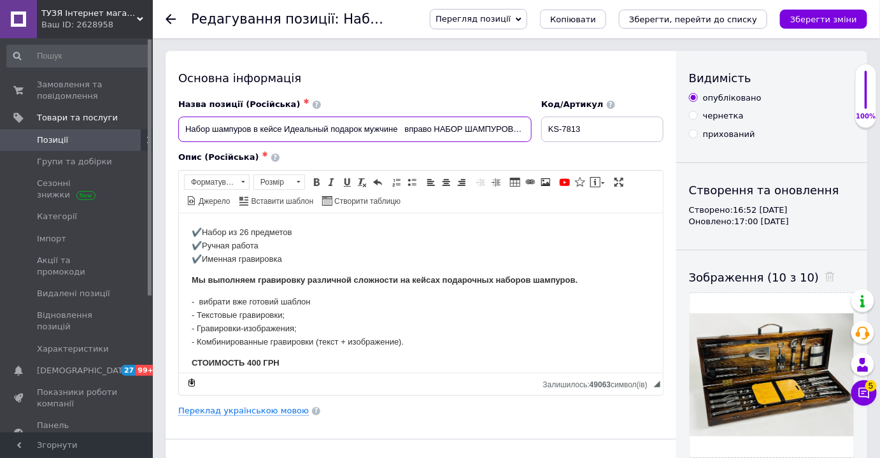
drag, startPoint x: 281, startPoint y: 130, endPoint x: 183, endPoint y: 129, distance: 98.7
click at [183, 129] on input "Набор шампуров в кейсе Идеальный подарок мужчине вправо НАБОР ШАМПУРОВ В КЕЙСЕ…" at bounding box center [354, 128] width 353 height 25
paste input "подарочные шампура шашлычный набор"
click at [188, 132] on input "подарочные шампура шашлычный набор Идеальный подарок мужчине вправо НАБОР ШАМПУ…" at bounding box center [354, 128] width 353 height 25
click at [190, 134] on input "подарочные шампура шашлычный набор Идеальный подарок мужчине вправо НАБОР ШАМПУ…" at bounding box center [354, 128] width 353 height 25
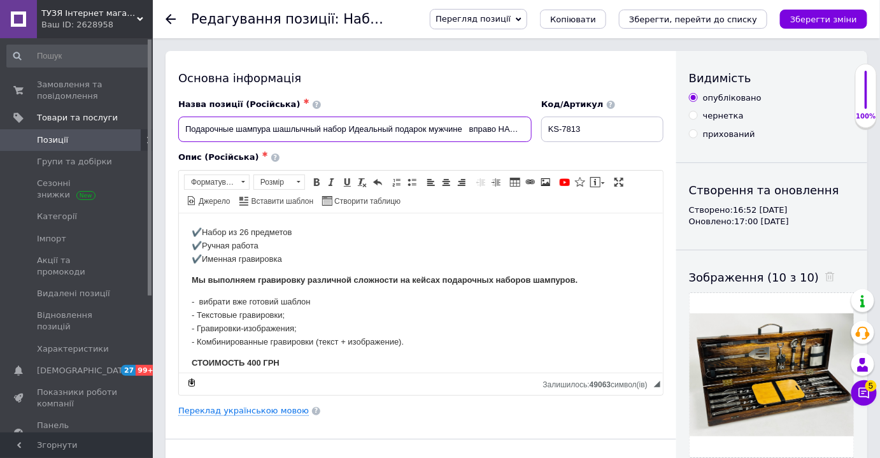
click at [484, 130] on input "Подарочные шампура шашлычный набор Идеальный подарок мужчине вправо НАБОР ШАМПУ…" at bounding box center [354, 128] width 353 height 25
drag, startPoint x: 463, startPoint y: 127, endPoint x: 559, endPoint y: 130, distance: 95.5
click at [559, 130] on div "Назва позиції (Російська) ✱ Подарочные шампура шашлычный набор Идеальный подаро…" at bounding box center [421, 120] width 495 height 53
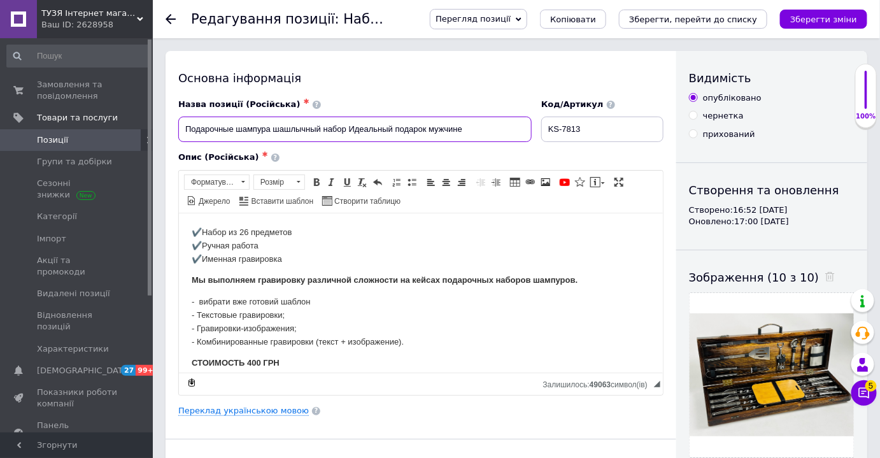
scroll to position [0, 0]
click at [185, 130] on input "Подарочные шампура шашлычный набор Идеальный подарок мужчине" at bounding box center [354, 128] width 353 height 25
paste input "НАБОР ШАМПУРОВ В КЕЙСЕ BBQ LUX - 2"
click at [446, 132] on input "НАБОР ШАМПУРОВ В КЕЙСЕ BBQ LUX - 2 Подарочные шампура шашлычный набор Идеальный…" at bounding box center [354, 128] width 353 height 25
click at [517, 130] on input "НАБОР ШАМПУРОВ В КЕЙСЕ BBQ LUX - 2 Подарочные шампура Шашлычный набор Идеальный…" at bounding box center [354, 128] width 353 height 25
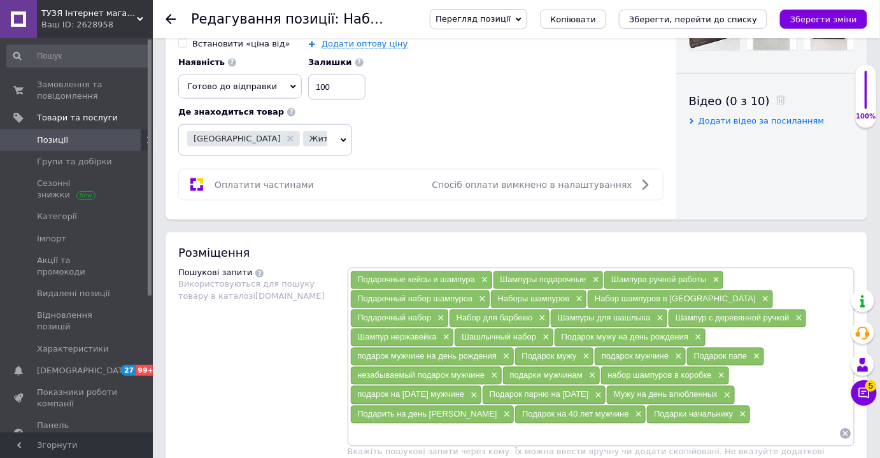
click at [694, 351] on span "Подарок папе" at bounding box center [720, 356] width 53 height 10
copy span "папе"
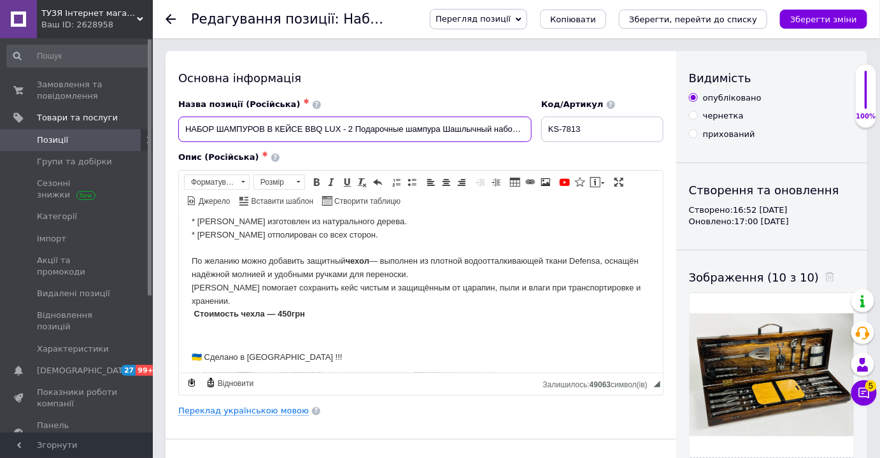
click at [512, 132] on input "НАБОР ШАМПУРОВ В КЕЙСЕ BBQ LUX - 2 Подарочные шампура Шашлычный набор Идеальный…" at bounding box center [354, 128] width 353 height 25
paste input "папе"
click at [509, 131] on input "НАБОР ШАМПУРОВ В КЕЙСЕ BBQ LUX - 2 Подарочные шампура Шашлычный набор Идеальный…" at bounding box center [354, 128] width 353 height 25
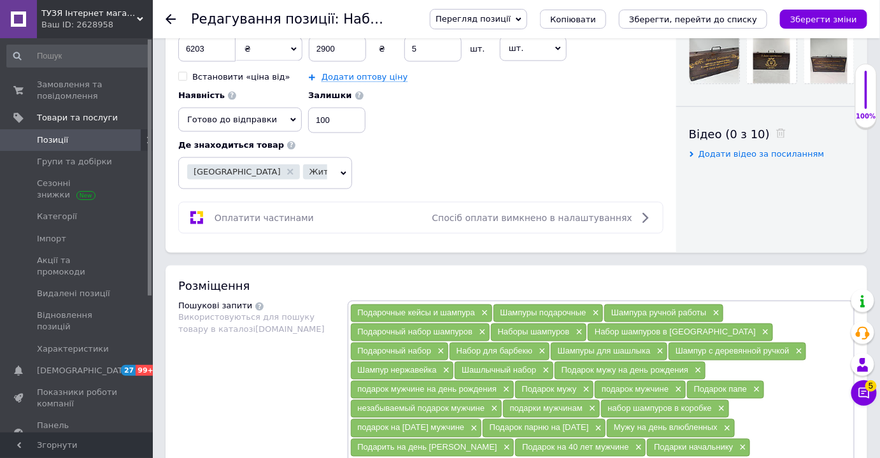
scroll to position [637, 0]
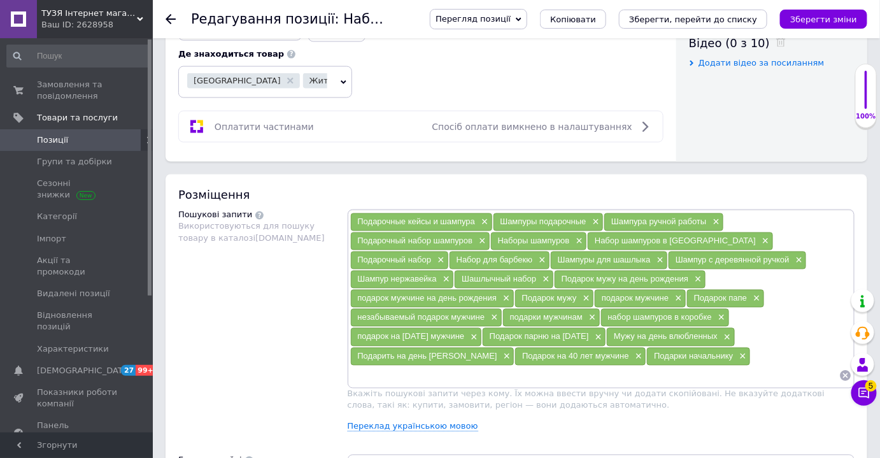
type input "НАБОР ШАМПУРОВ В КЕЙСЕ BBQ LUX - 2 Подарочные шампура Шашлычный набор Идеальный…"
click at [478, 366] on input at bounding box center [595, 375] width 490 height 19
paste input "Подарок руководителю от коллектива"
type input "Подарок руководителю от коллектива"
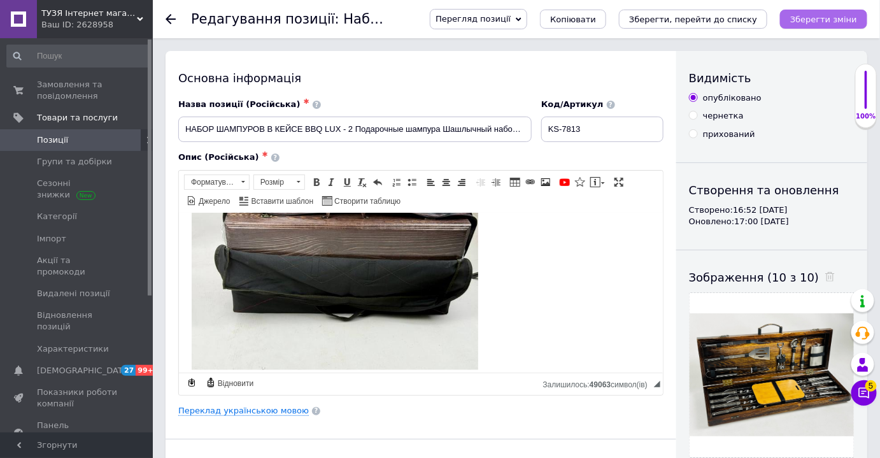
click at [803, 17] on icon "Зберегти зміни" at bounding box center [823, 20] width 67 height 10
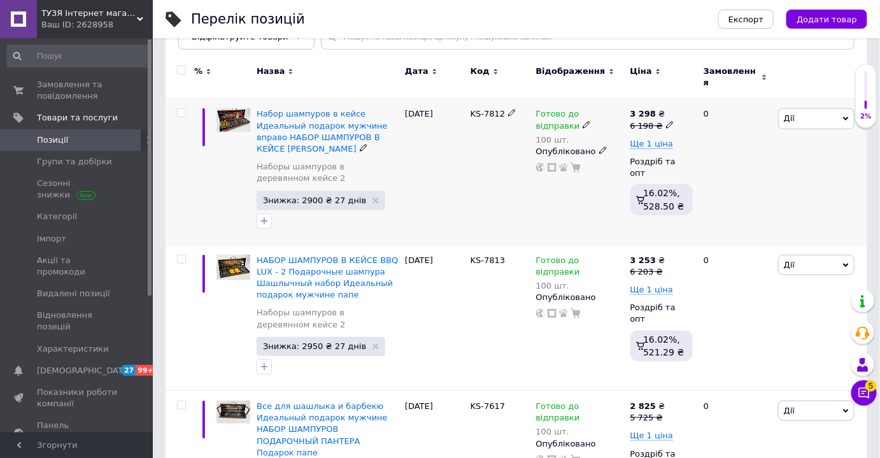
scroll to position [173, 0]
click at [323, 125] on span "Набор шампуров в кейсе Идеальный подарок мужчине вправо НАБОР ШАМПУРОВ В КЕЙСЕ…" at bounding box center [322, 131] width 130 height 45
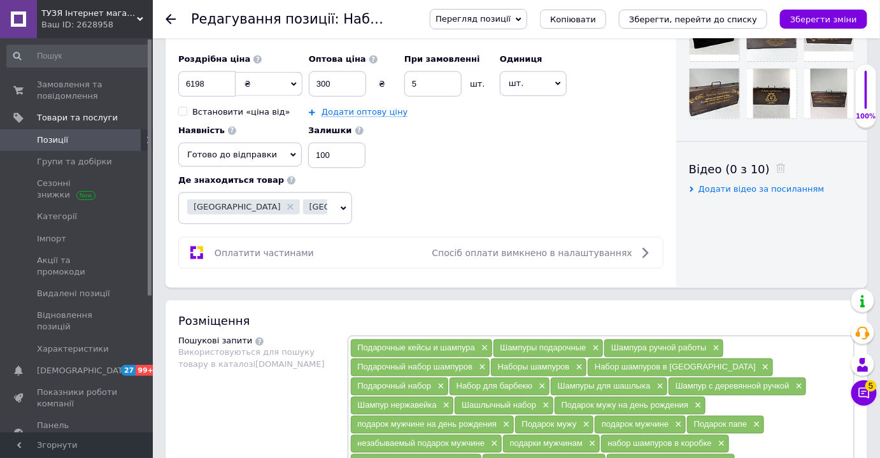
scroll to position [694, 0]
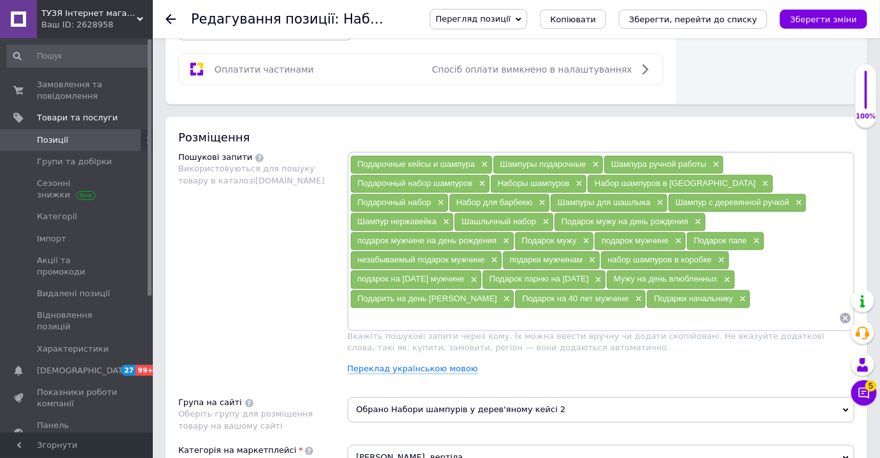
click at [458, 309] on input at bounding box center [595, 318] width 490 height 19
paste input "Подарок руководителю от коллектива"
type input "Подарок руководителю от коллектива"
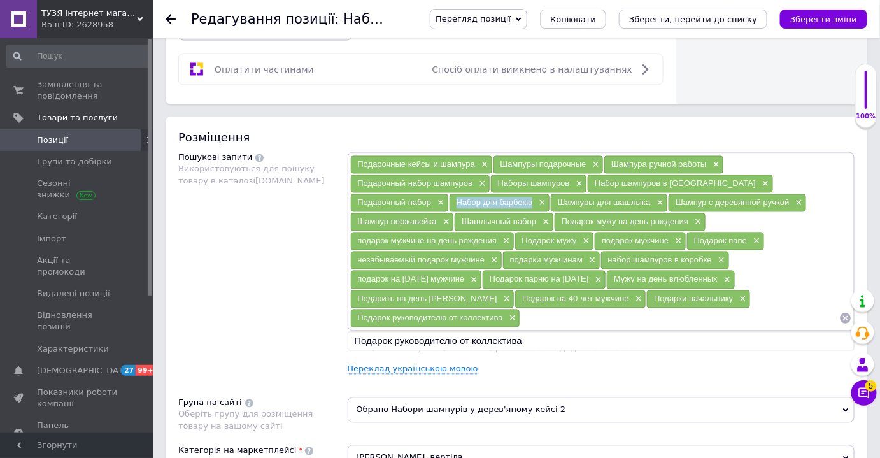
drag, startPoint x: 433, startPoint y: 195, endPoint x: 355, endPoint y: 195, distance: 78.9
click at [449, 195] on div "Набор для барбекю ×" at bounding box center [499, 203] width 100 height 18
copy span "Набор для барбекю"
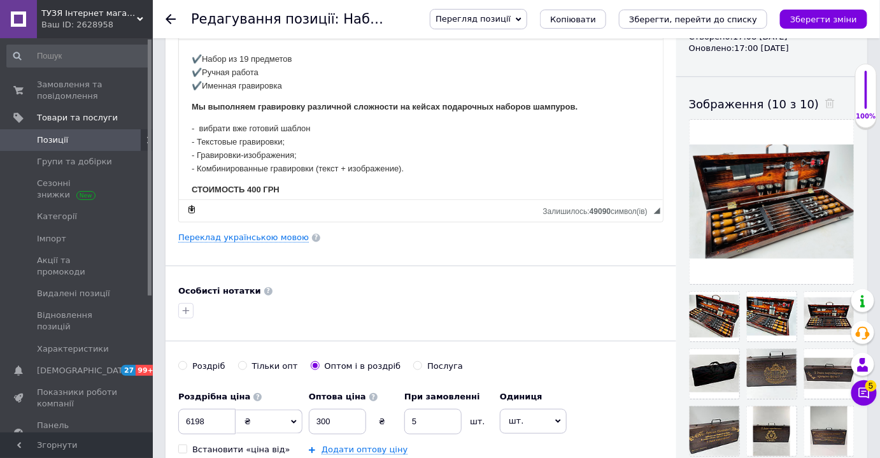
scroll to position [0, 0]
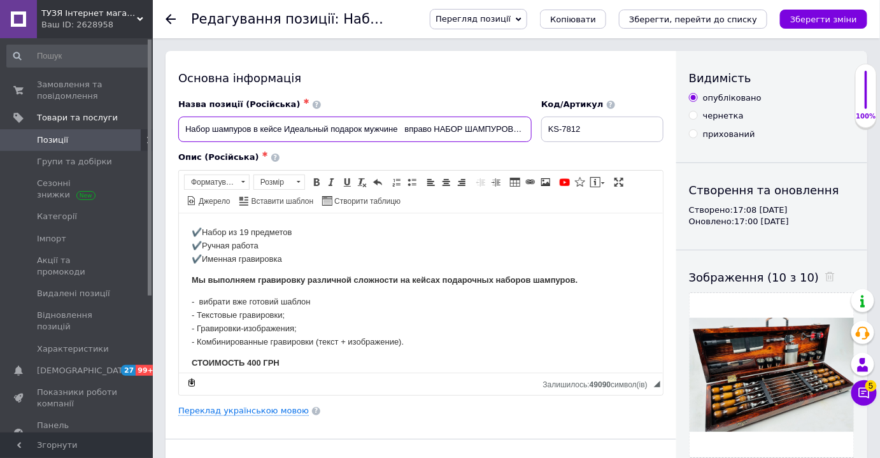
click at [519, 131] on input "Набор шампуров в кейсе Идеальный подарок мужчине вправо НАБОР ШАМПУРОВ В КЕЙСЕ…" at bounding box center [354, 128] width 353 height 25
click at [420, 130] on input "Набор шампуров в кейсе Идеальный подарок мужчине вправо НАБОР ШАМПУРОВ В КЕЙСЕ…" at bounding box center [354, 128] width 353 height 25
click at [516, 125] on input "Набор шампуров в кейсе Идеальный подарок мужчине НАБОР ШАМПУРОВ В КЕЙСЕ [PERSO…" at bounding box center [354, 128] width 353 height 25
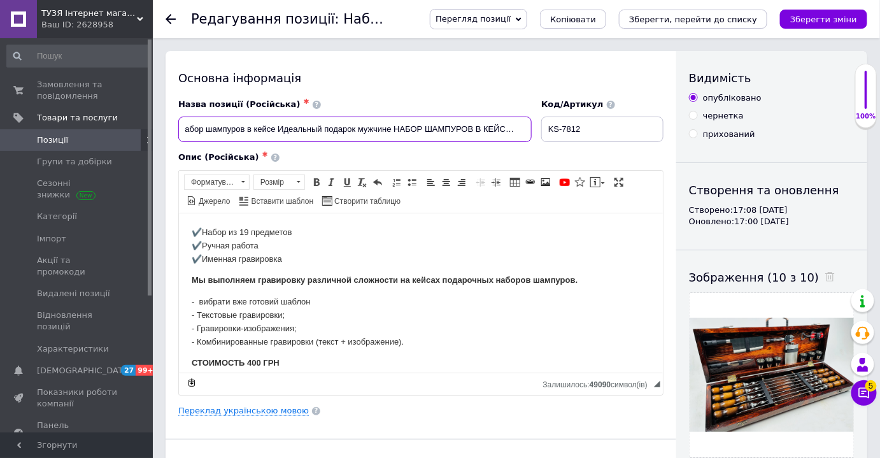
paste input "Набор для барбекю"
type input "Набор шампуров в кейсе Идеальный подарок мужчине НАБОР ШАМПУРОВ В КЕЙСЕ [PERSO…"
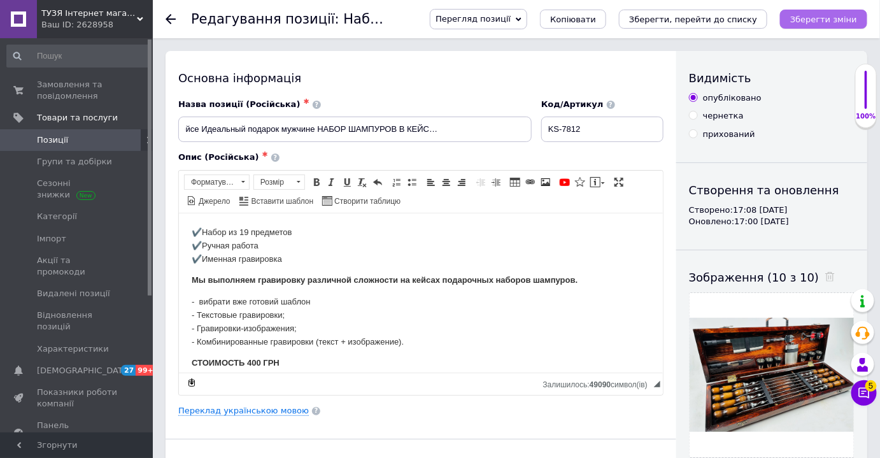
click at [811, 20] on icon "Зберегти зміни" at bounding box center [823, 20] width 67 height 10
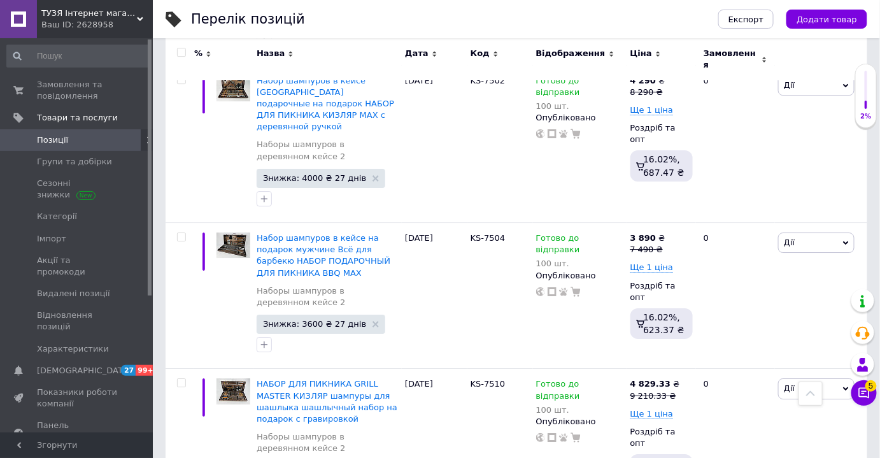
scroll to position [1273, 0]
